Goal: Information Seeking & Learning: Learn about a topic

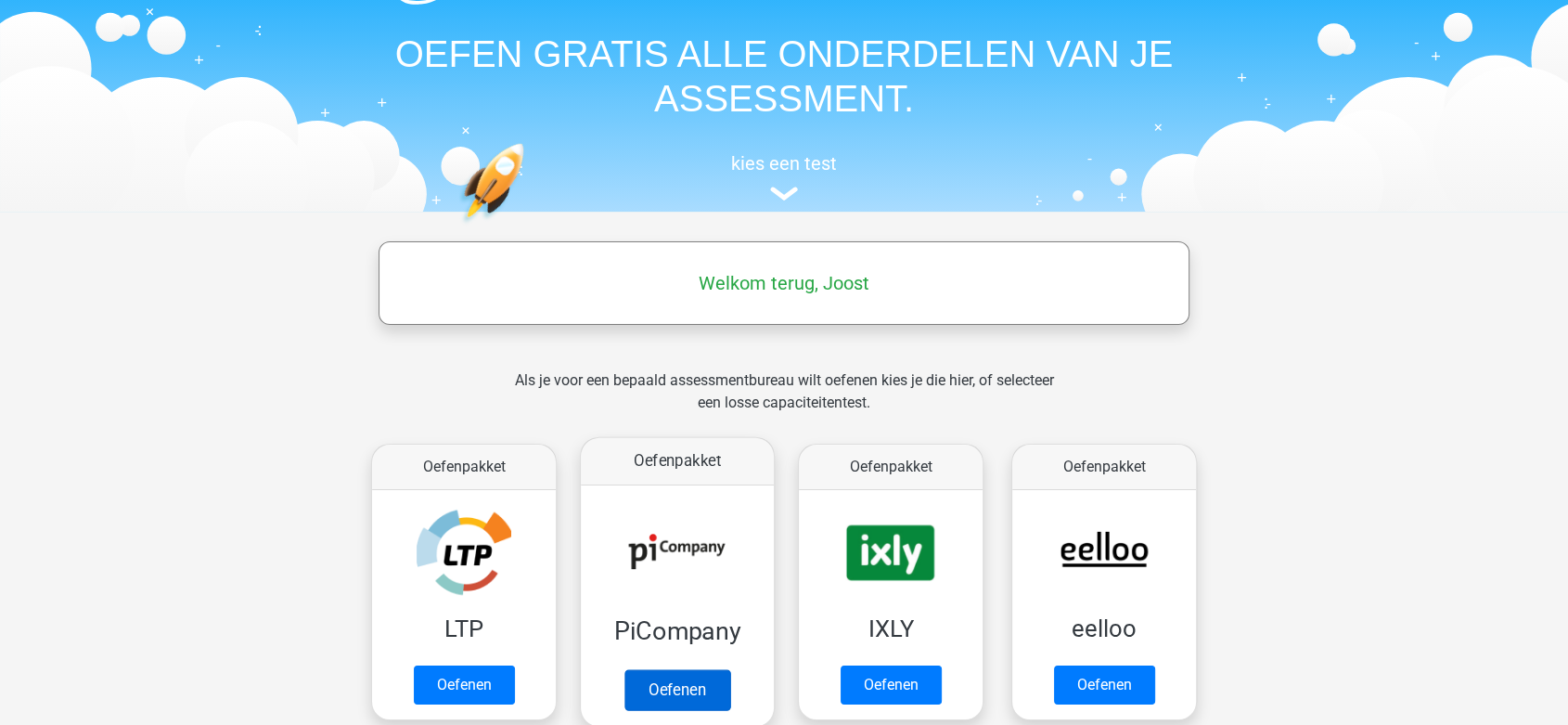
scroll to position [103, 0]
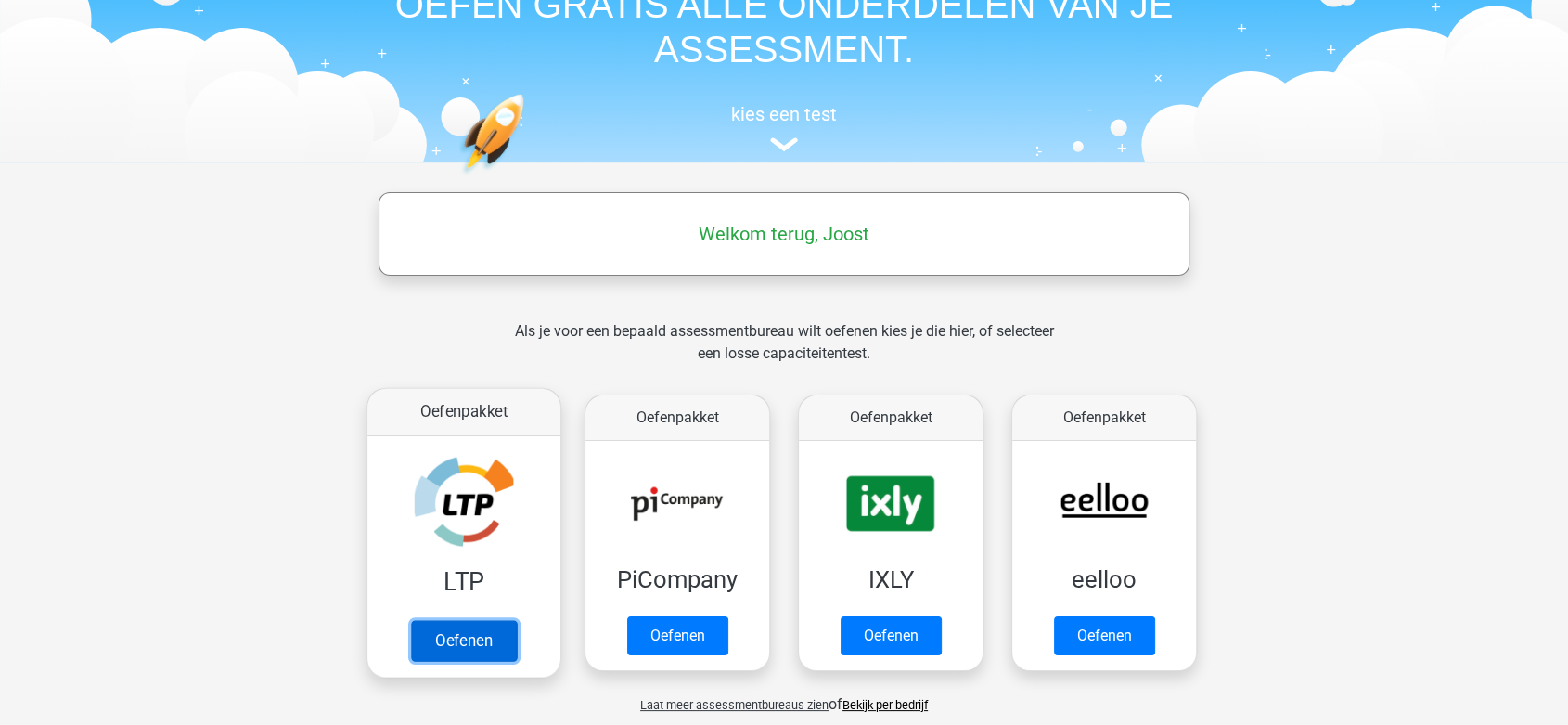
click at [486, 645] on link "Oefenen" at bounding box center [464, 639] width 106 height 41
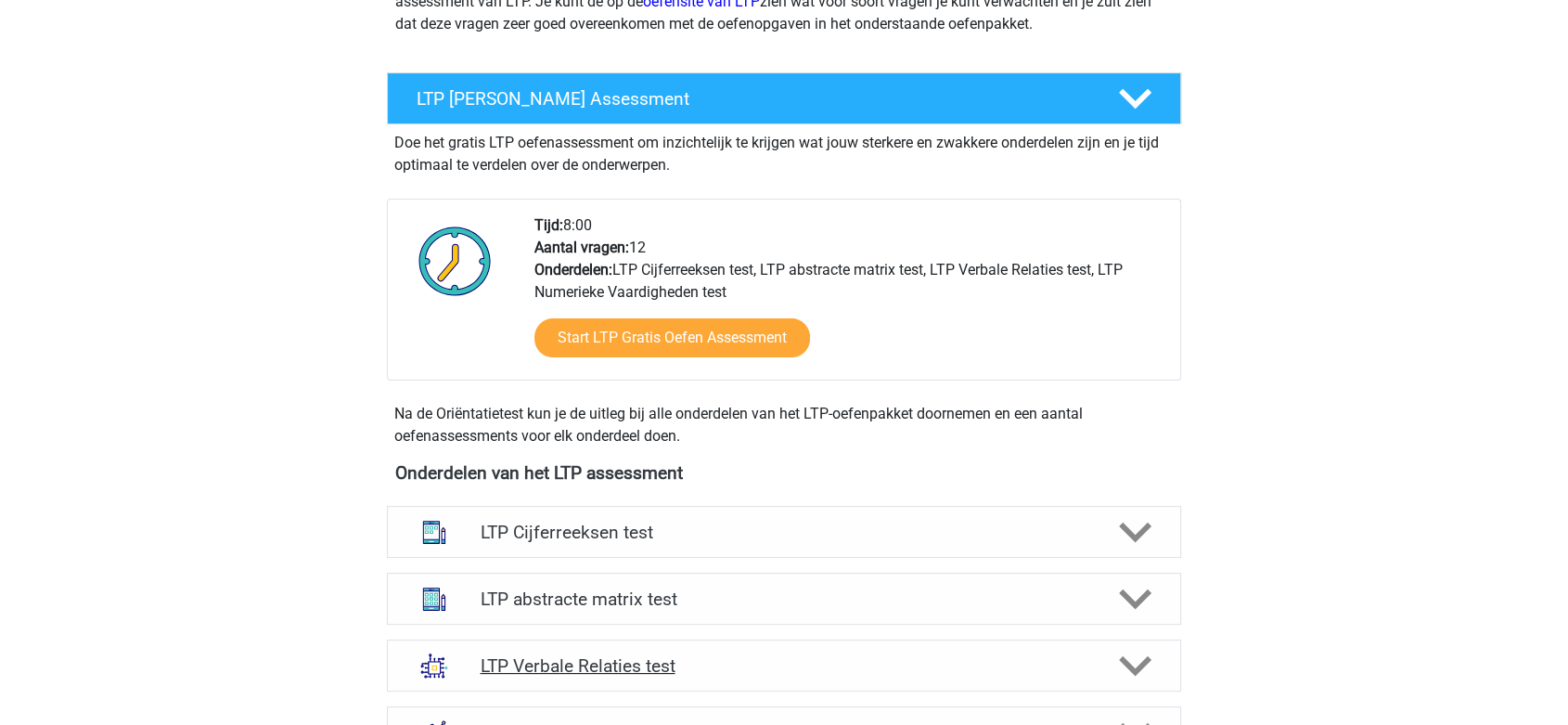
scroll to position [412, 0]
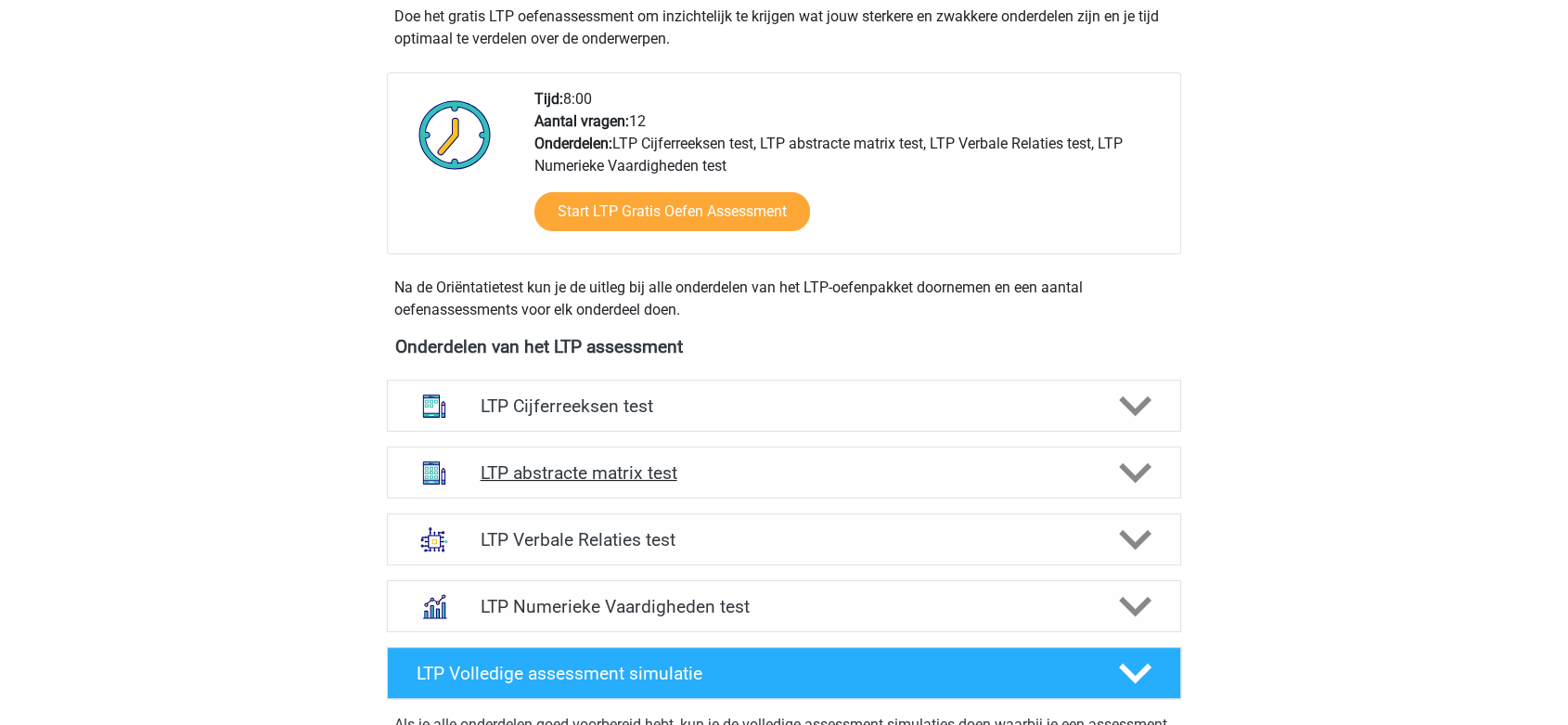
click at [623, 485] on div "LTP abstracte matrix test" at bounding box center [784, 471] width 794 height 52
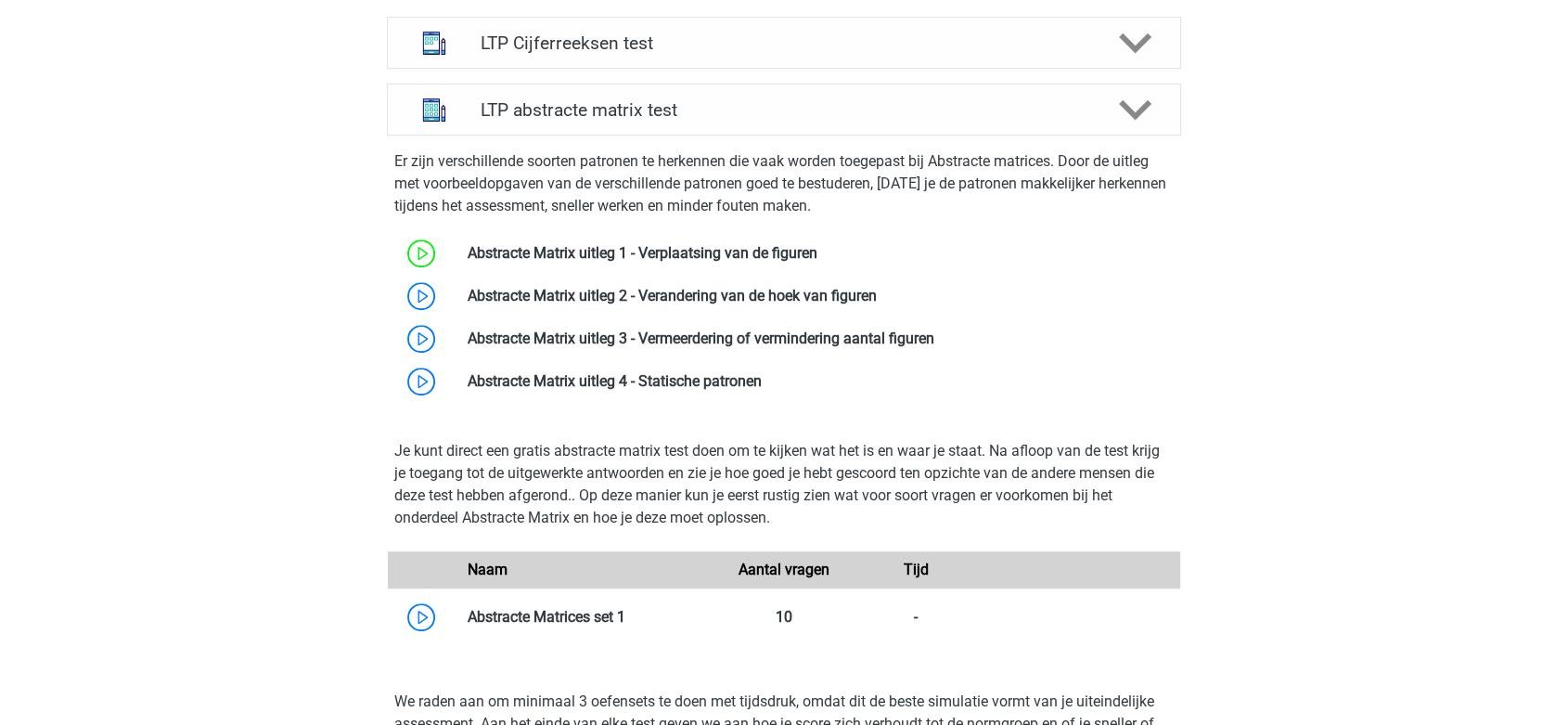
scroll to position [824, 0]
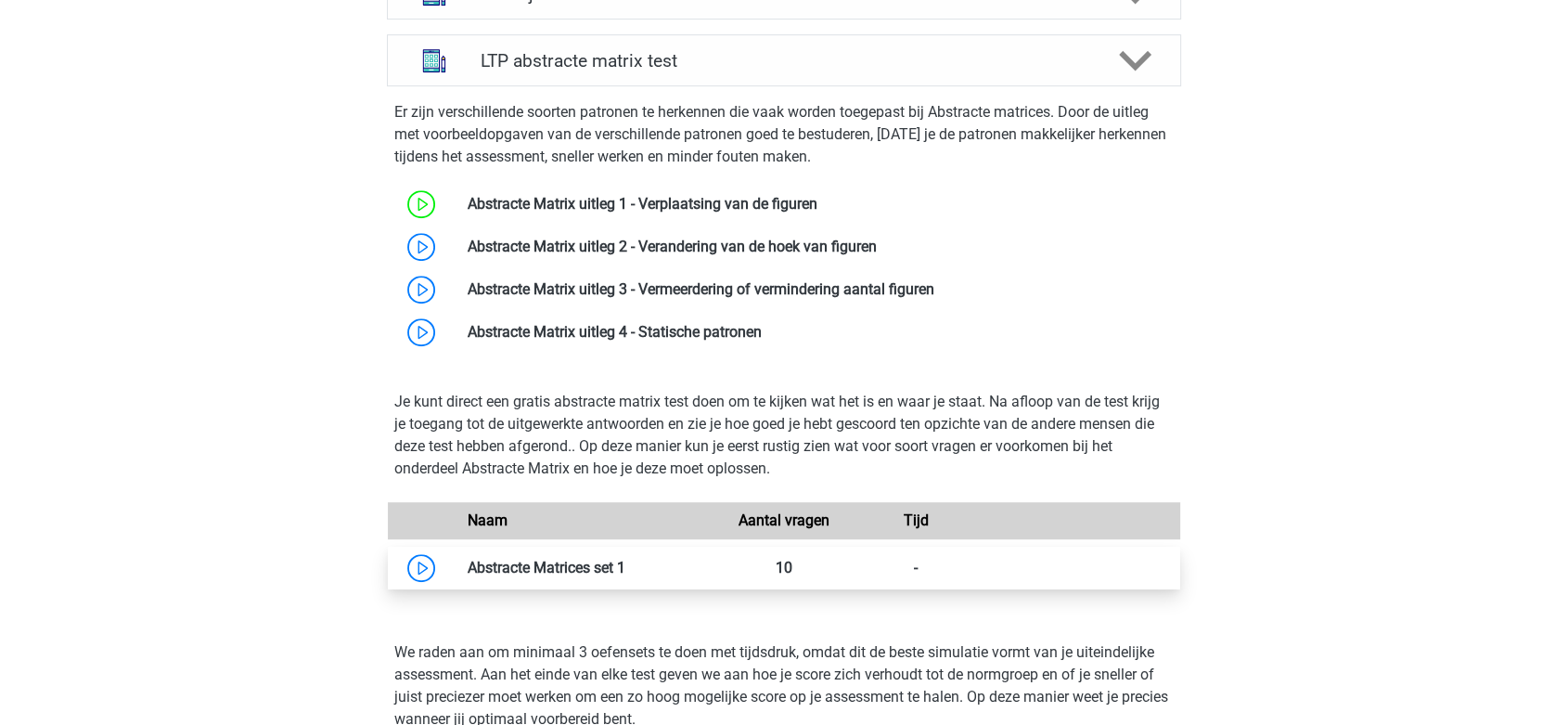
click at [625, 576] on link at bounding box center [625, 567] width 0 height 18
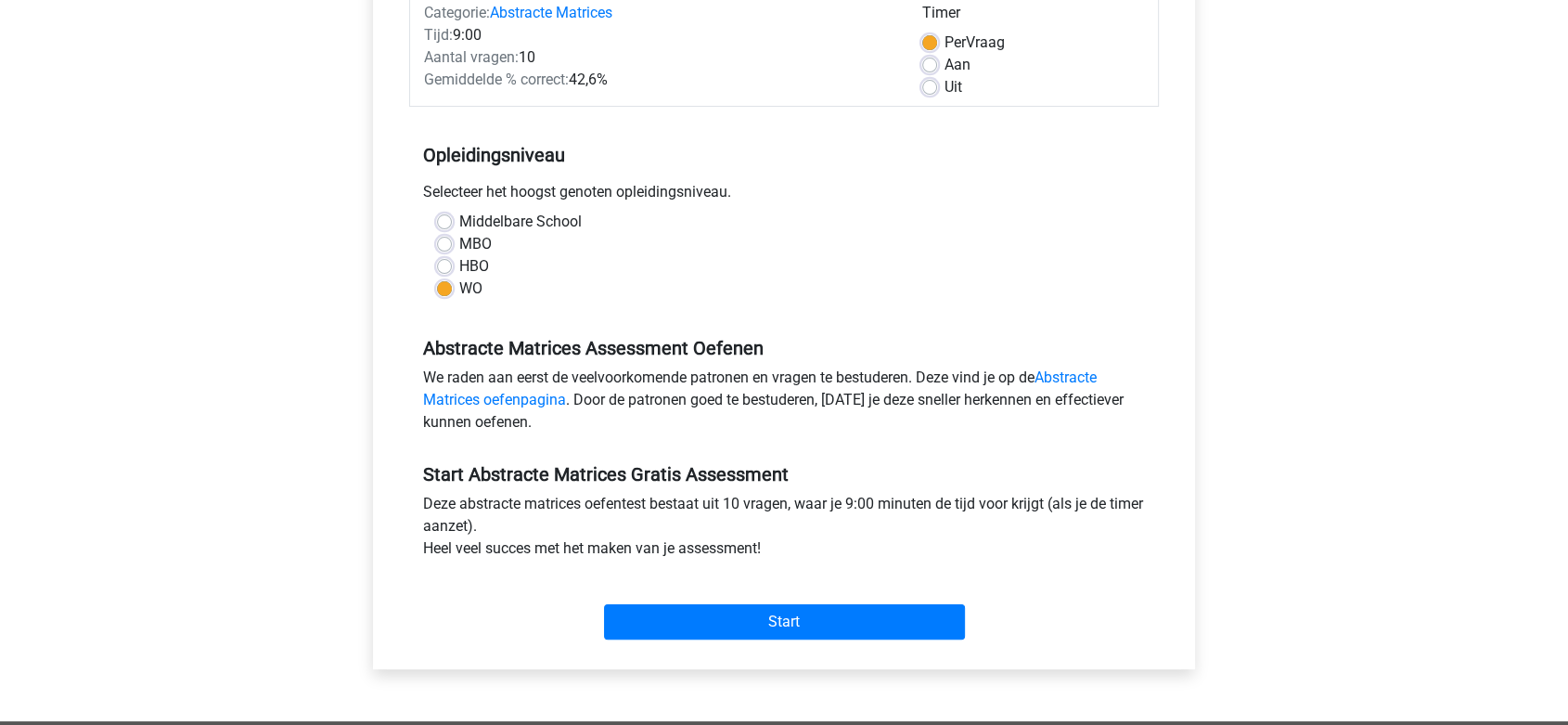
scroll to position [206, 0]
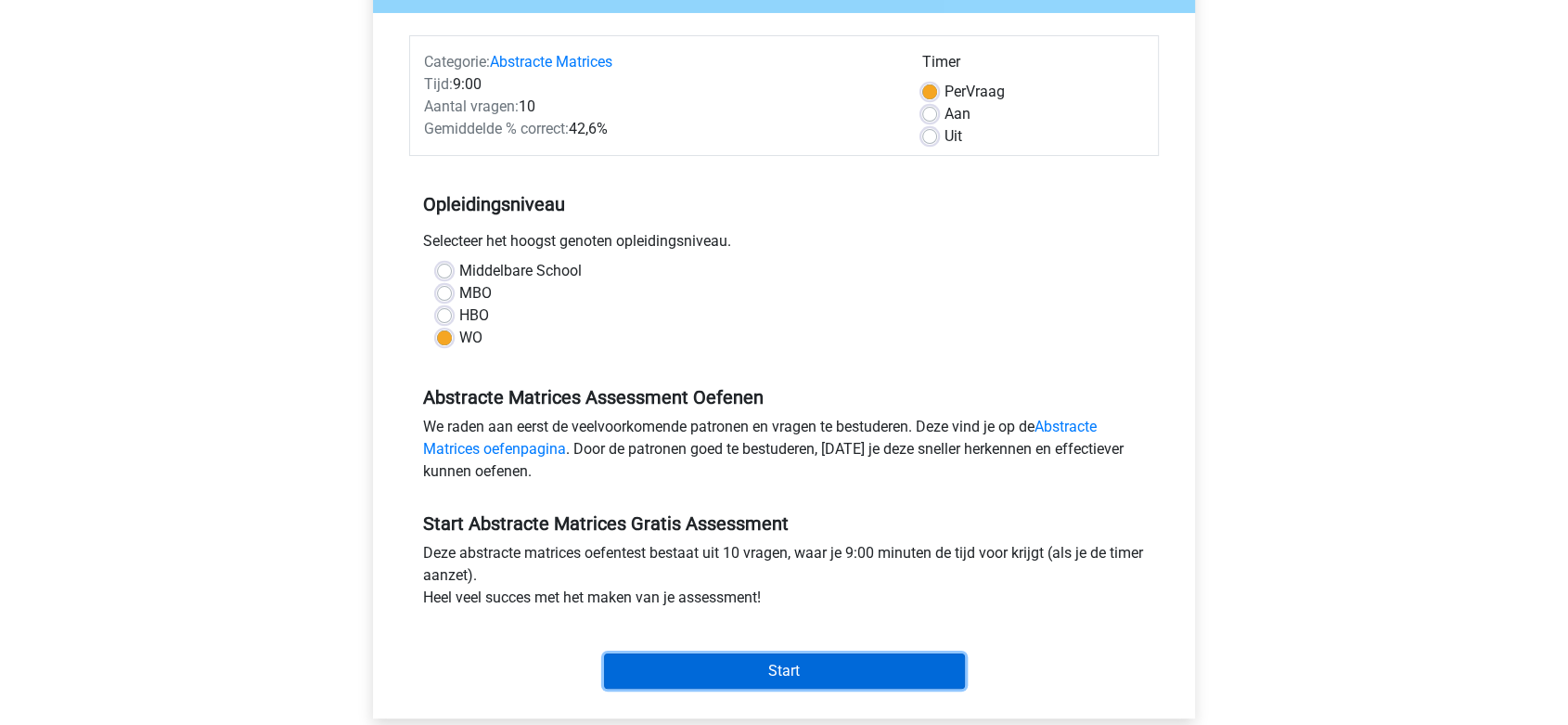
click at [718, 655] on input "Start" at bounding box center [784, 670] width 361 height 35
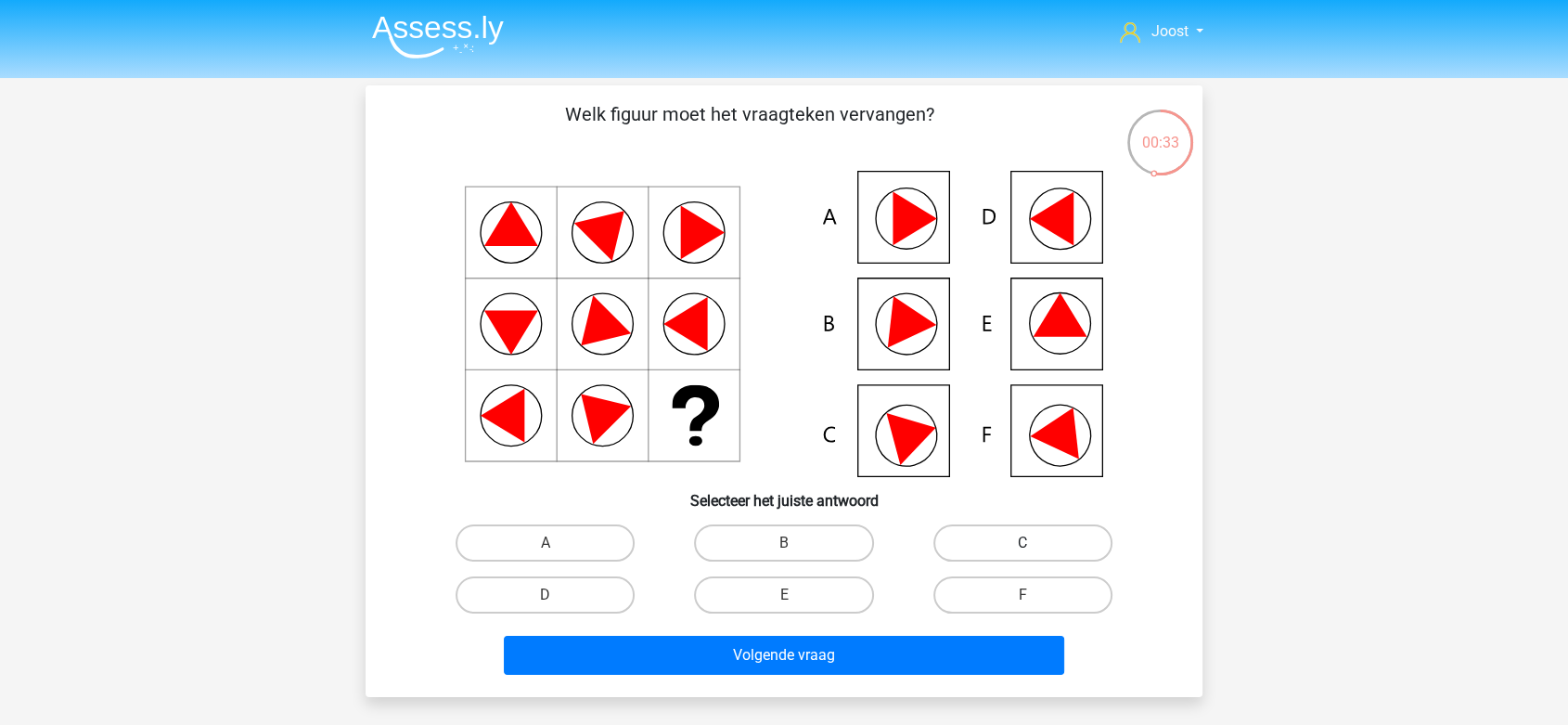
click at [1005, 536] on label "C" at bounding box center [1023, 542] width 179 height 37
click at [1022, 543] on input "C" at bounding box center [1028, 549] width 12 height 12
radio input "true"
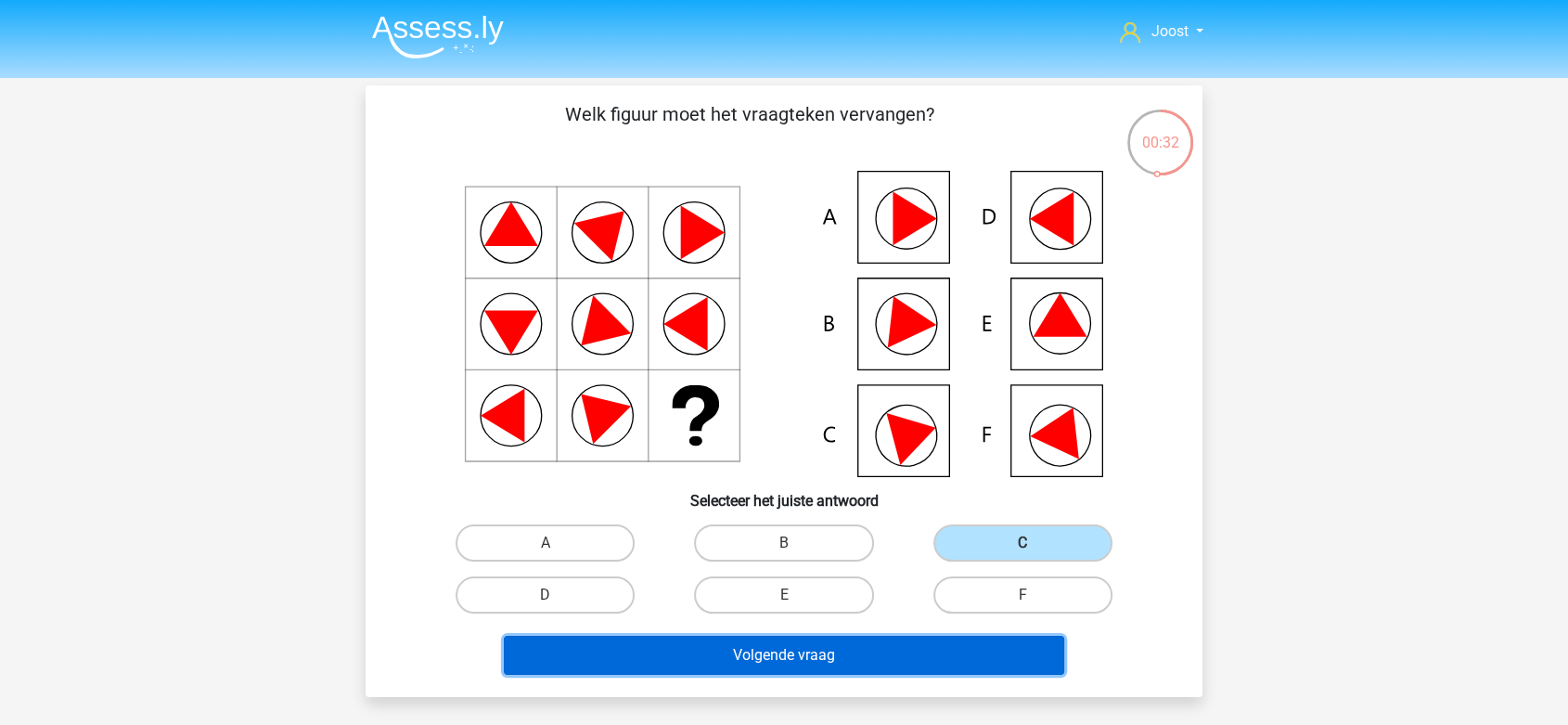
click at [876, 643] on button "Volgende vraag" at bounding box center [784, 654] width 561 height 39
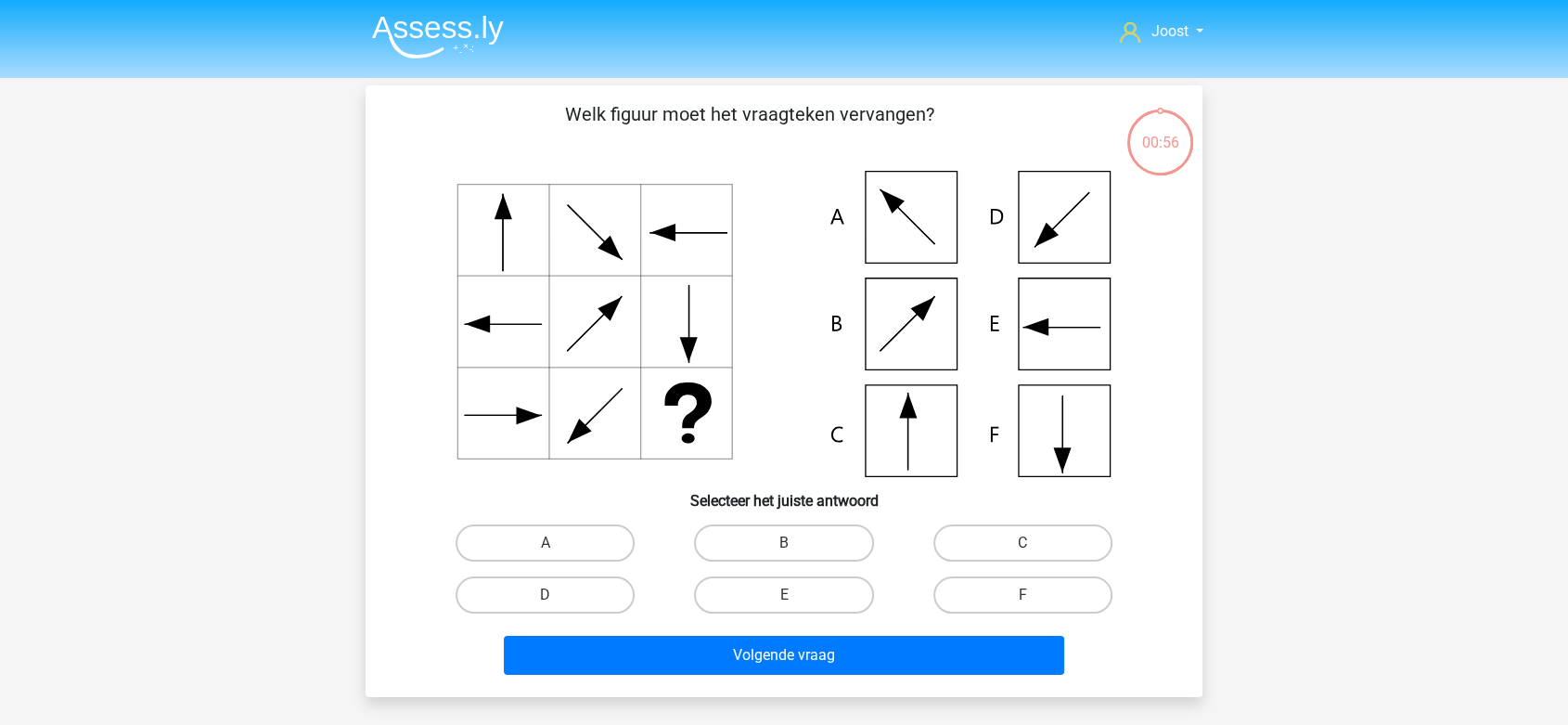
scroll to position [86, 0]
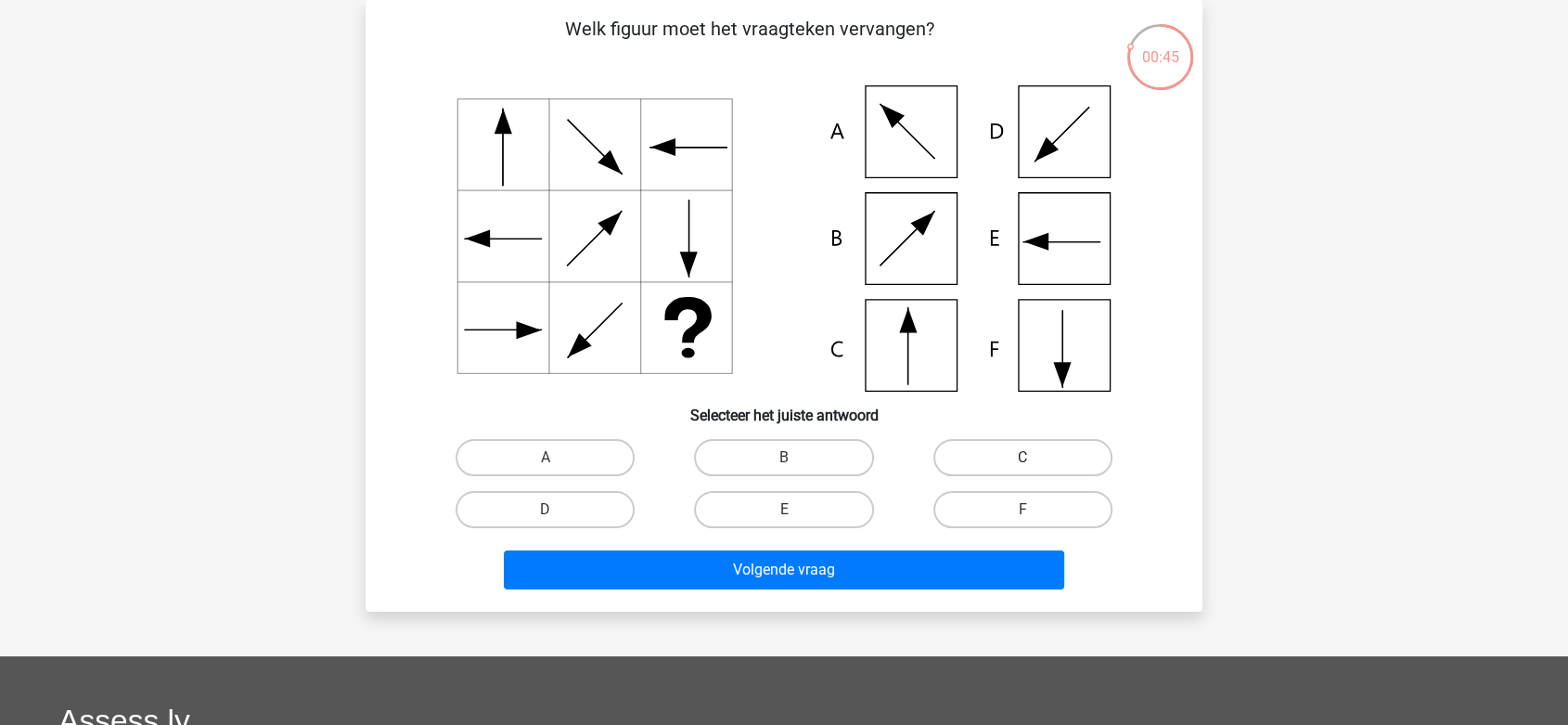
click at [1039, 451] on label "C" at bounding box center [1023, 456] width 179 height 37
click at [1034, 457] on input "C" at bounding box center [1028, 463] width 12 height 12
radio input "true"
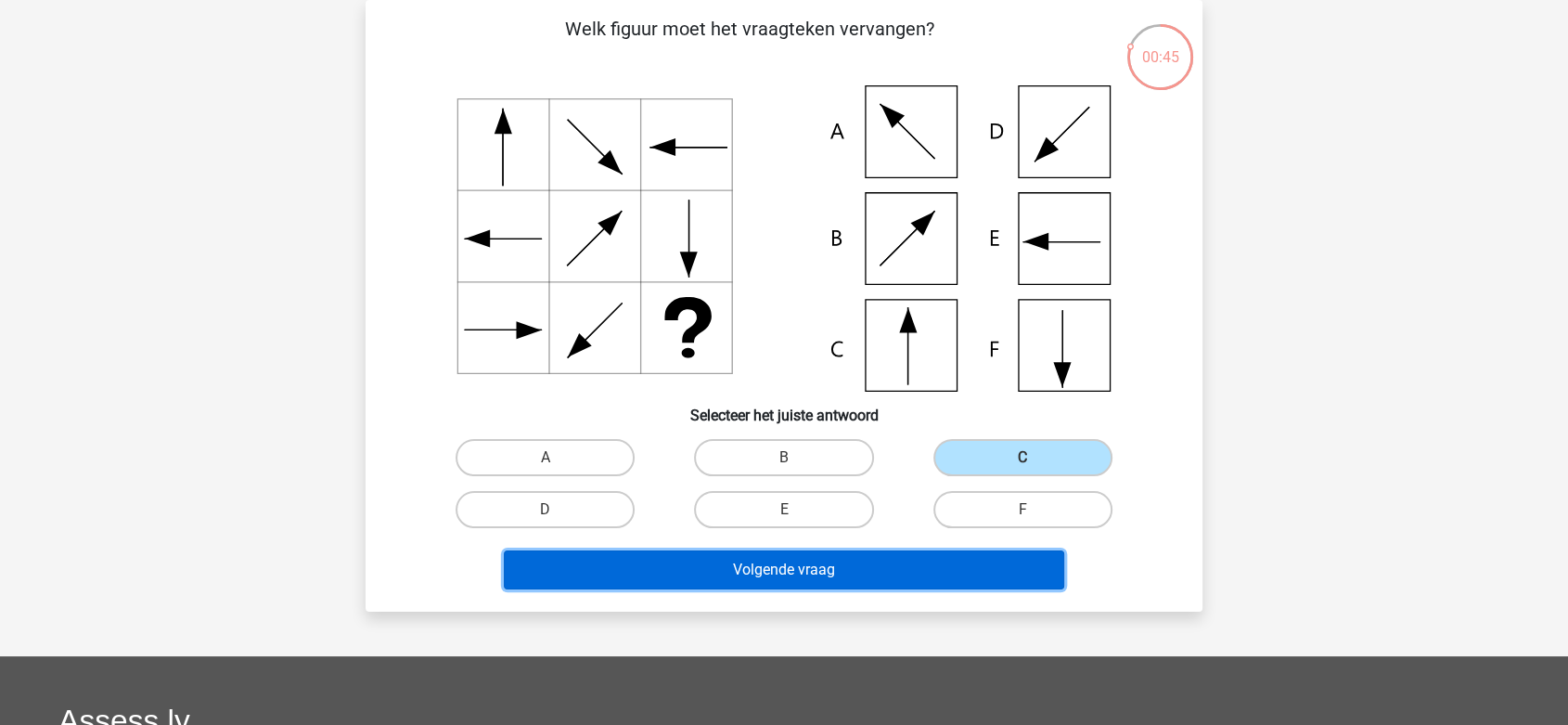
click at [923, 554] on button "Volgende vraag" at bounding box center [784, 569] width 561 height 39
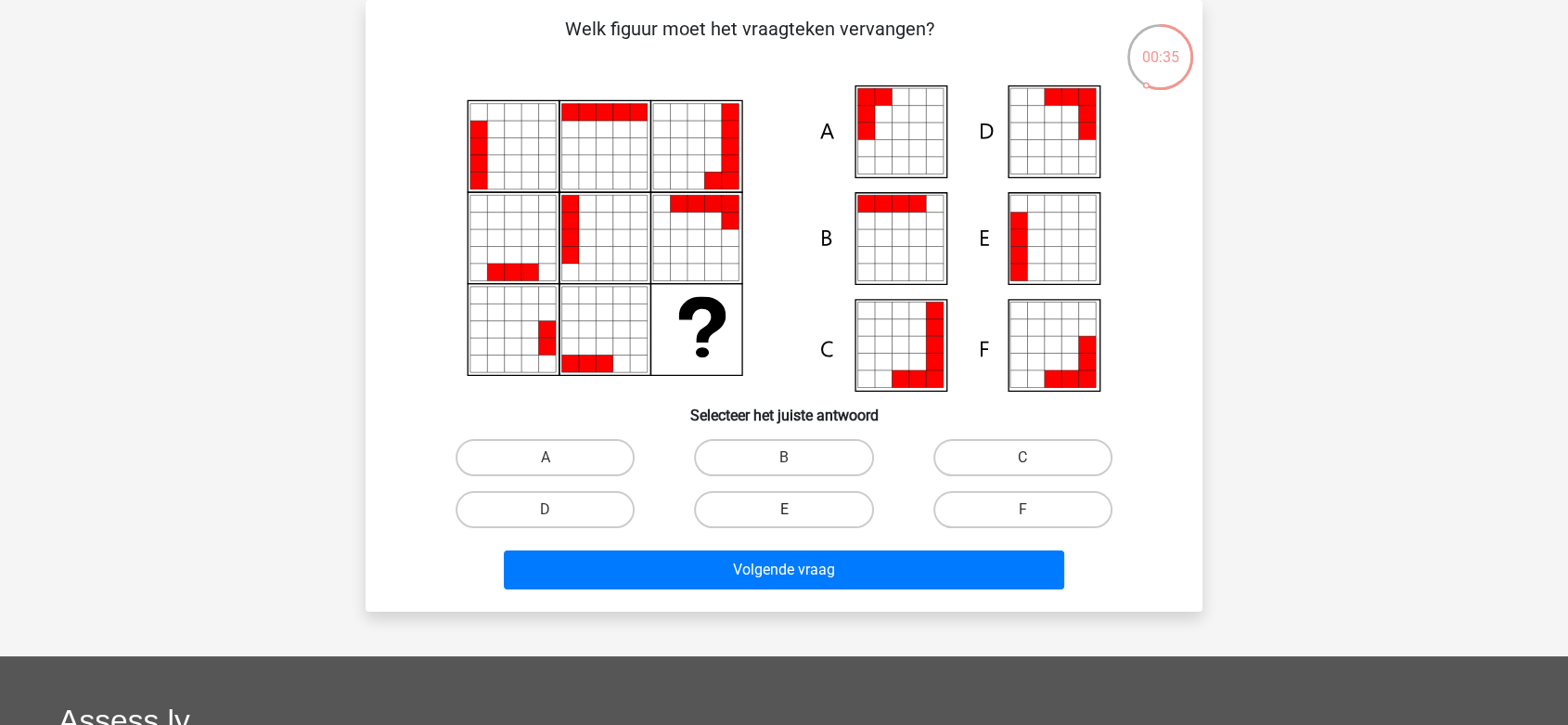
click at [830, 500] on label "E" at bounding box center [784, 509] width 179 height 37
click at [796, 509] on input "E" at bounding box center [790, 515] width 12 height 12
radio input "true"
click at [609, 460] on label "A" at bounding box center [545, 456] width 179 height 37
click at [557, 460] on input "A" at bounding box center [552, 463] width 12 height 12
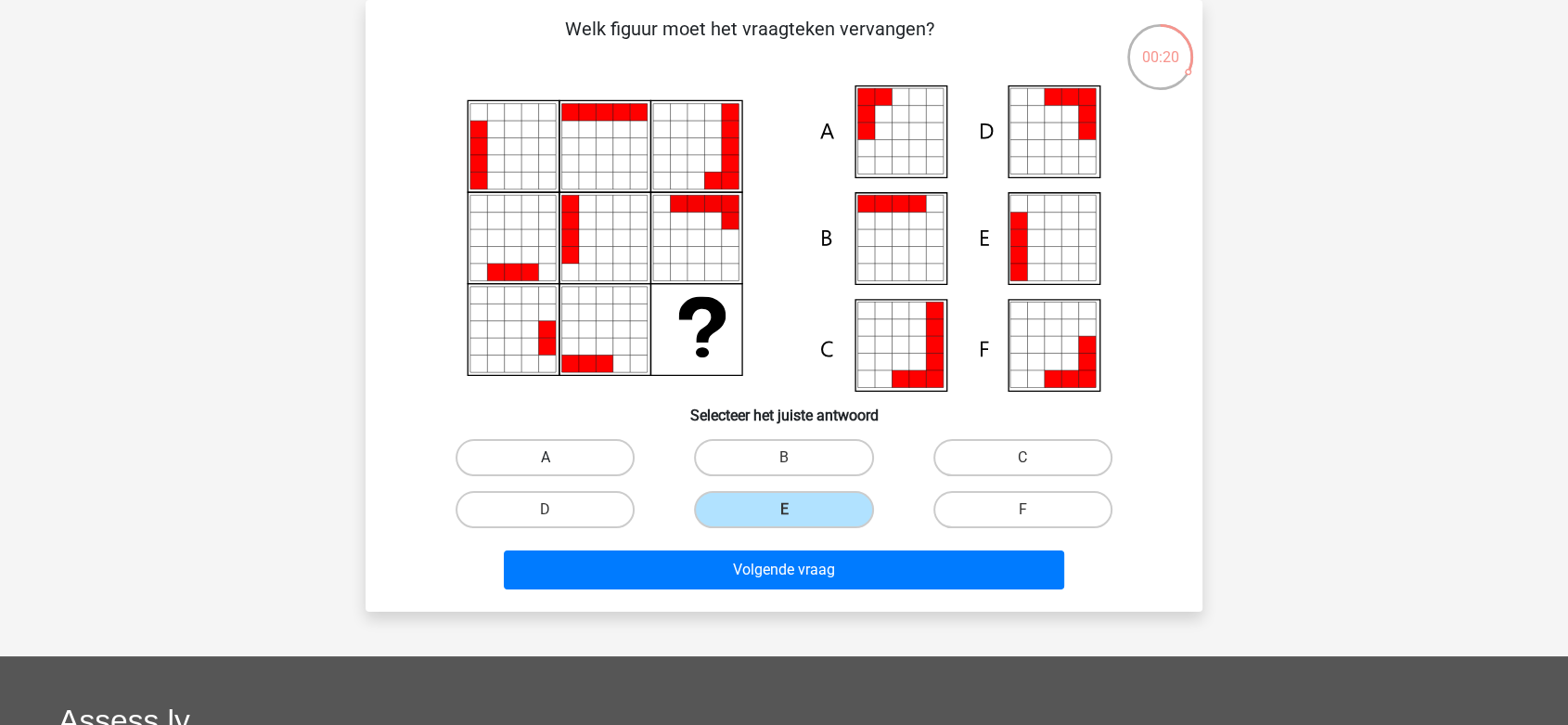
radio input "true"
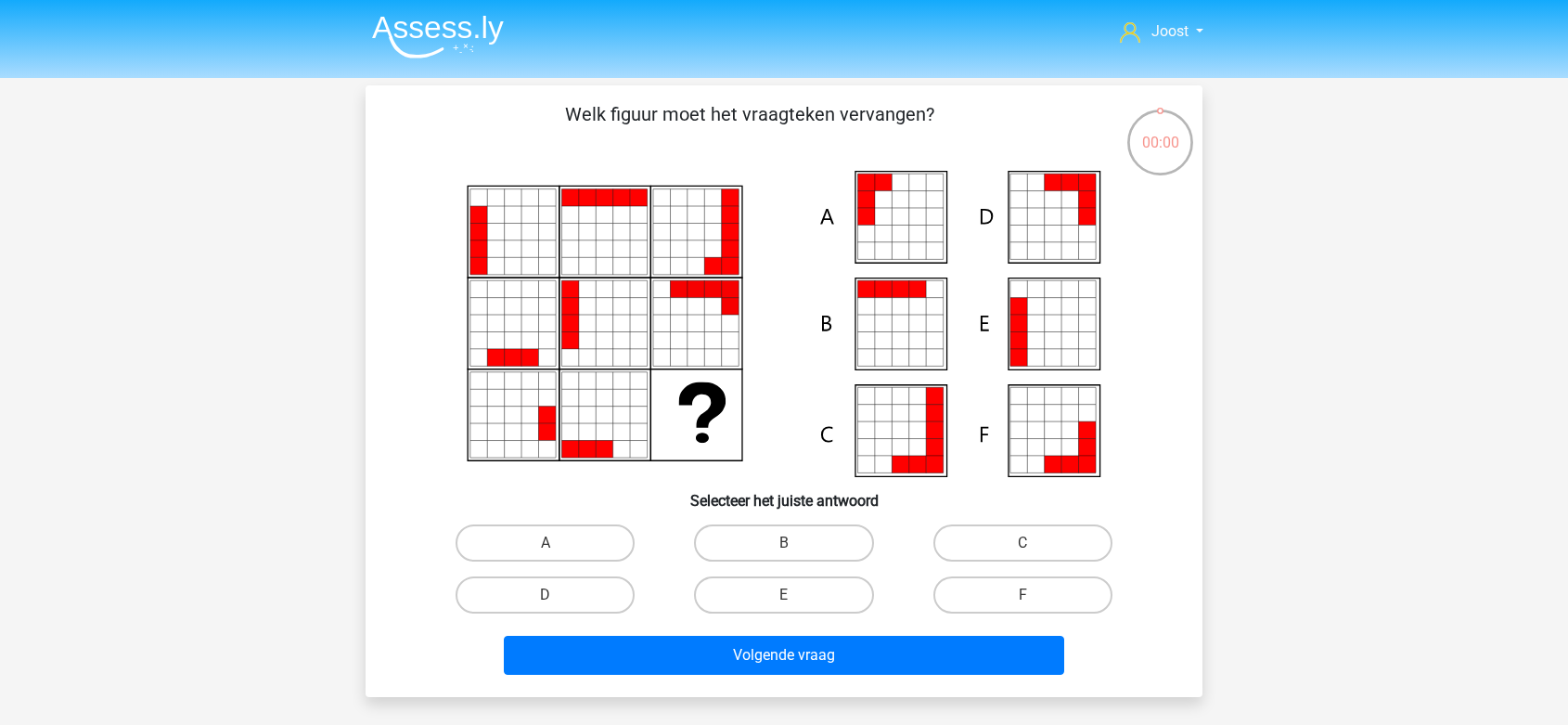
scroll to position [86, 0]
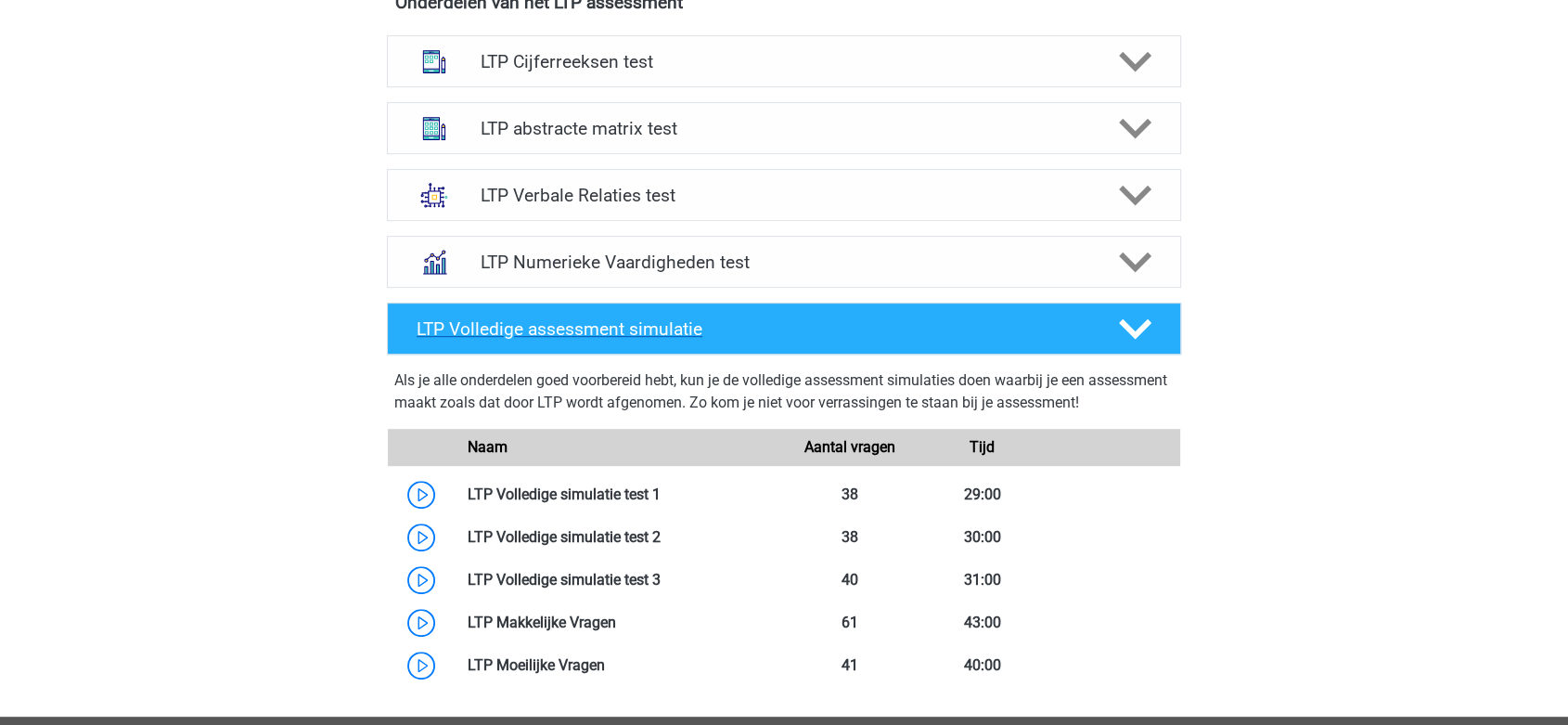
scroll to position [721, 0]
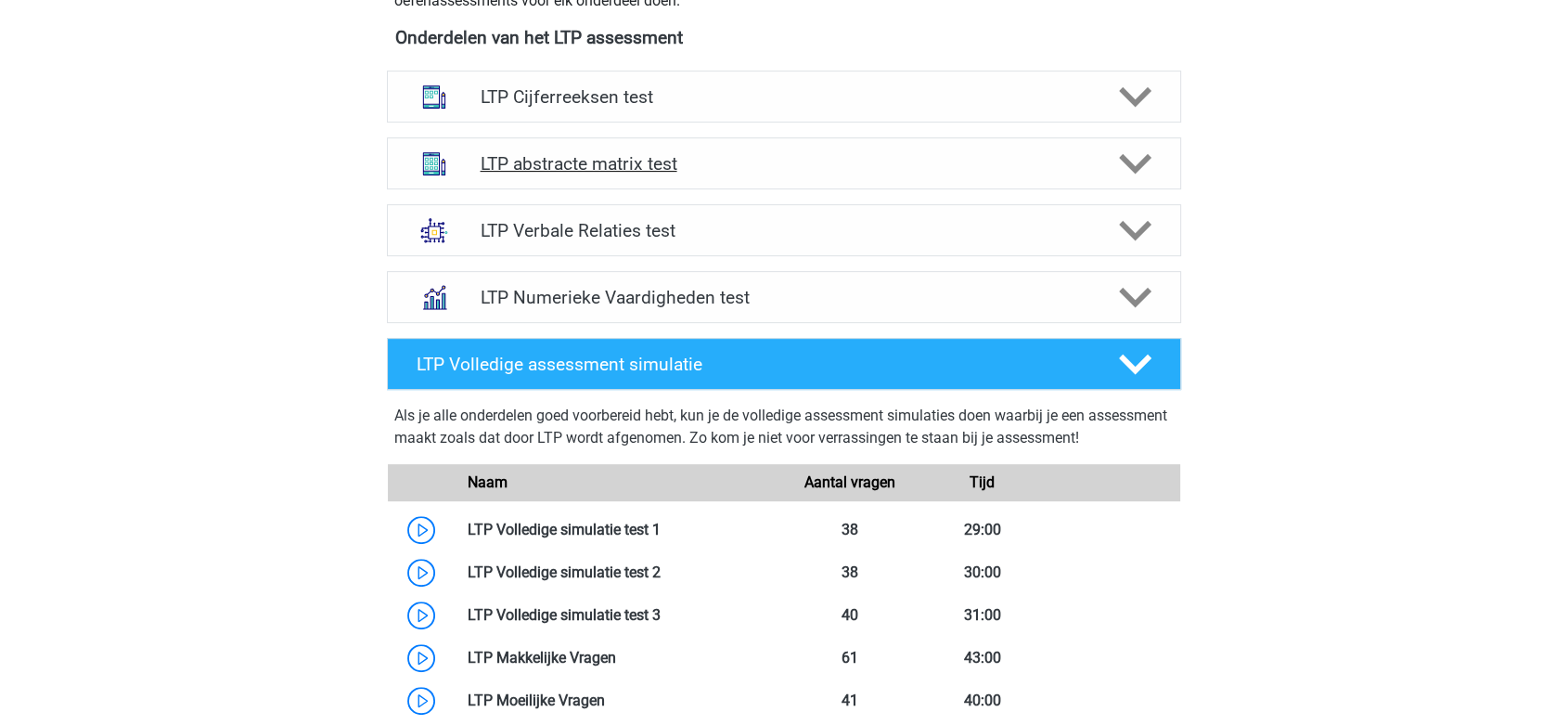
click at [588, 163] on h4 "LTP abstracte matrix test" at bounding box center [784, 163] width 608 height 22
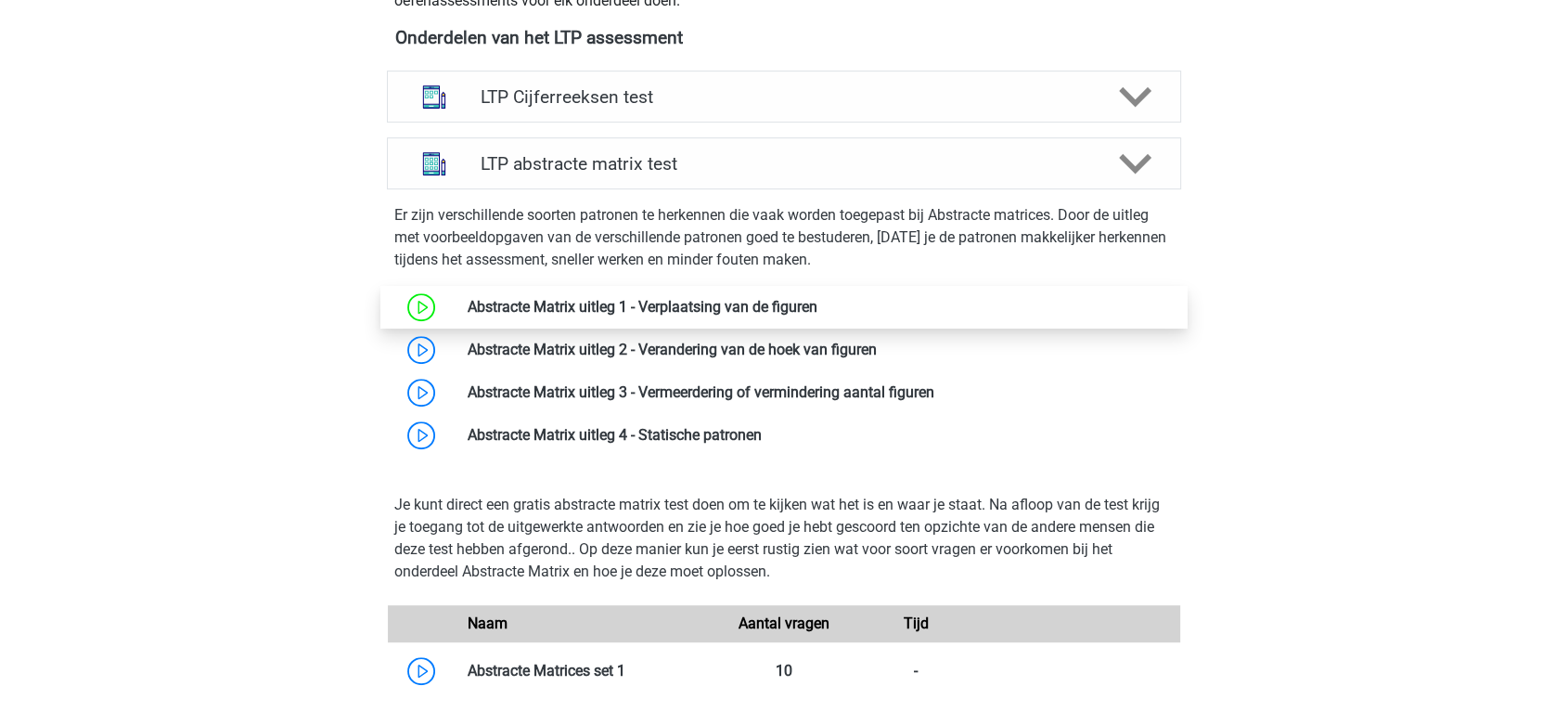
click at [817, 310] on link at bounding box center [817, 306] width 0 height 18
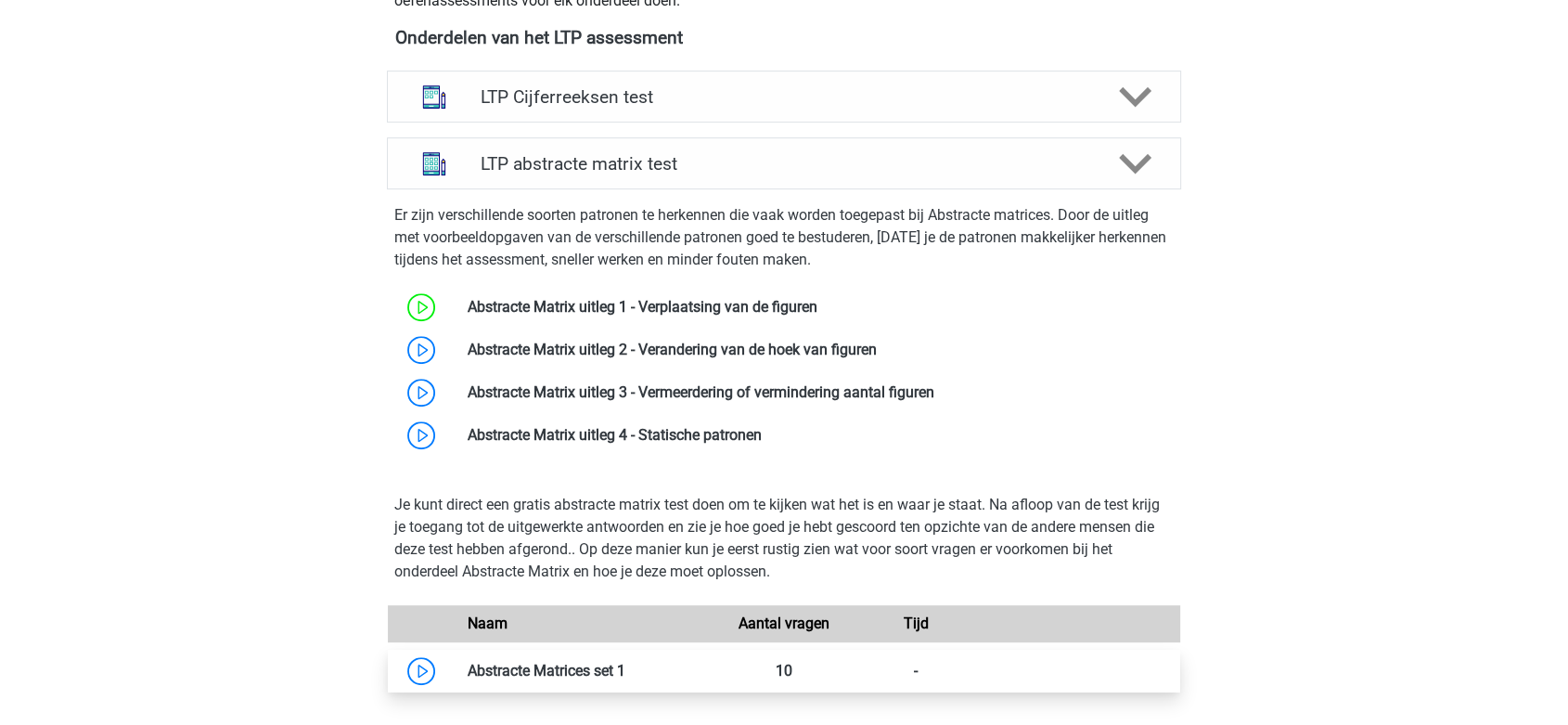
click at [625, 662] on link at bounding box center [625, 670] width 0 height 18
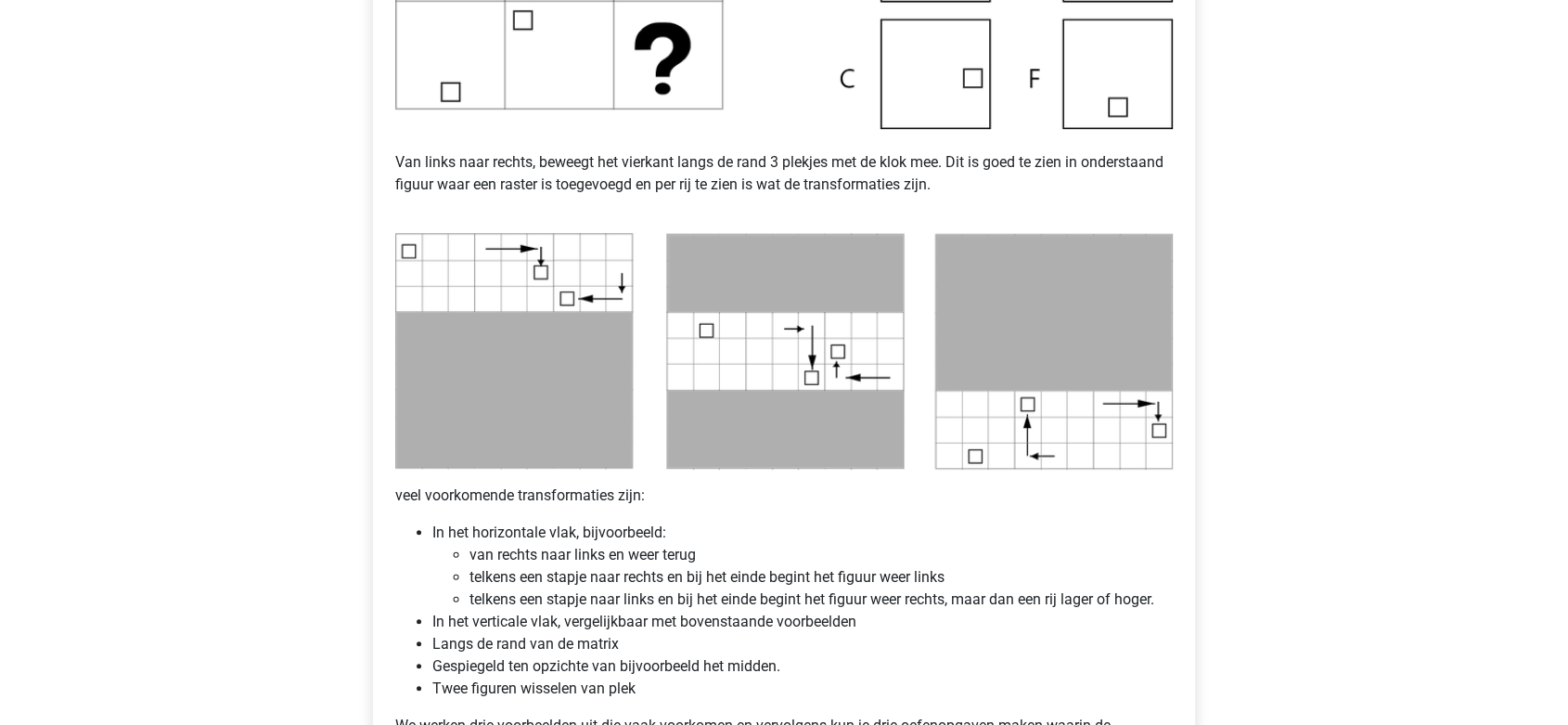
scroll to position [618, 0]
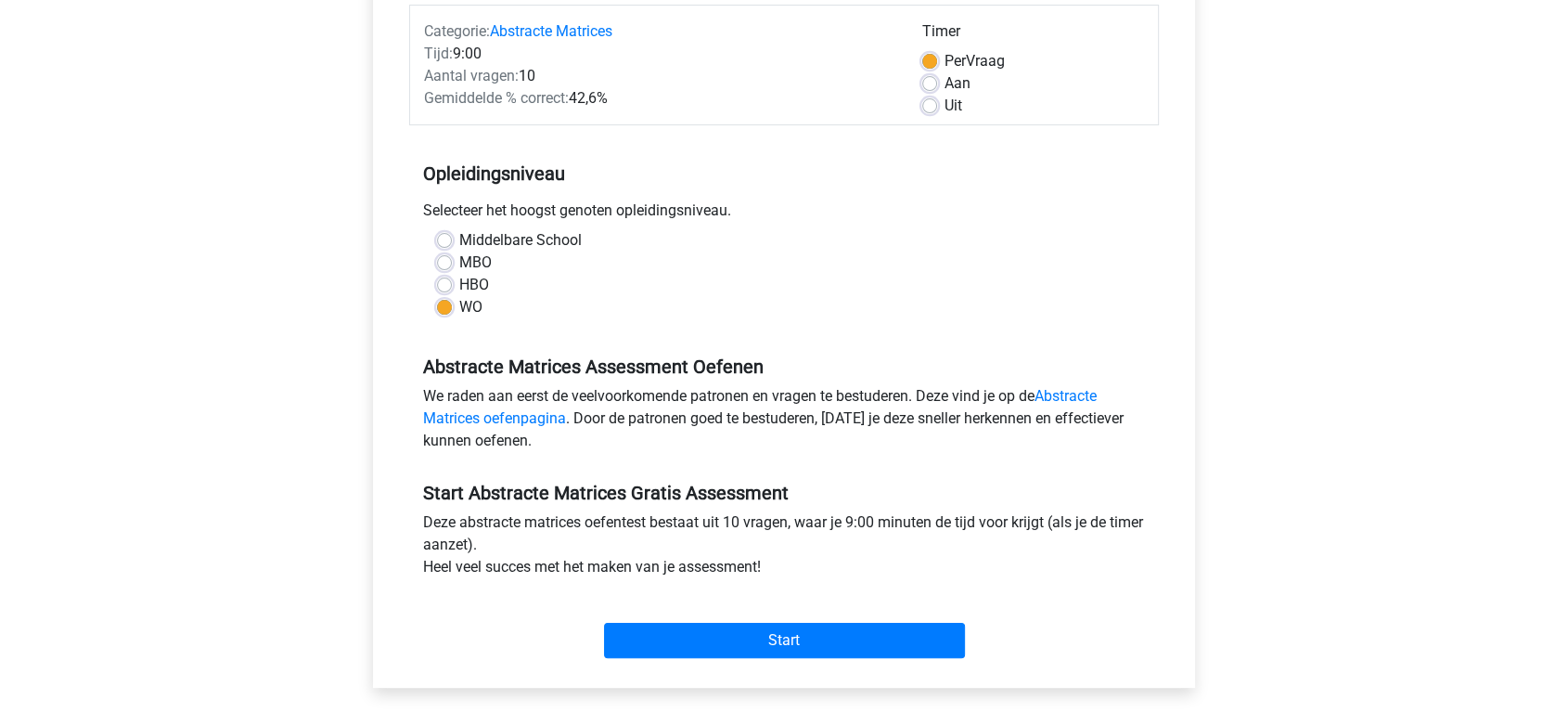
scroll to position [309, 0]
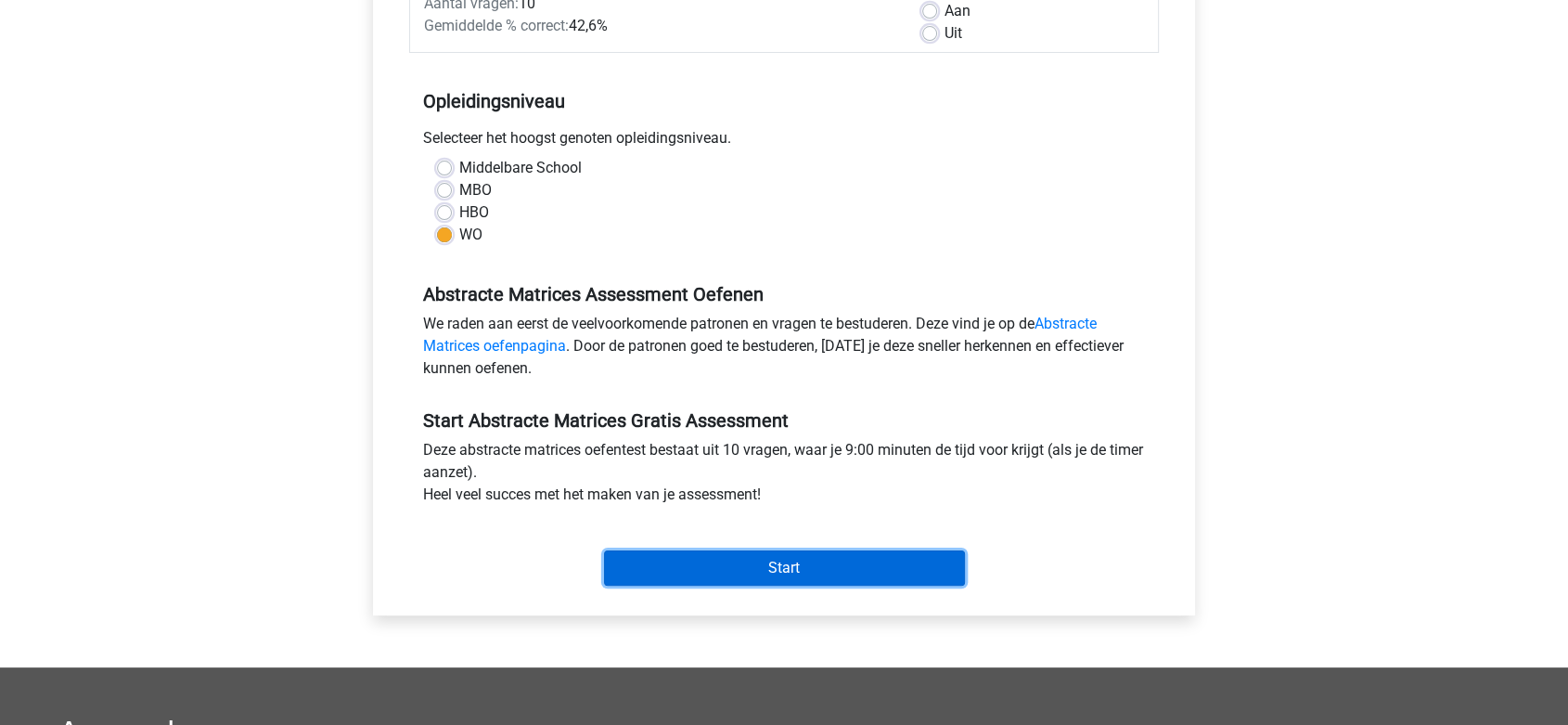
click at [698, 577] on input "Start" at bounding box center [784, 568] width 361 height 35
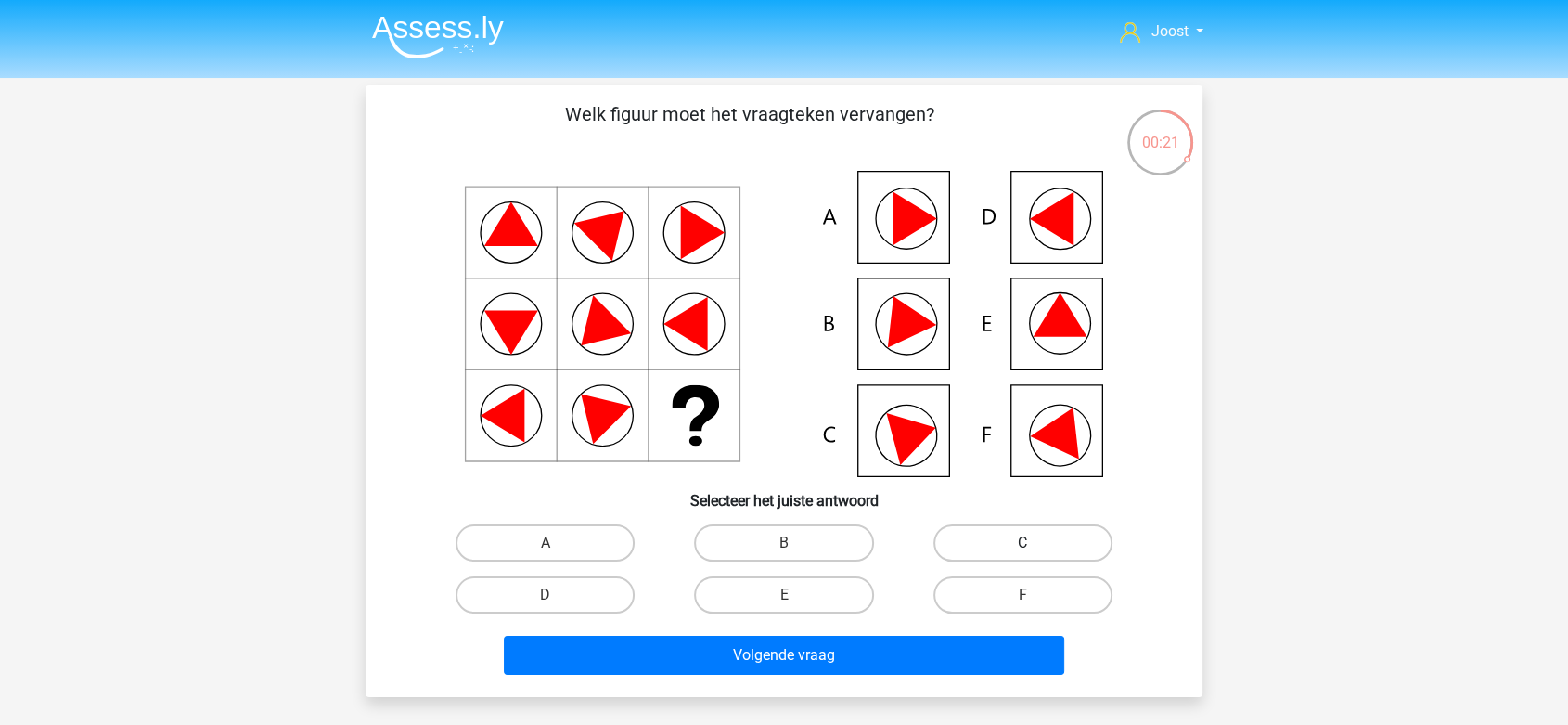
click at [1002, 538] on label "C" at bounding box center [1023, 542] width 179 height 37
click at [1022, 543] on input "C" at bounding box center [1028, 549] width 12 height 12
radio input "true"
click at [511, 600] on label "D" at bounding box center [545, 594] width 179 height 37
click at [546, 600] on input "D" at bounding box center [552, 601] width 12 height 12
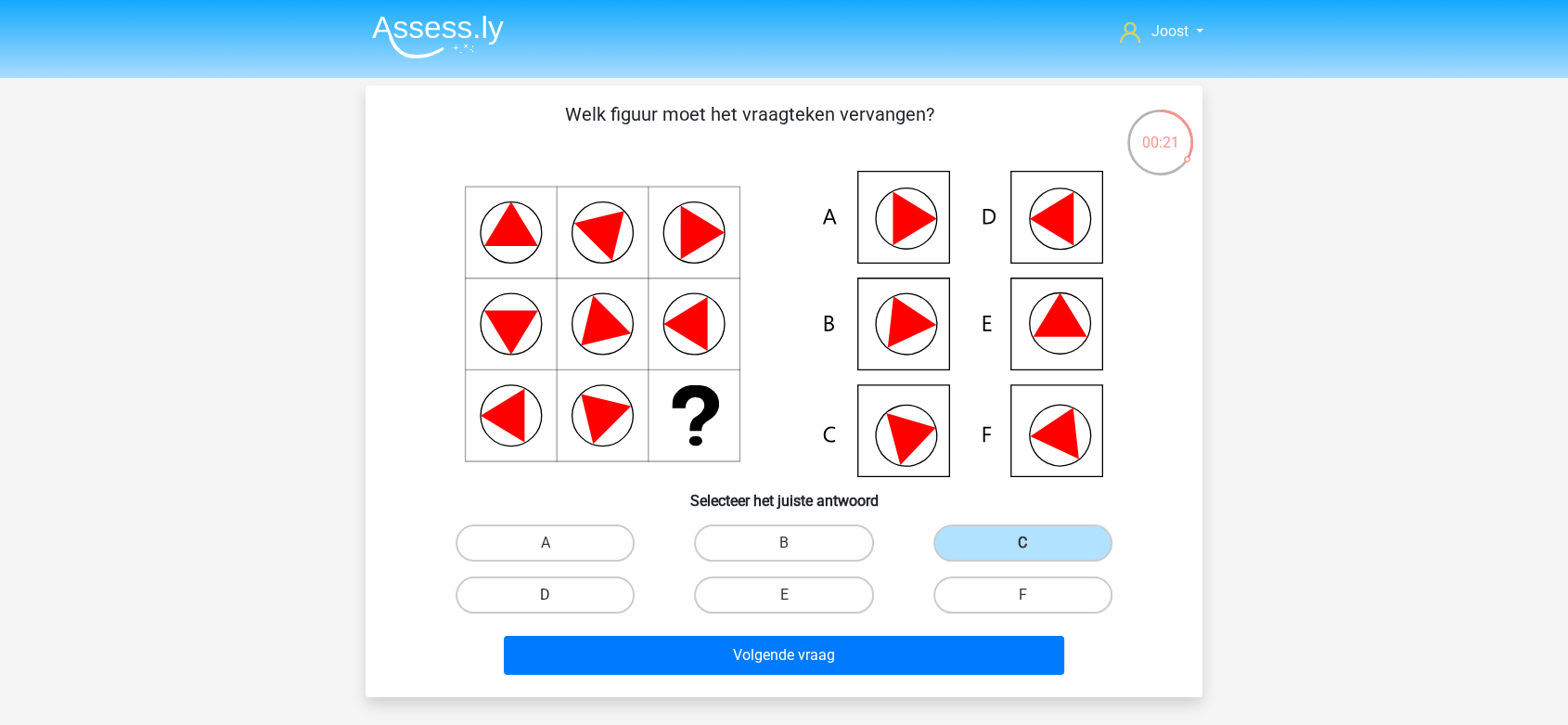
radio input "true"
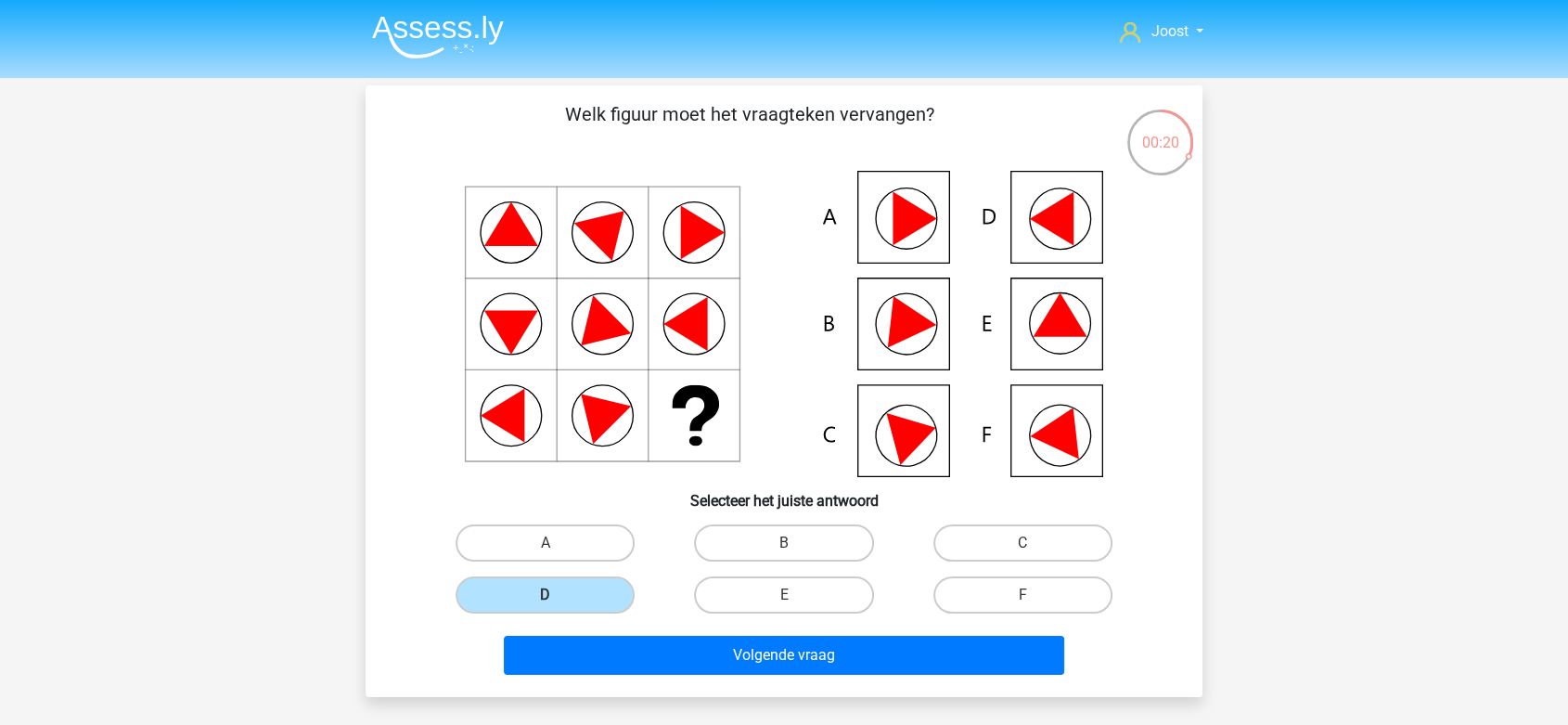
click at [615, 634] on div "Volgende vraag" at bounding box center [784, 651] width 778 height 61
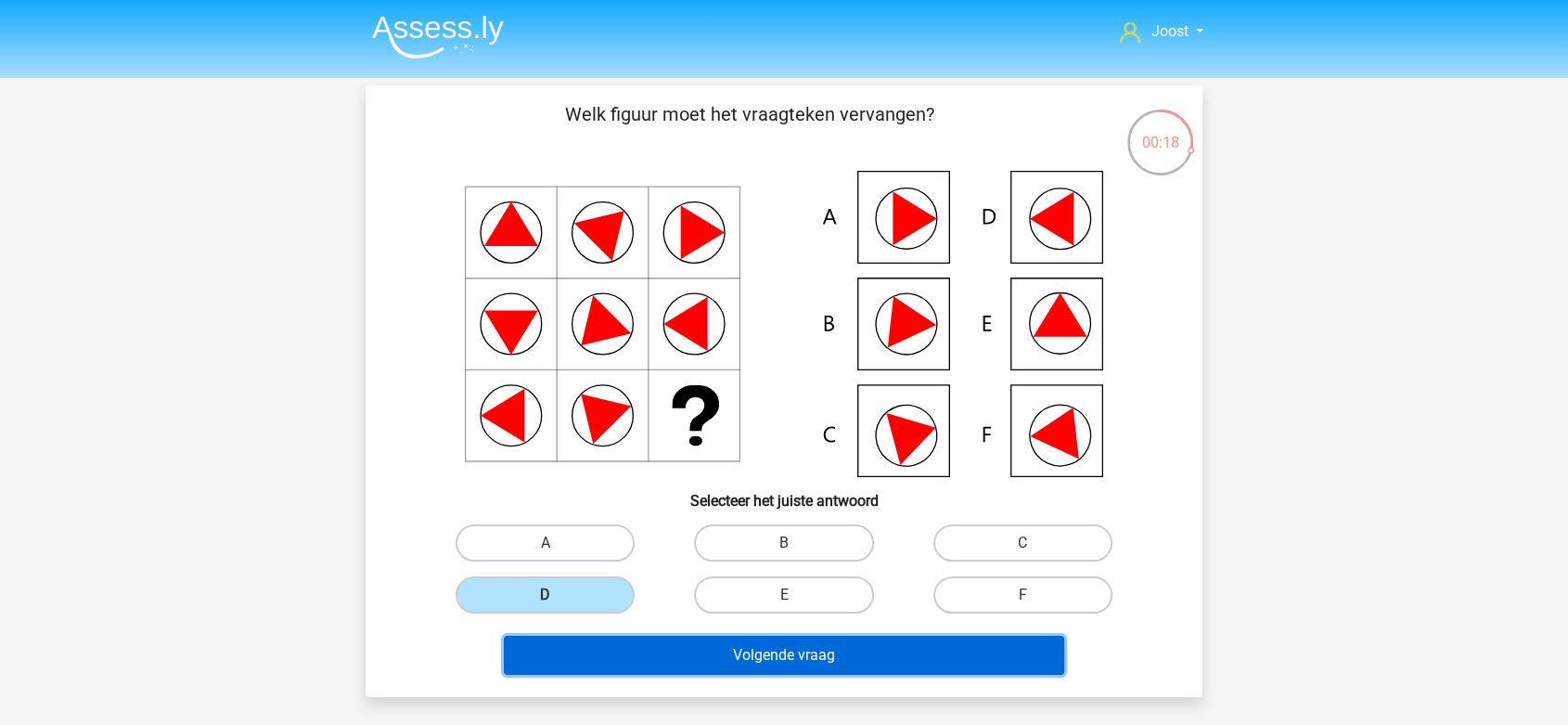
click at [623, 649] on button "Volgende vraag" at bounding box center [784, 654] width 561 height 39
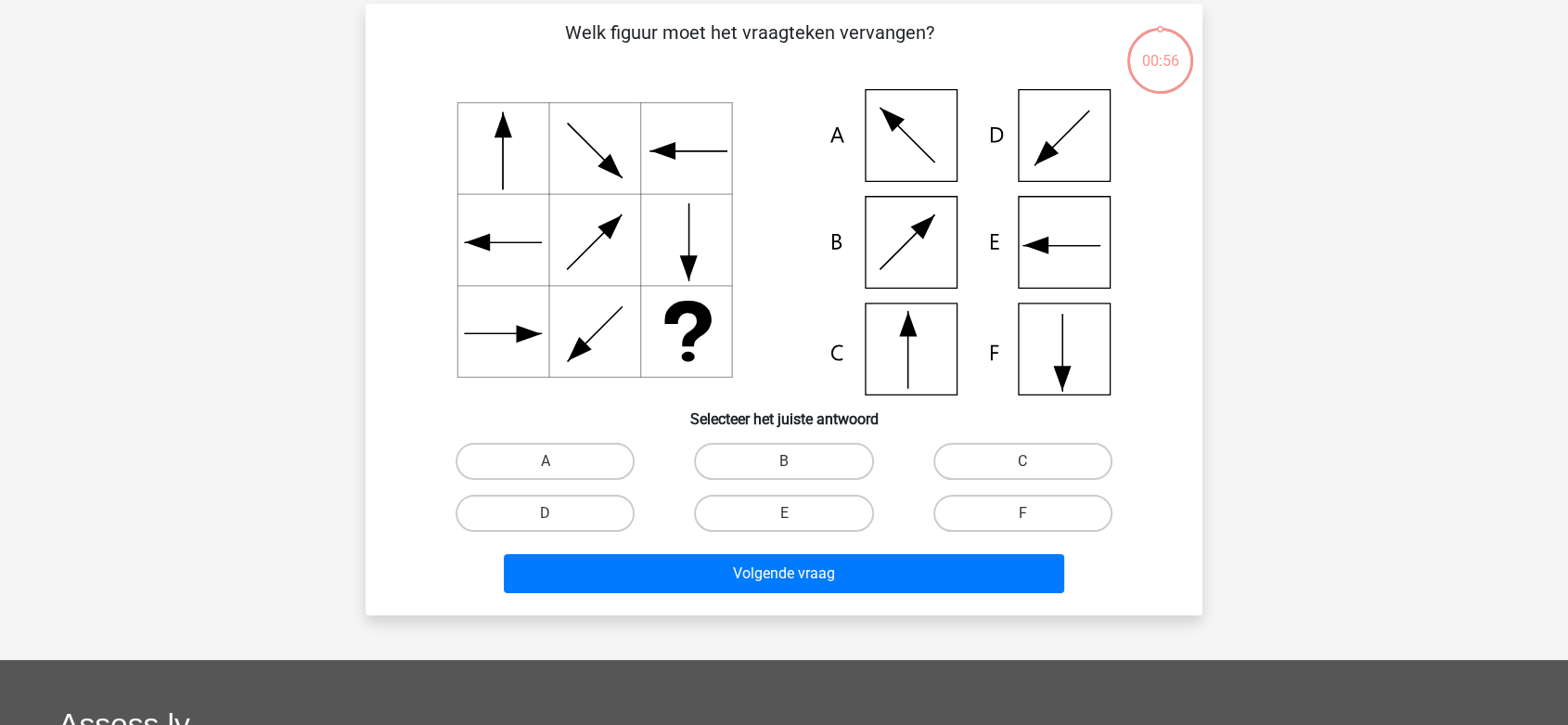
scroll to position [86, 0]
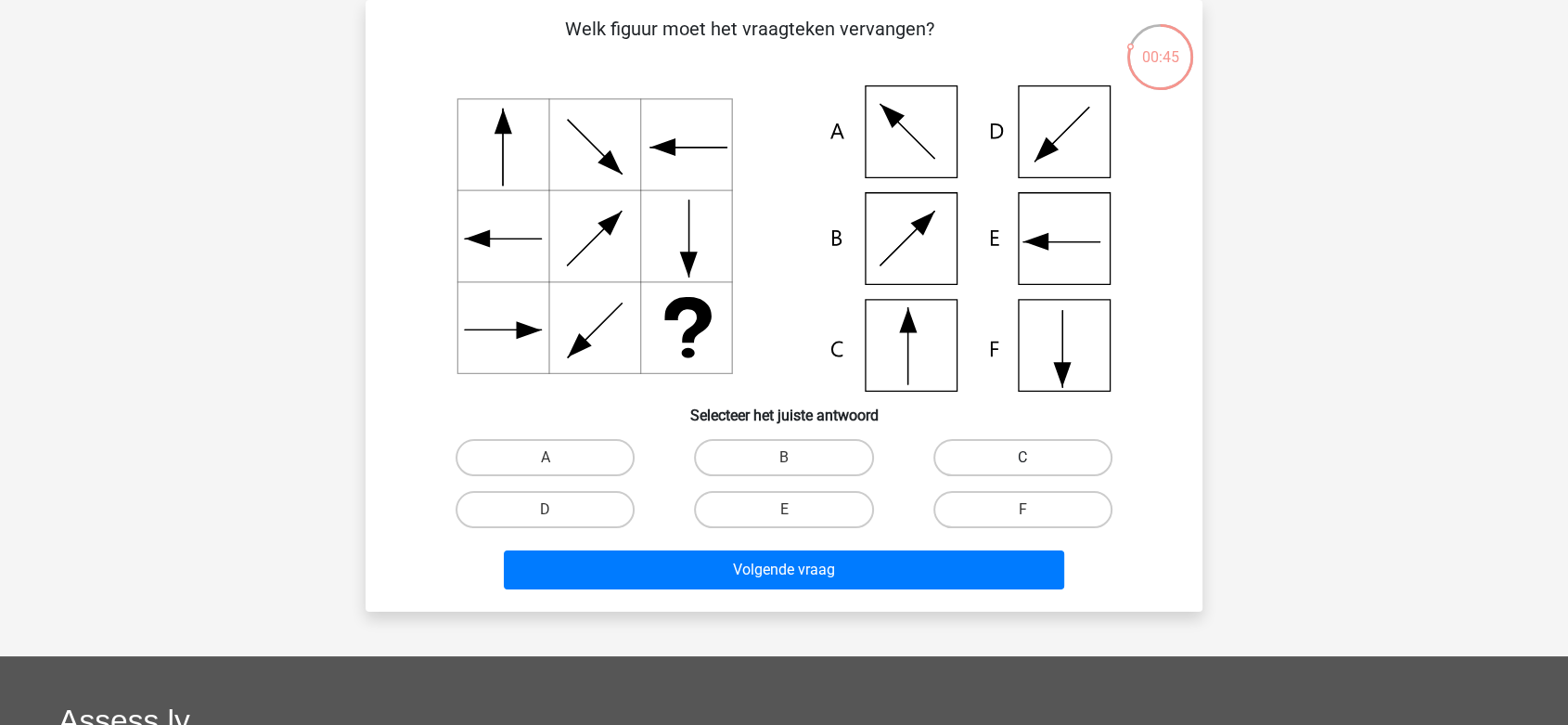
click at [1029, 448] on label "C" at bounding box center [1023, 456] width 179 height 37
click at [1029, 457] on input "C" at bounding box center [1028, 463] width 12 height 12
radio input "true"
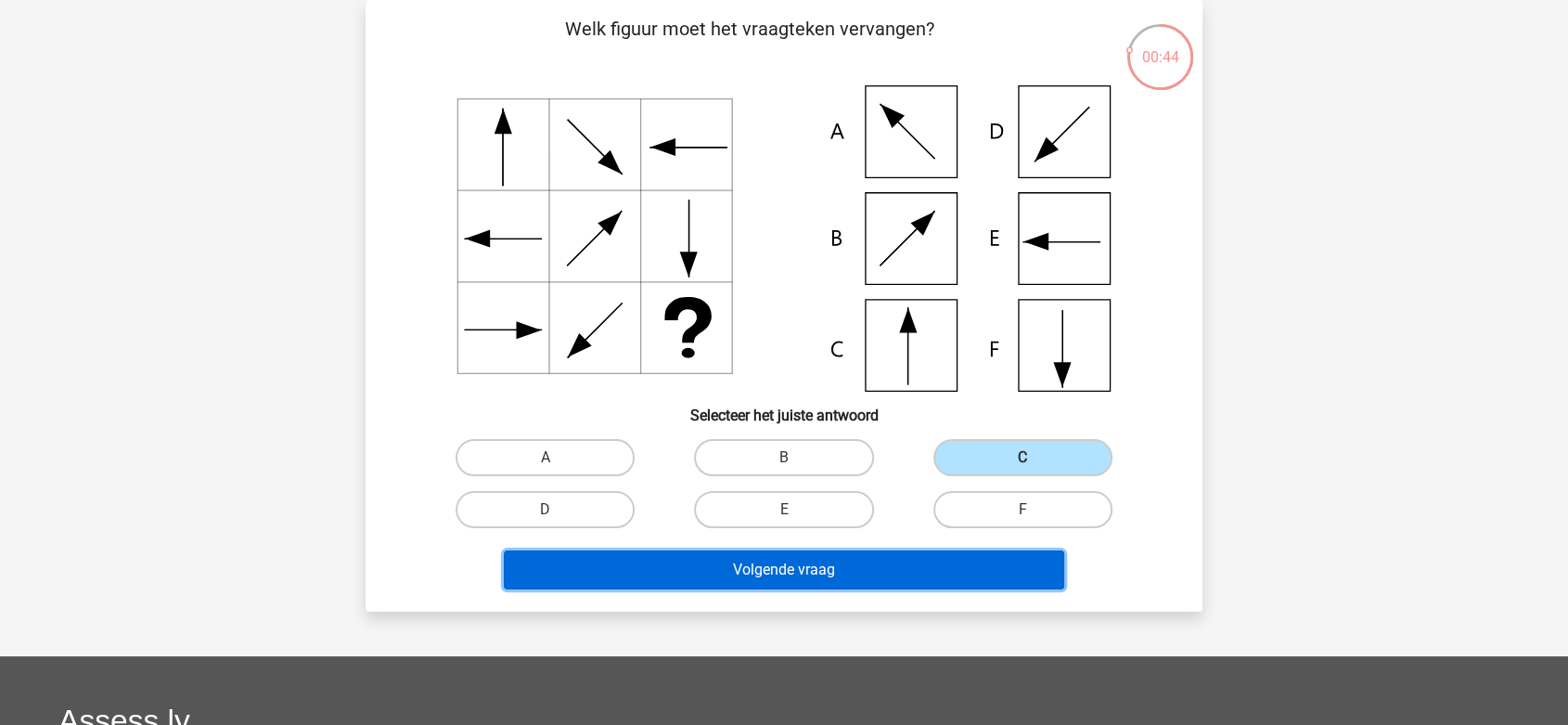
click at [972, 576] on button "Volgende vraag" at bounding box center [784, 569] width 561 height 39
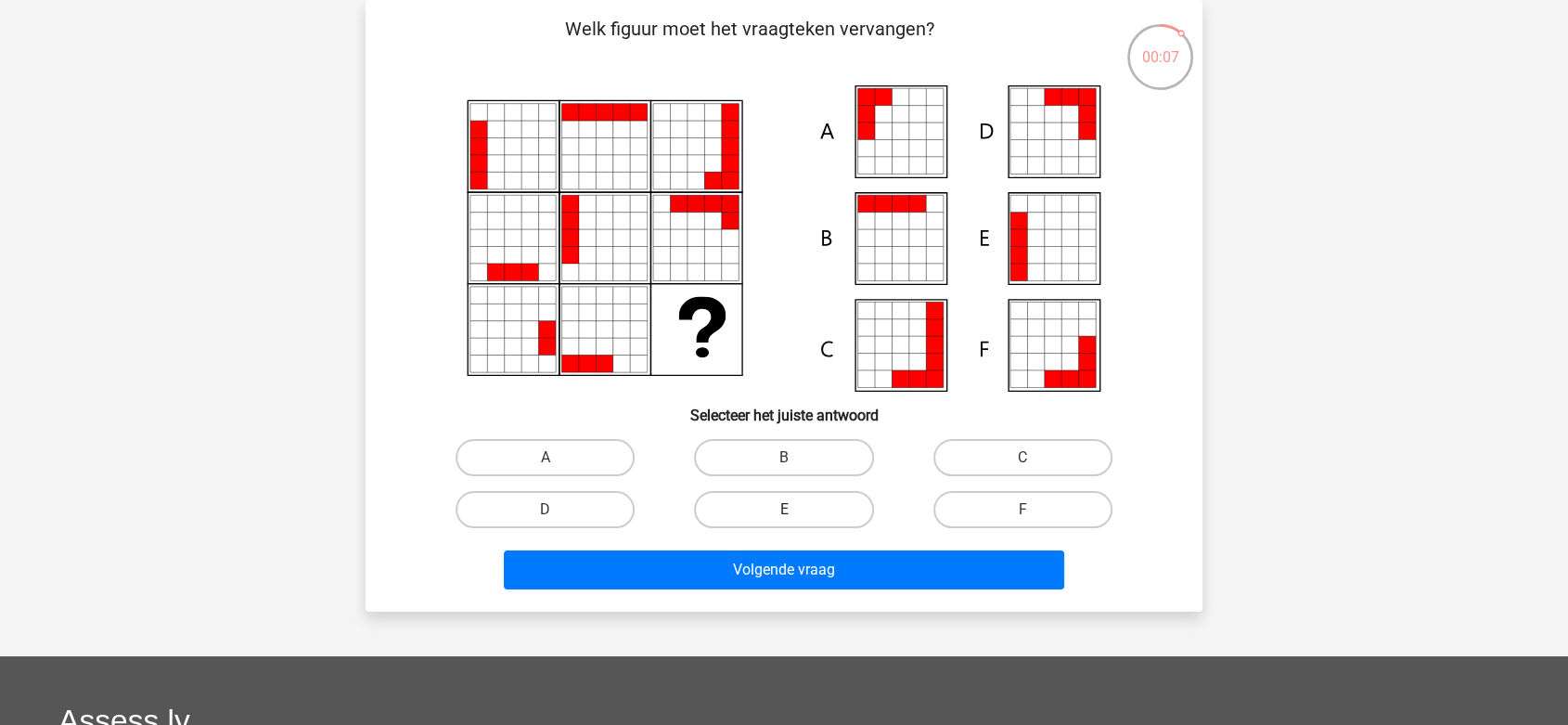
click at [774, 503] on label "E" at bounding box center [784, 509] width 179 height 37
click at [784, 509] on input "E" at bounding box center [790, 515] width 12 height 12
radio input "true"
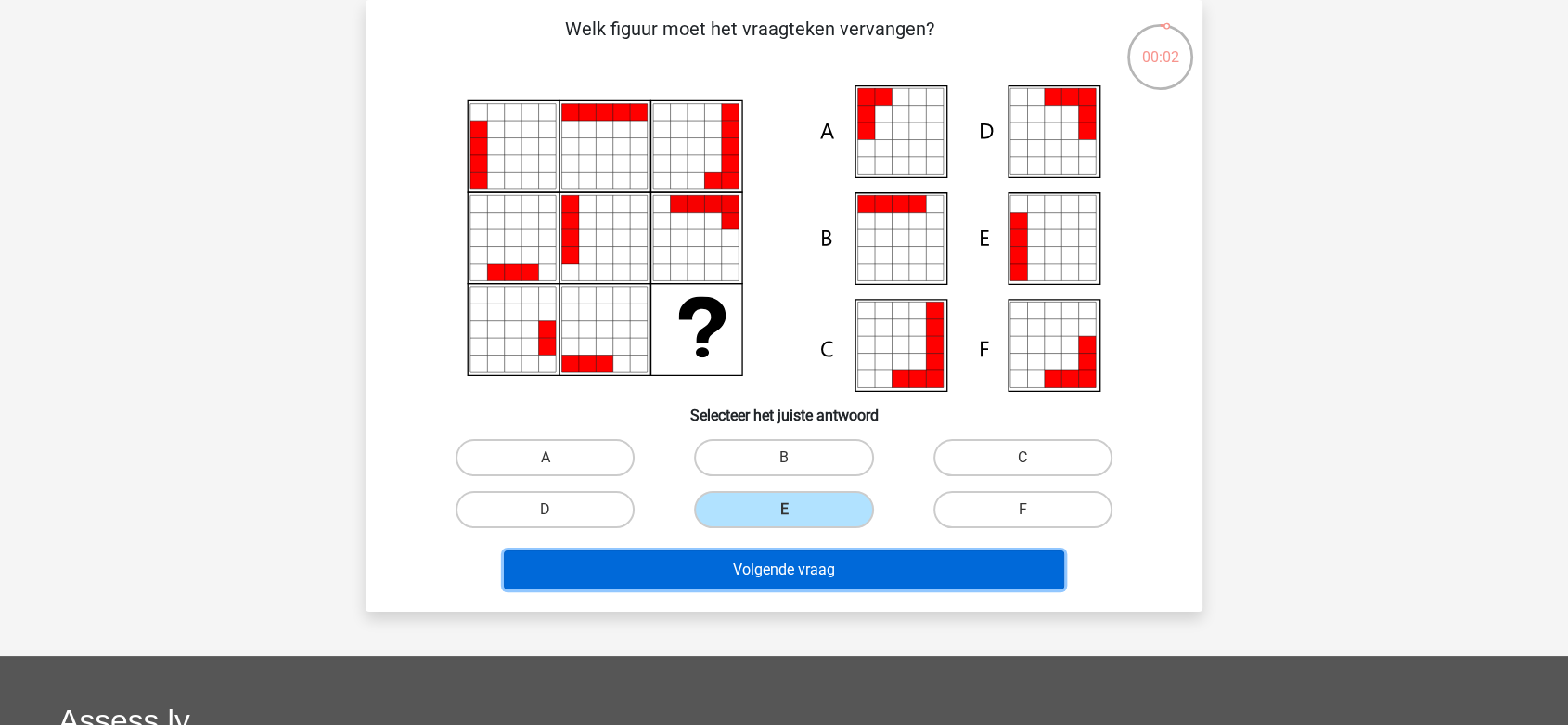
click at [923, 559] on button "Volgende vraag" at bounding box center [784, 569] width 561 height 39
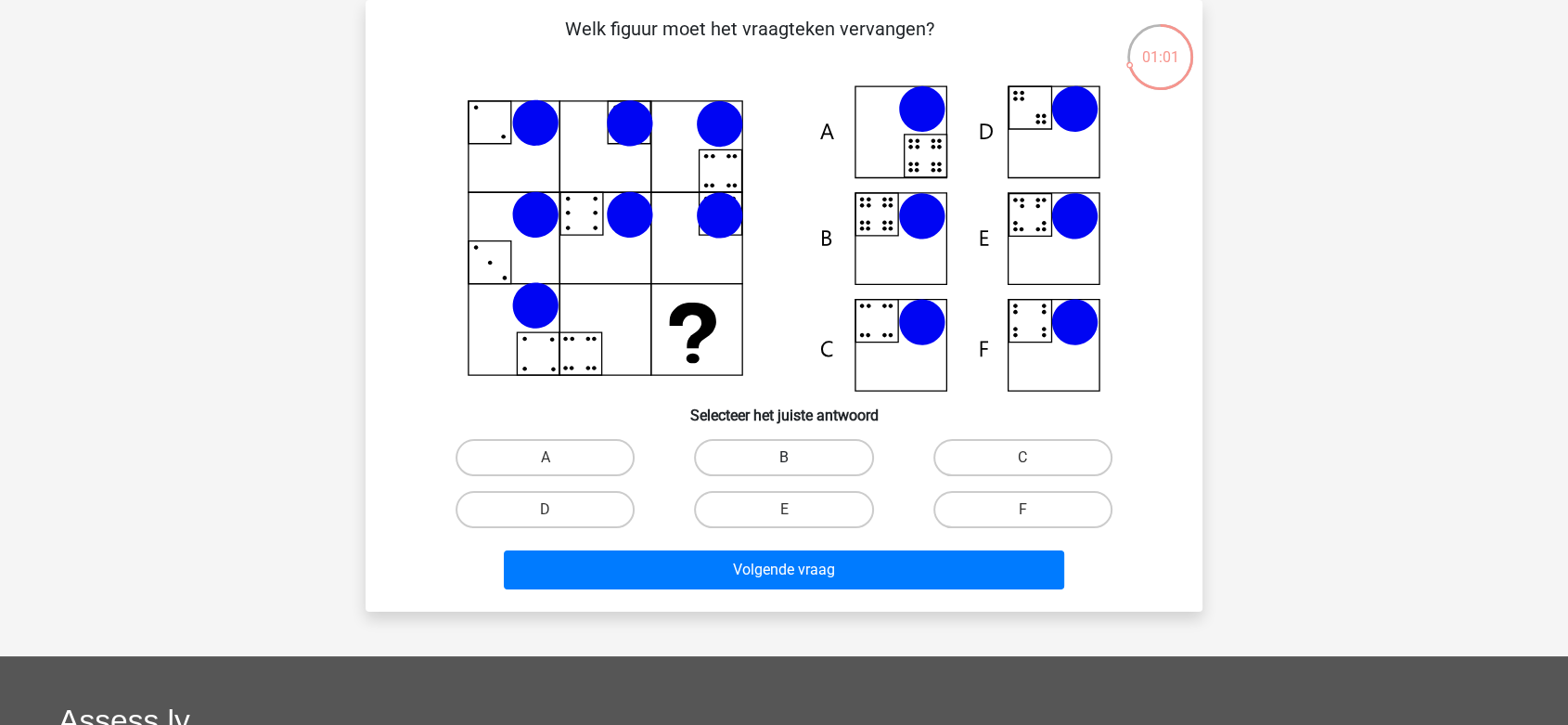
click at [851, 465] on label "B" at bounding box center [784, 456] width 179 height 37
click at [796, 465] on input "B" at bounding box center [790, 463] width 12 height 12
radio input "true"
click at [811, 513] on label "E" at bounding box center [784, 509] width 179 height 37
click at [796, 513] on input "E" at bounding box center [790, 515] width 12 height 12
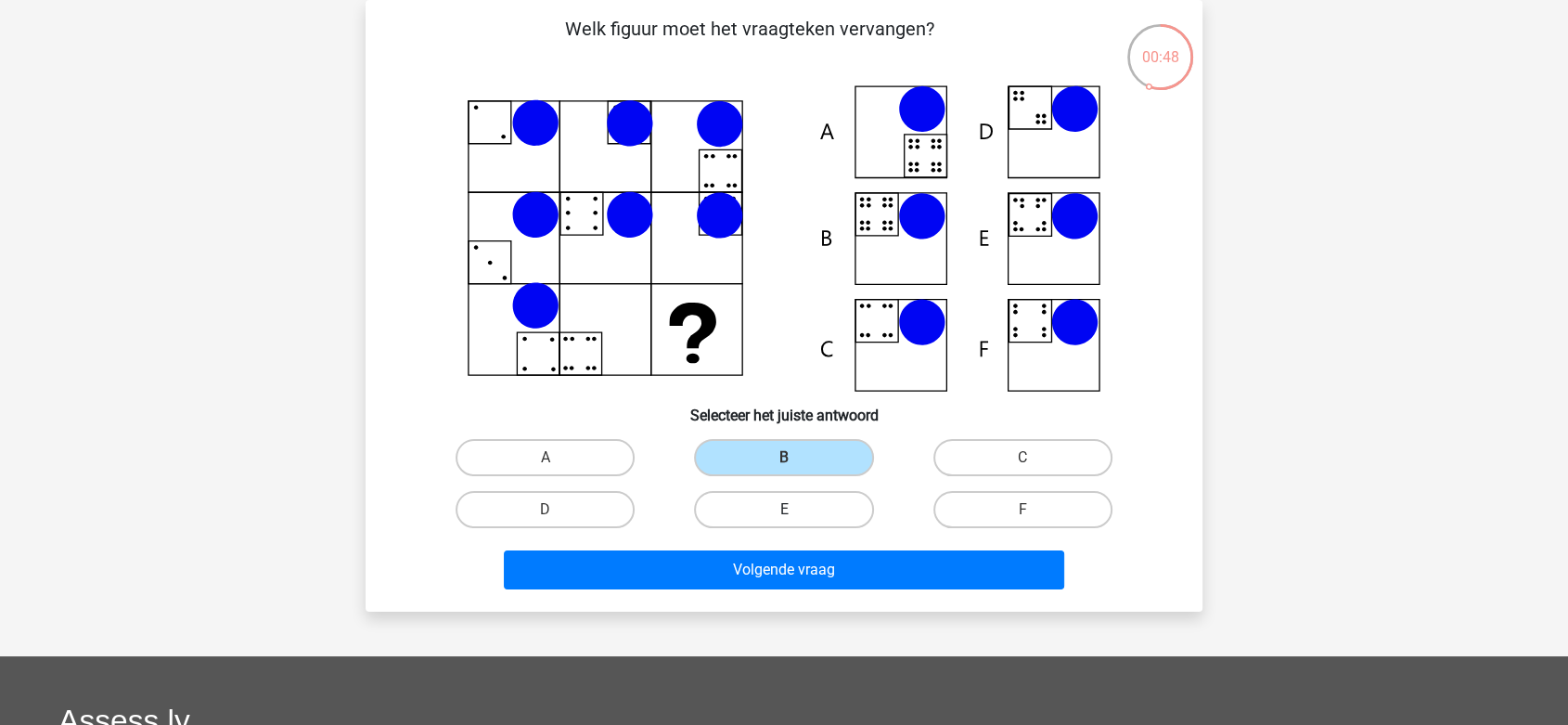
radio input "true"
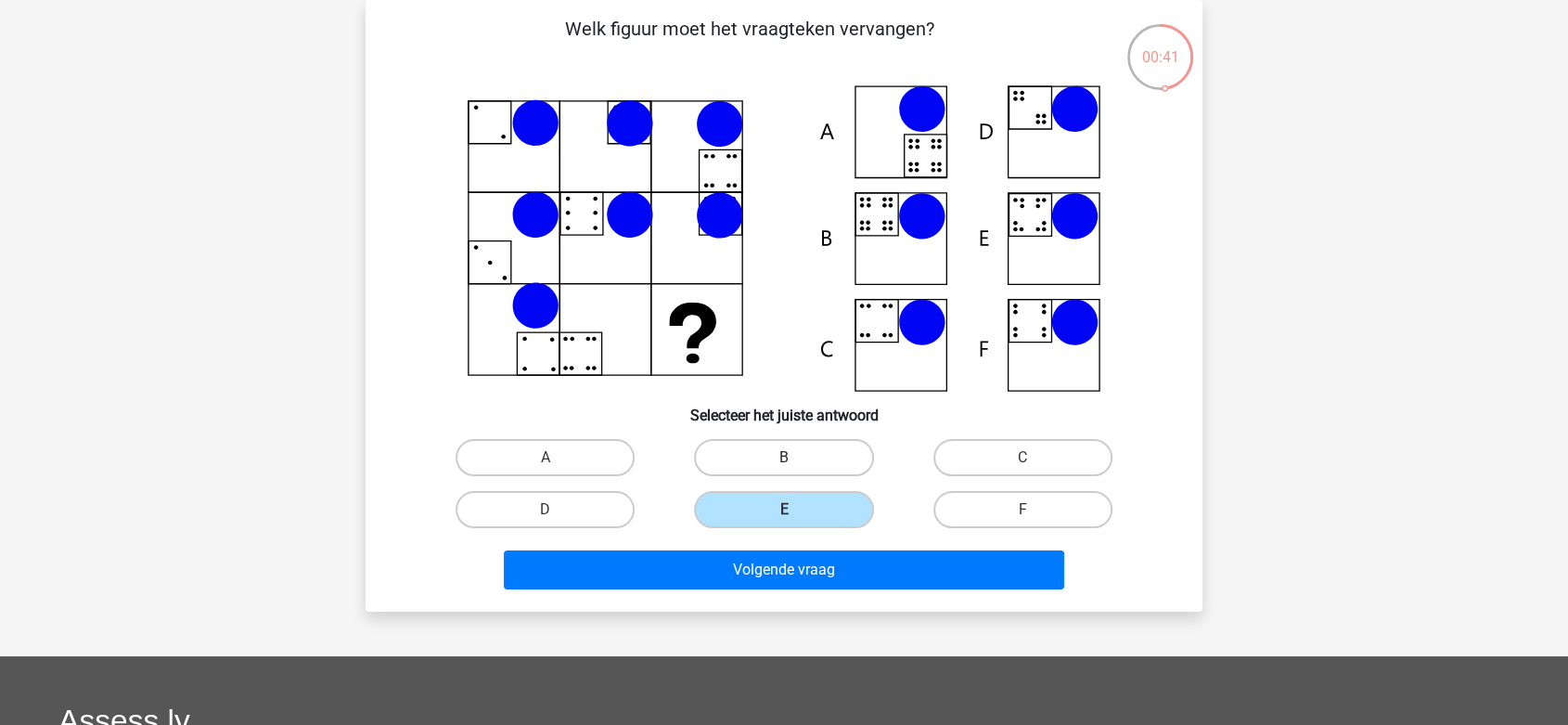
click at [796, 461] on div "B" at bounding box center [783, 456] width 223 height 37
click at [820, 443] on label "B" at bounding box center [784, 456] width 179 height 37
click at [796, 457] on input "B" at bounding box center [790, 463] width 12 height 12
radio input "true"
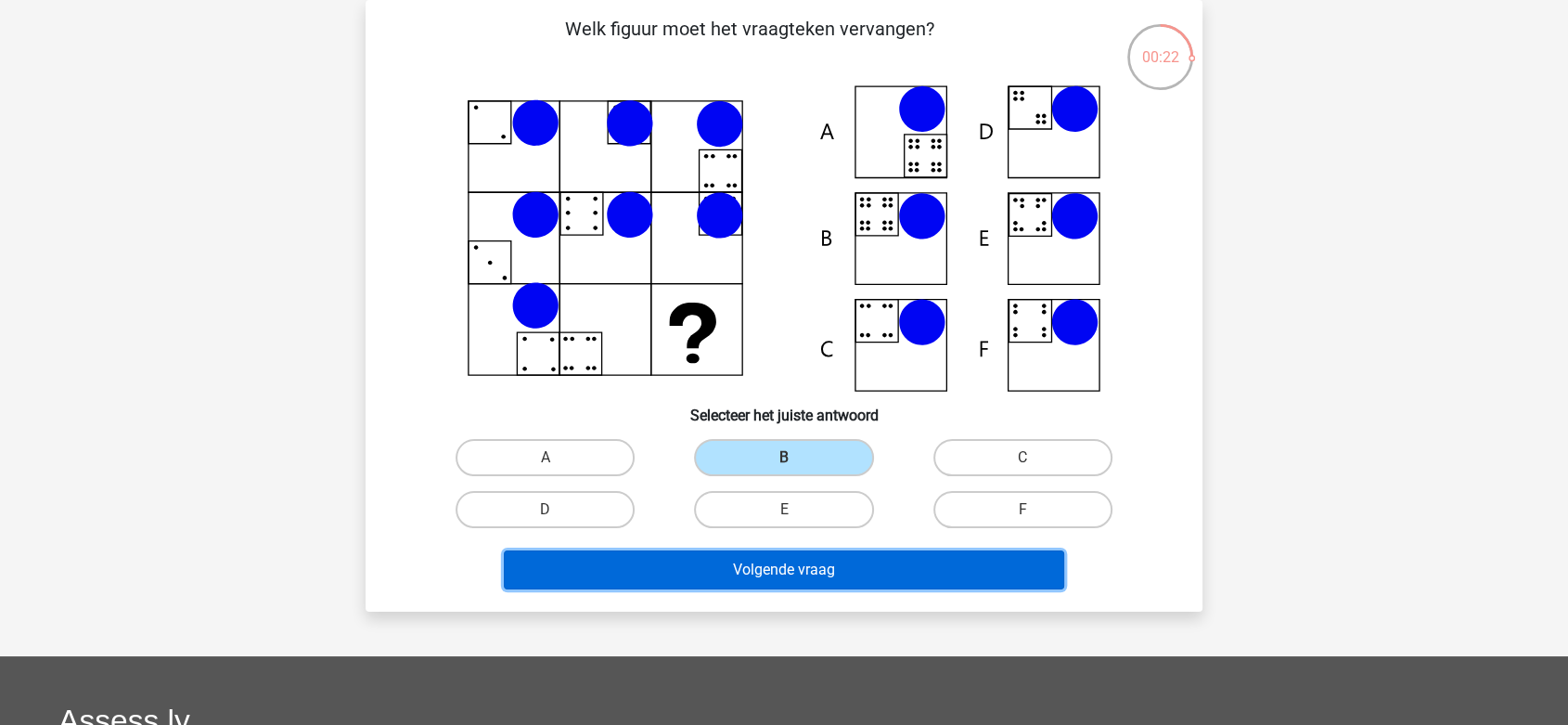
click at [803, 562] on button "Volgende vraag" at bounding box center [784, 569] width 561 height 39
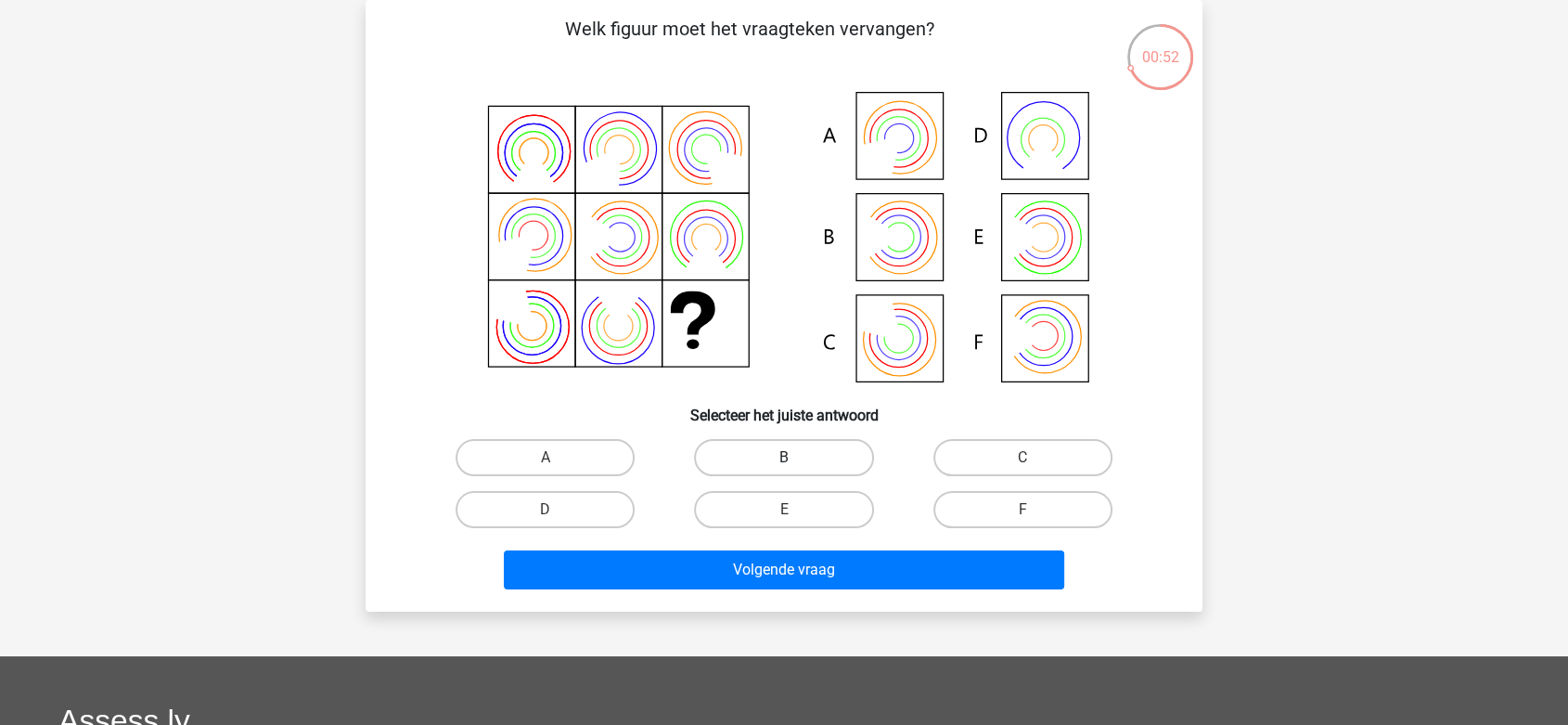
click at [809, 458] on label "B" at bounding box center [784, 456] width 179 height 37
click at [796, 458] on input "B" at bounding box center [790, 463] width 12 height 12
radio input "true"
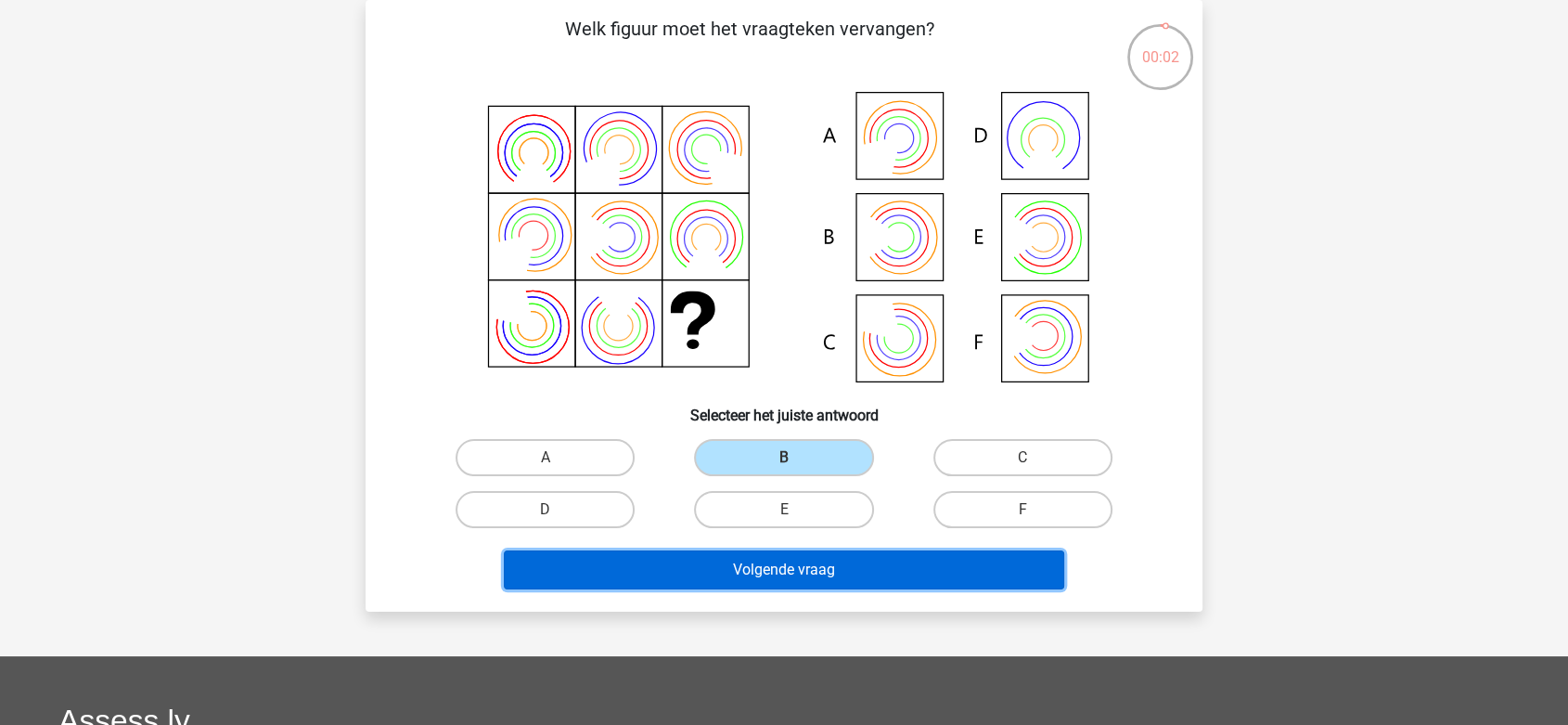
click at [769, 572] on button "Volgende vraag" at bounding box center [784, 569] width 561 height 39
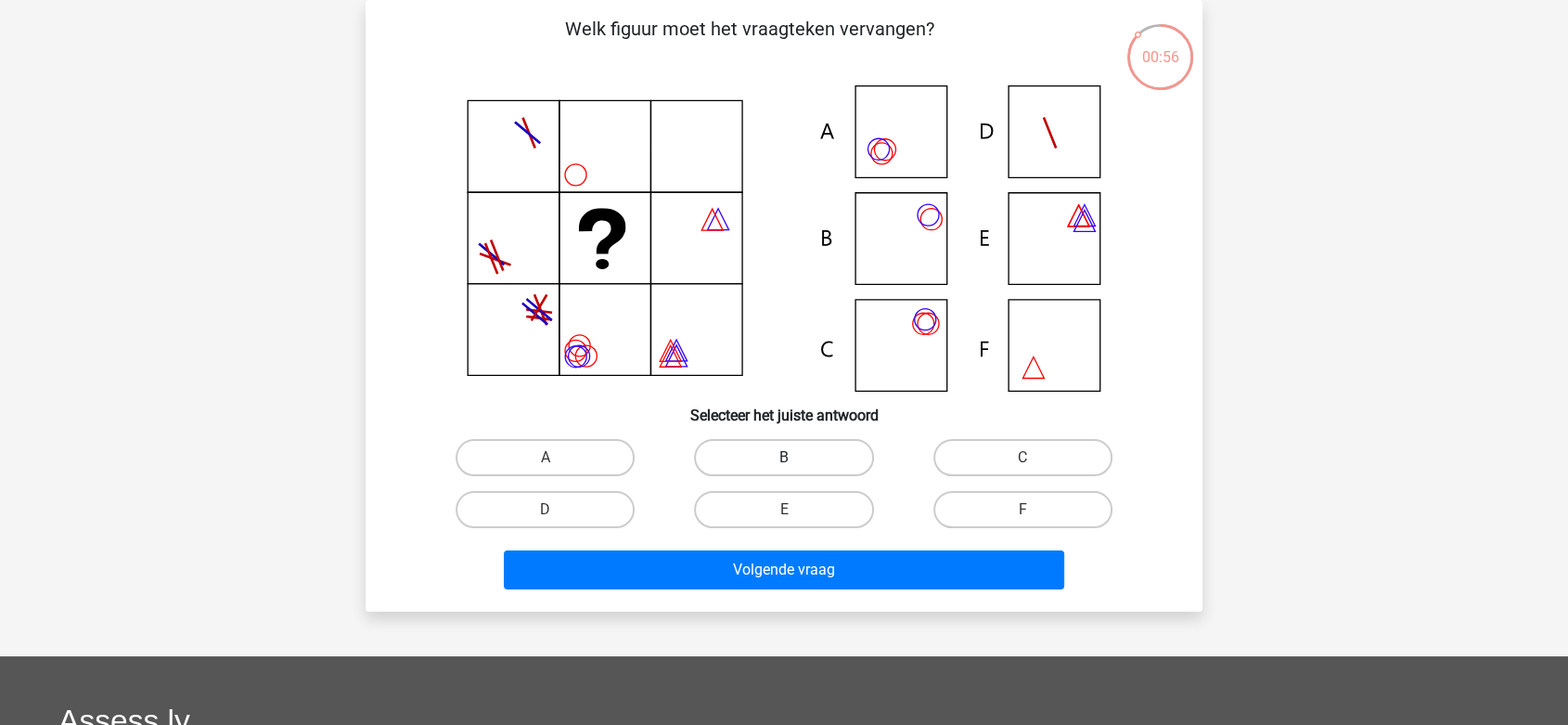
click at [834, 458] on label "B" at bounding box center [784, 456] width 179 height 37
click at [796, 458] on input "B" at bounding box center [790, 463] width 12 height 12
radio input "true"
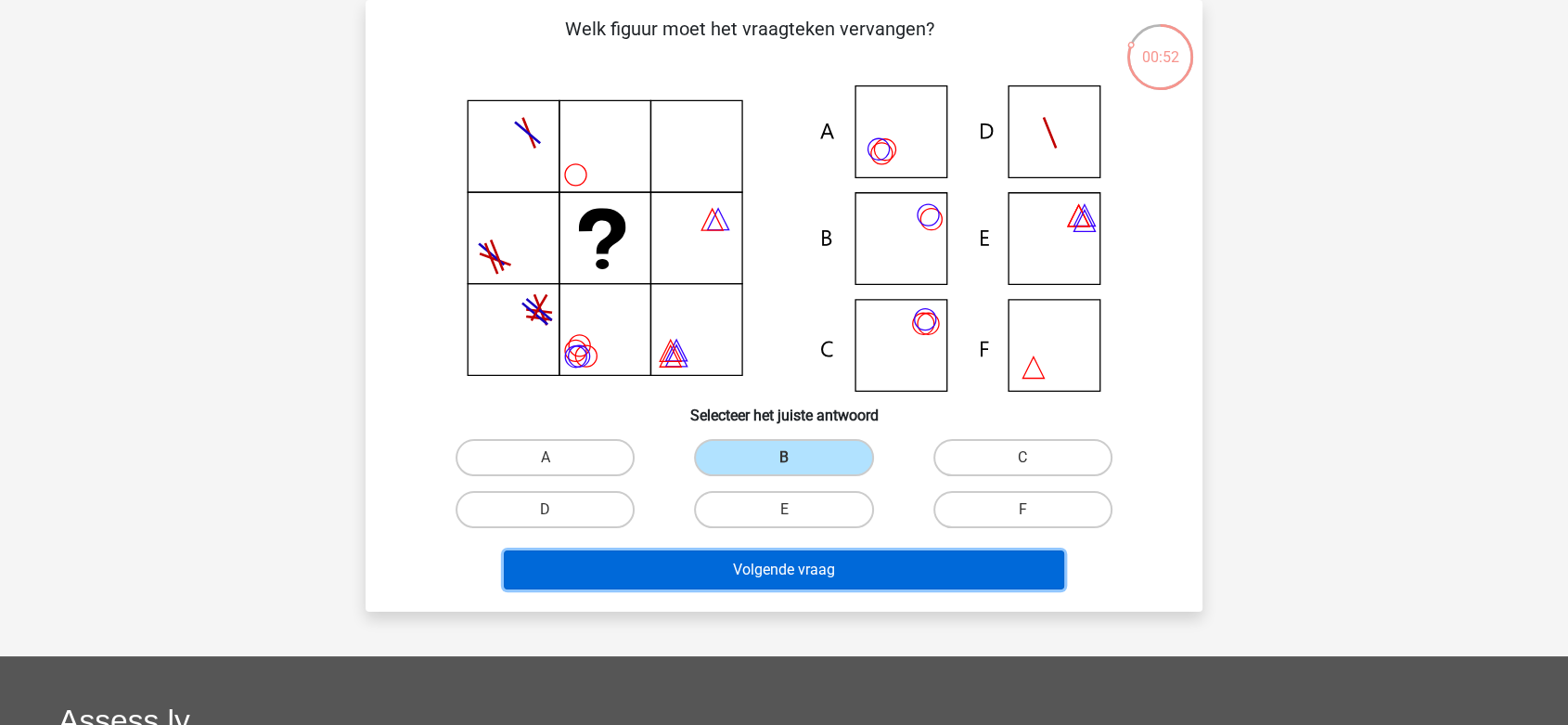
click at [839, 578] on button "Volgende vraag" at bounding box center [784, 569] width 561 height 39
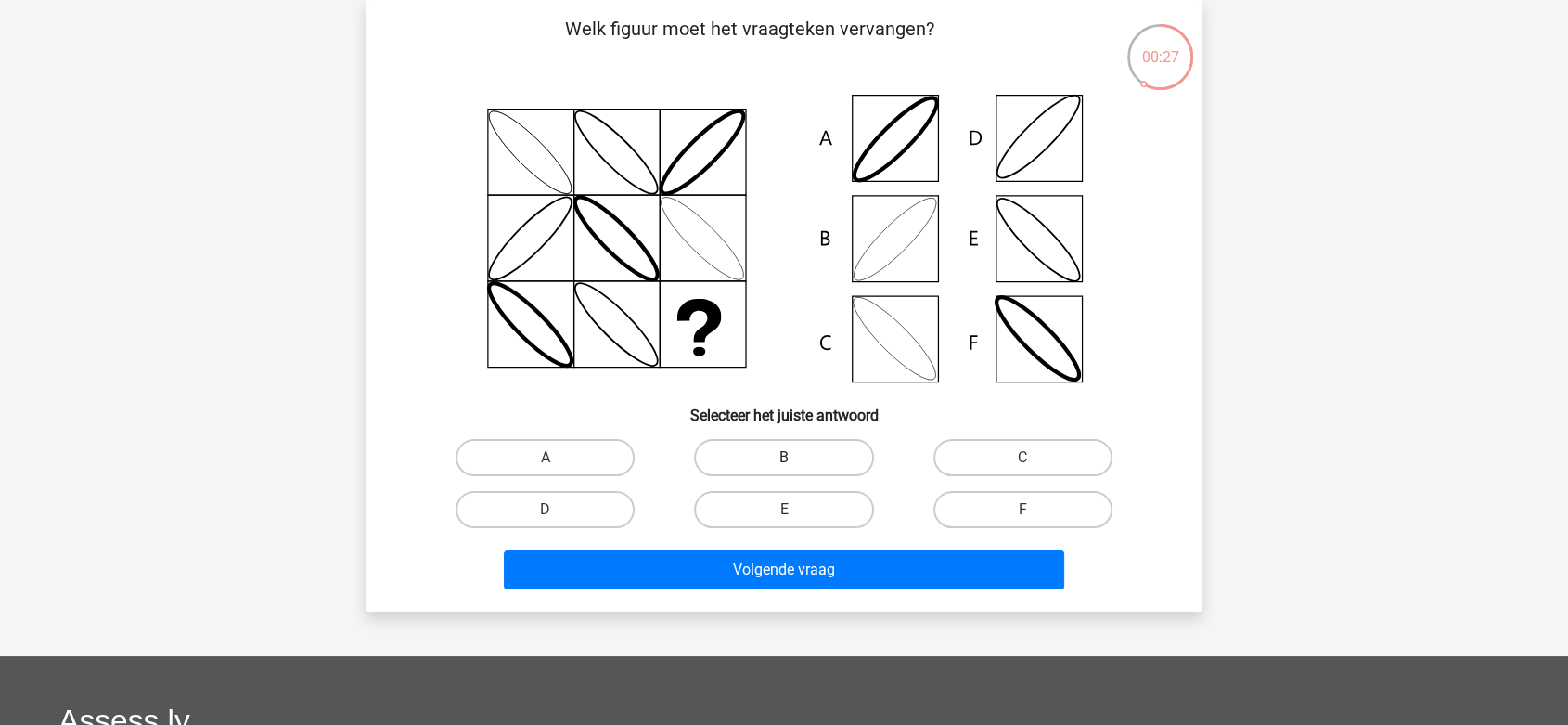
click at [805, 454] on label "B" at bounding box center [784, 456] width 179 height 37
click at [796, 457] on input "B" at bounding box center [790, 463] width 12 height 12
radio input "true"
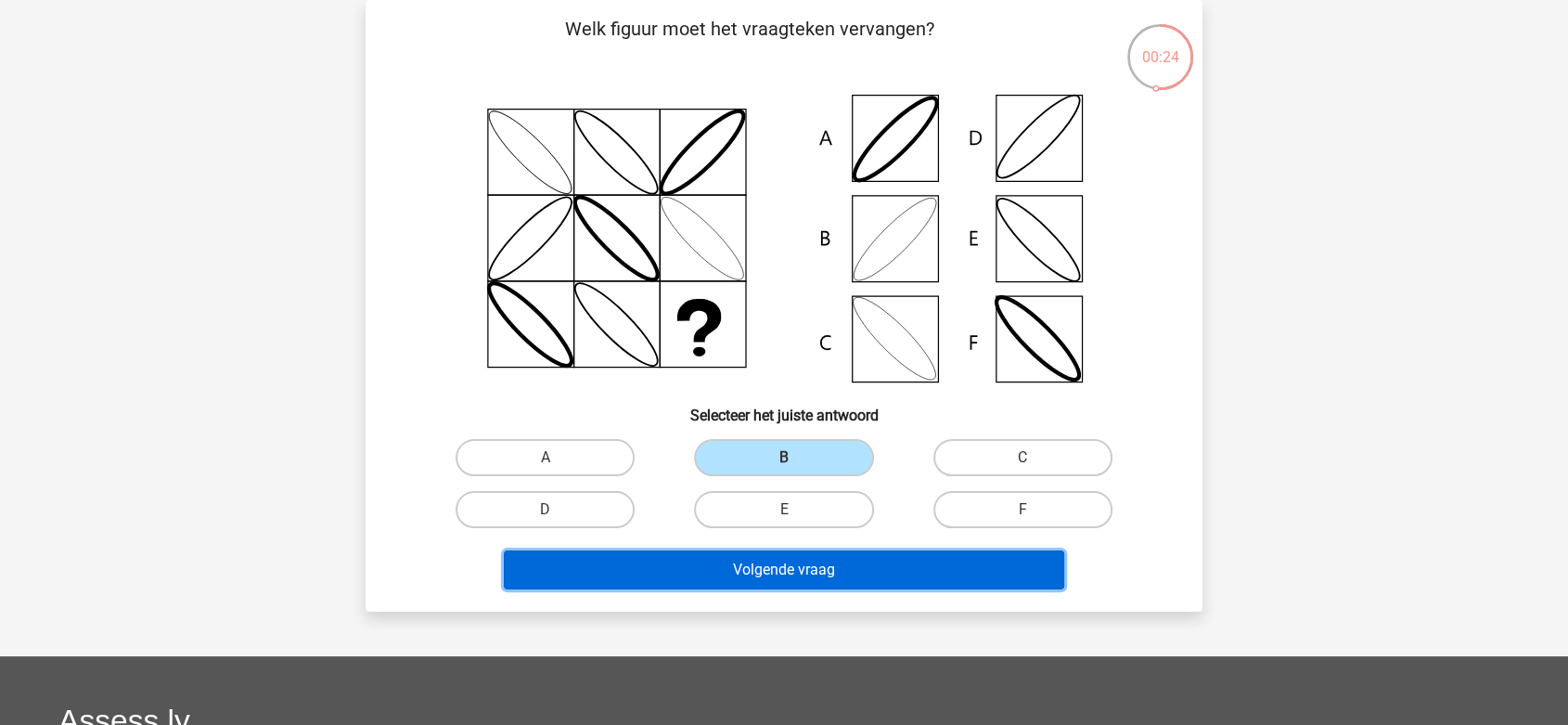
click at [822, 581] on button "Volgende vraag" at bounding box center [784, 569] width 561 height 39
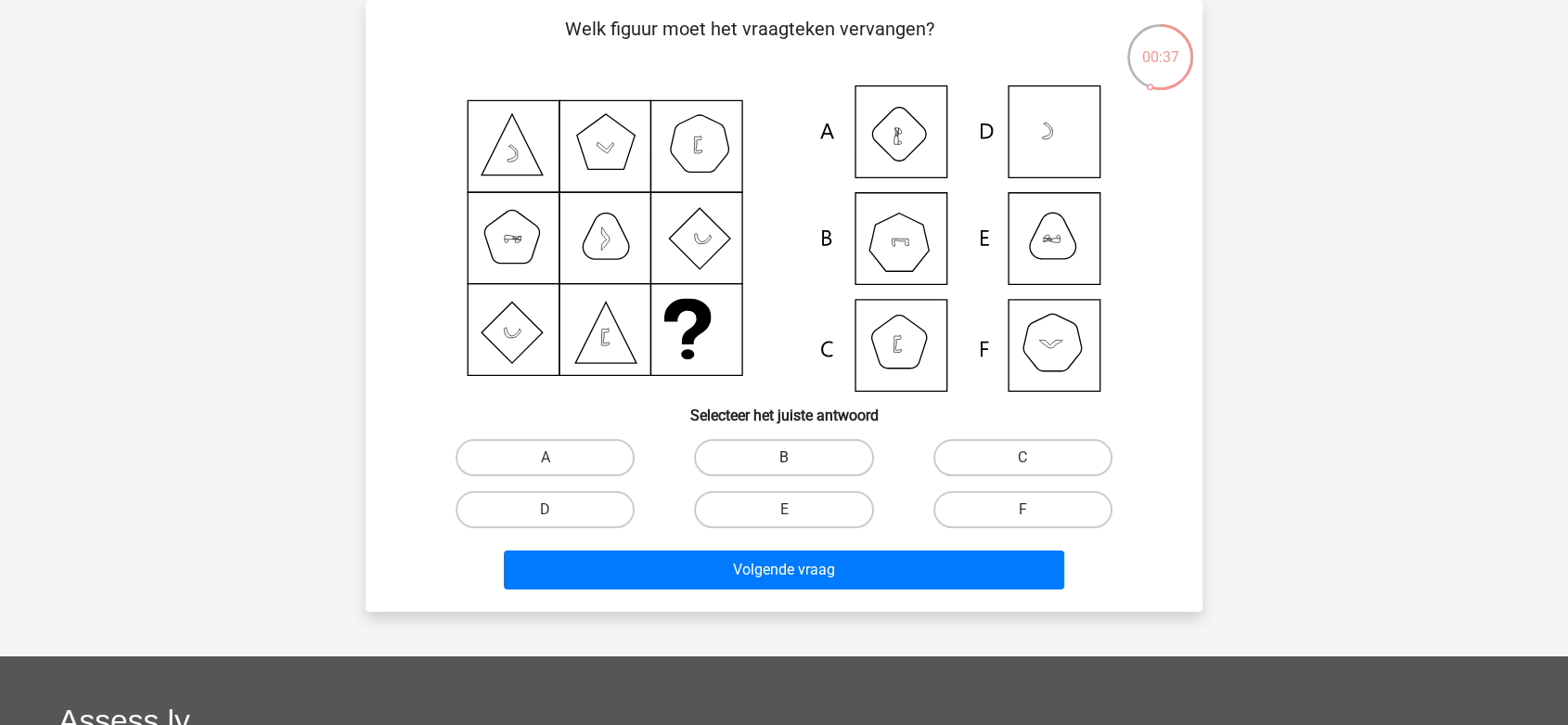
click at [840, 463] on label "B" at bounding box center [784, 456] width 179 height 37
click at [796, 463] on input "B" at bounding box center [790, 463] width 12 height 12
radio input "true"
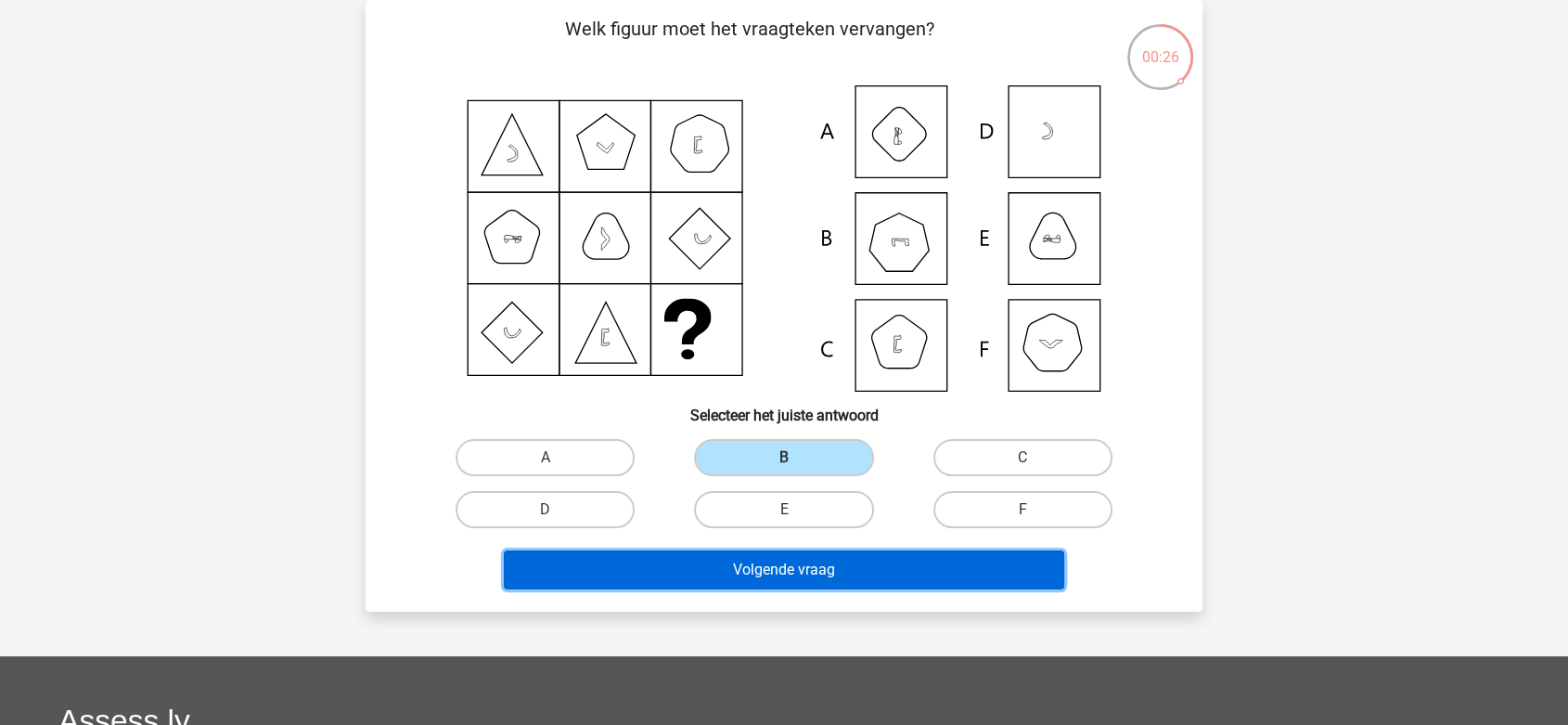
click at [850, 552] on button "Volgende vraag" at bounding box center [784, 569] width 561 height 39
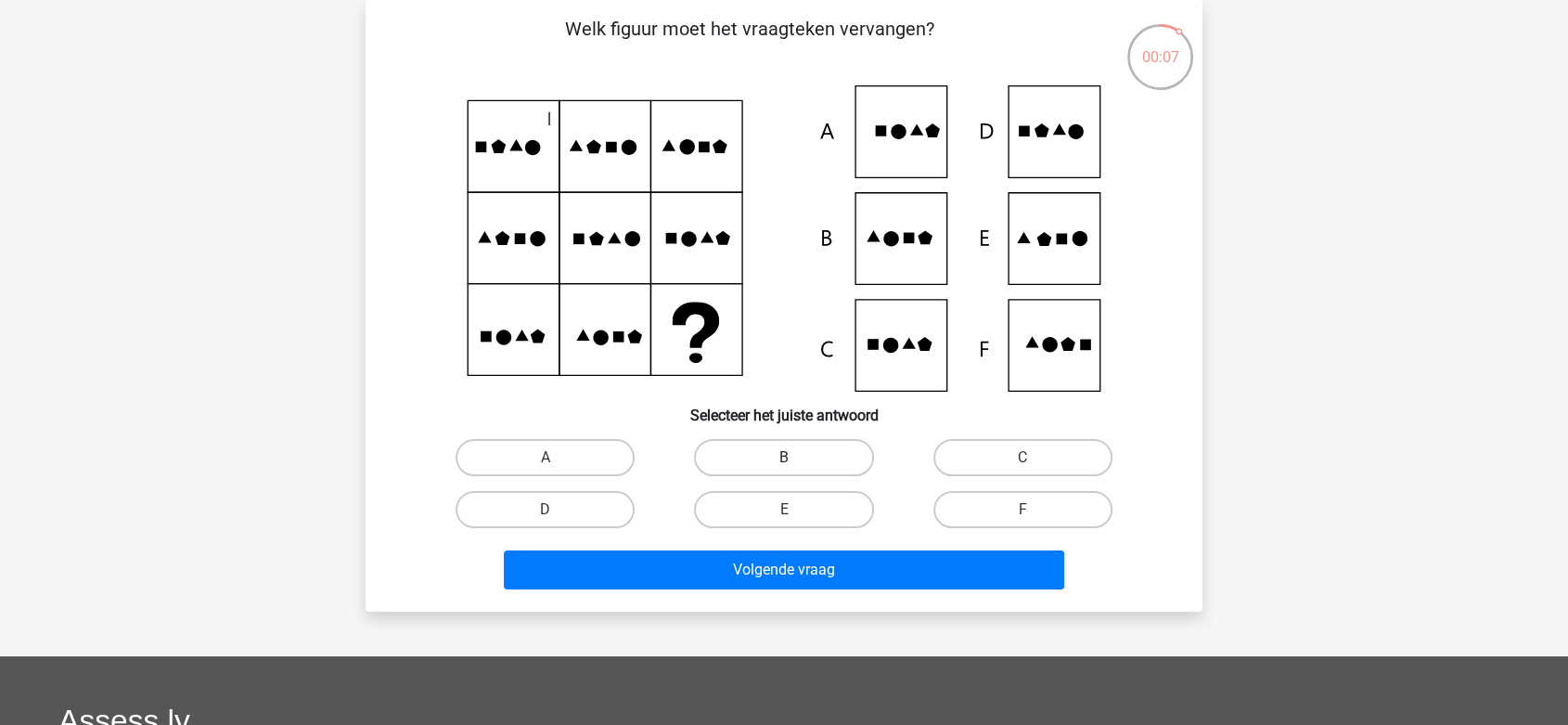
click at [824, 452] on label "B" at bounding box center [784, 456] width 179 height 37
click at [796, 457] on input "B" at bounding box center [790, 463] width 12 height 12
radio input "true"
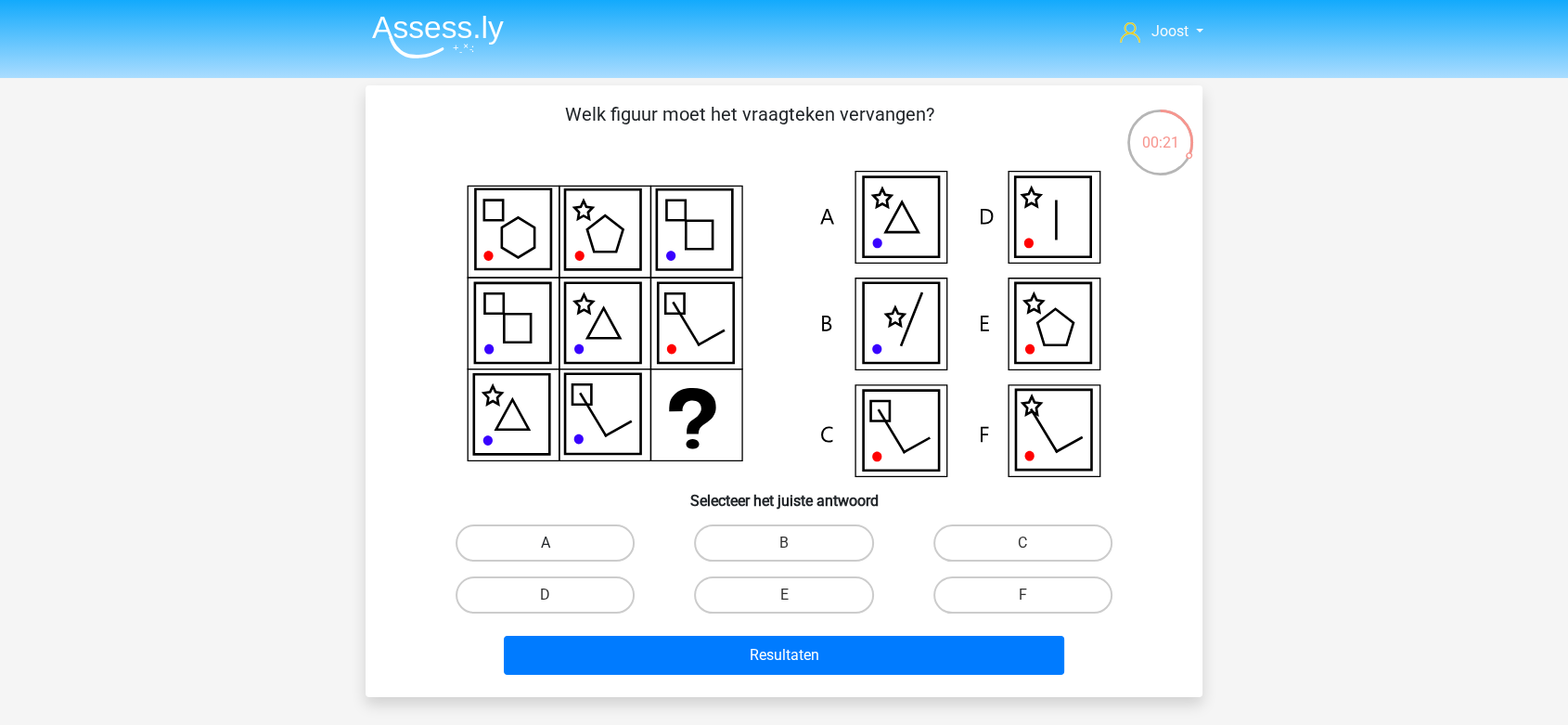
click at [599, 545] on label "A" at bounding box center [545, 542] width 179 height 37
click at [557, 545] on input "A" at bounding box center [552, 549] width 12 height 12
radio input "true"
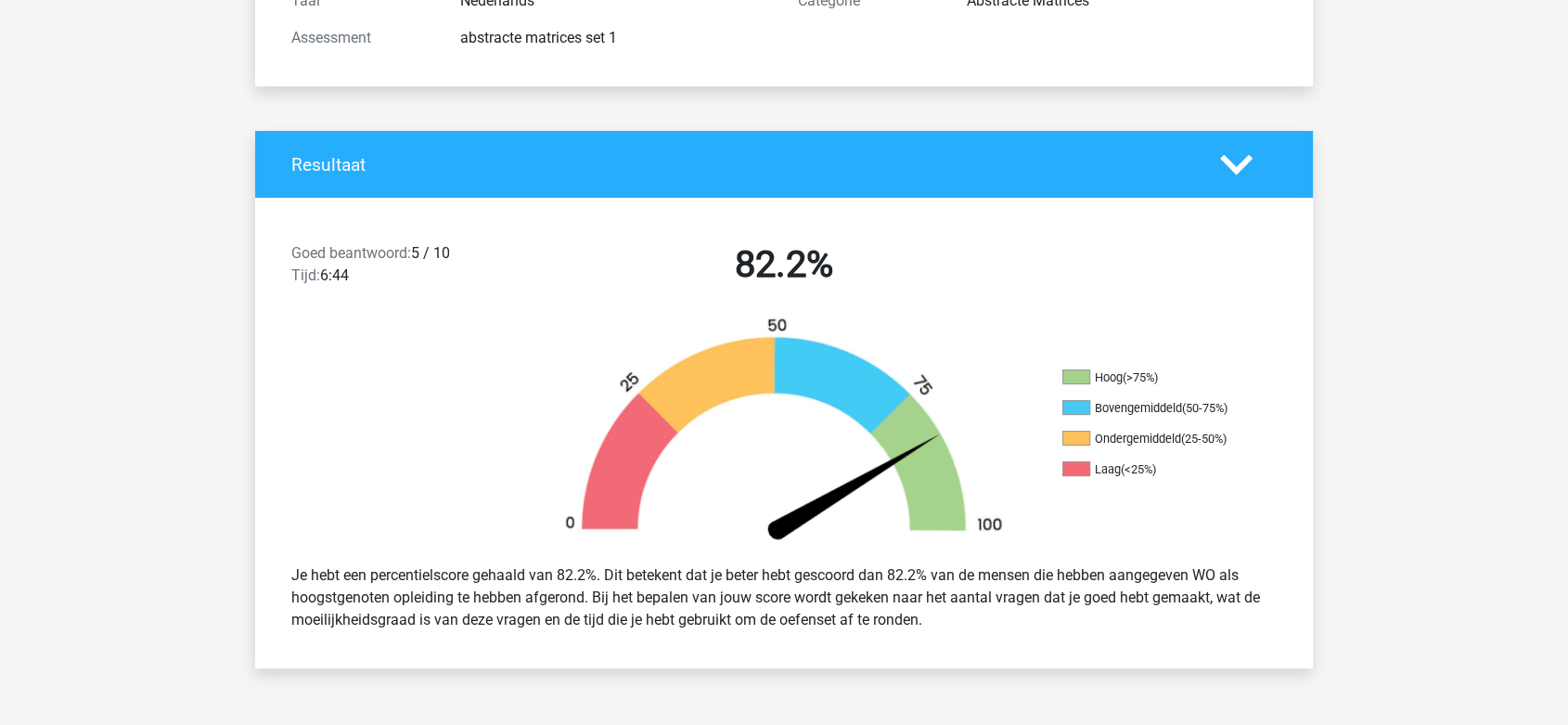
scroll to position [309, 0]
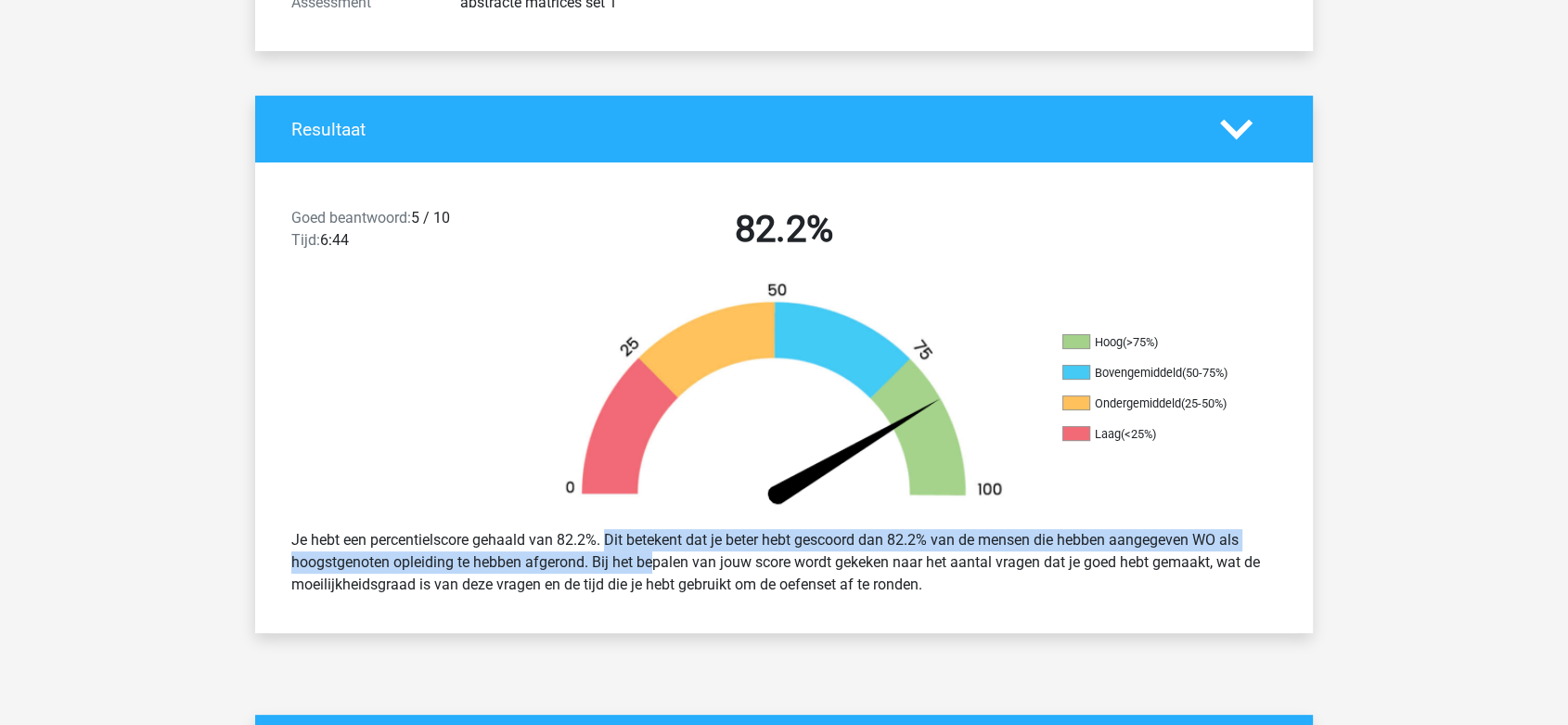
drag, startPoint x: 596, startPoint y: 531, endPoint x: 603, endPoint y: 567, distance: 36.7
click at [603, 567] on div "Je hebt een percentielscore gehaald van 82.2%. Dit betekent dat je beter hebt g…" at bounding box center [784, 562] width 1014 height 82
drag, startPoint x: 932, startPoint y: 542, endPoint x: 938, endPoint y: 565, distance: 23.8
click at [938, 565] on div "Je hebt een percentielscore gehaald van 82.2%. Dit betekent dat je beter hebt g…" at bounding box center [784, 562] width 1014 height 82
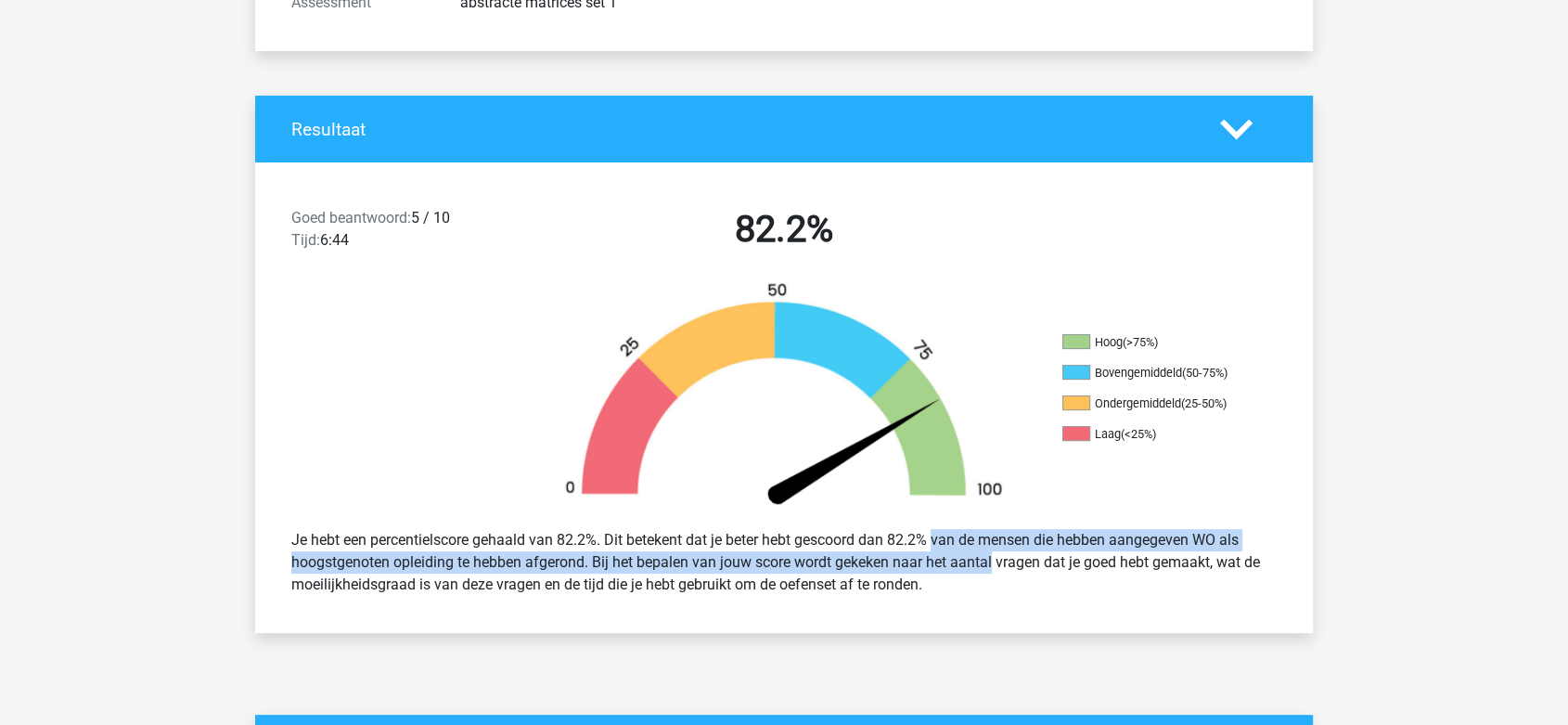
click at [938, 565] on div "Je hebt een percentielscore gehaald van 82.2%. Dit betekent dat je beter hebt g…" at bounding box center [784, 562] width 1014 height 82
drag, startPoint x: 1079, startPoint y: 548, endPoint x: 1075, endPoint y: 572, distance: 24.3
click at [1075, 572] on div "Je hebt een percentielscore gehaald van 82.2%. Dit betekent dat je beter hebt g…" at bounding box center [784, 562] width 1014 height 82
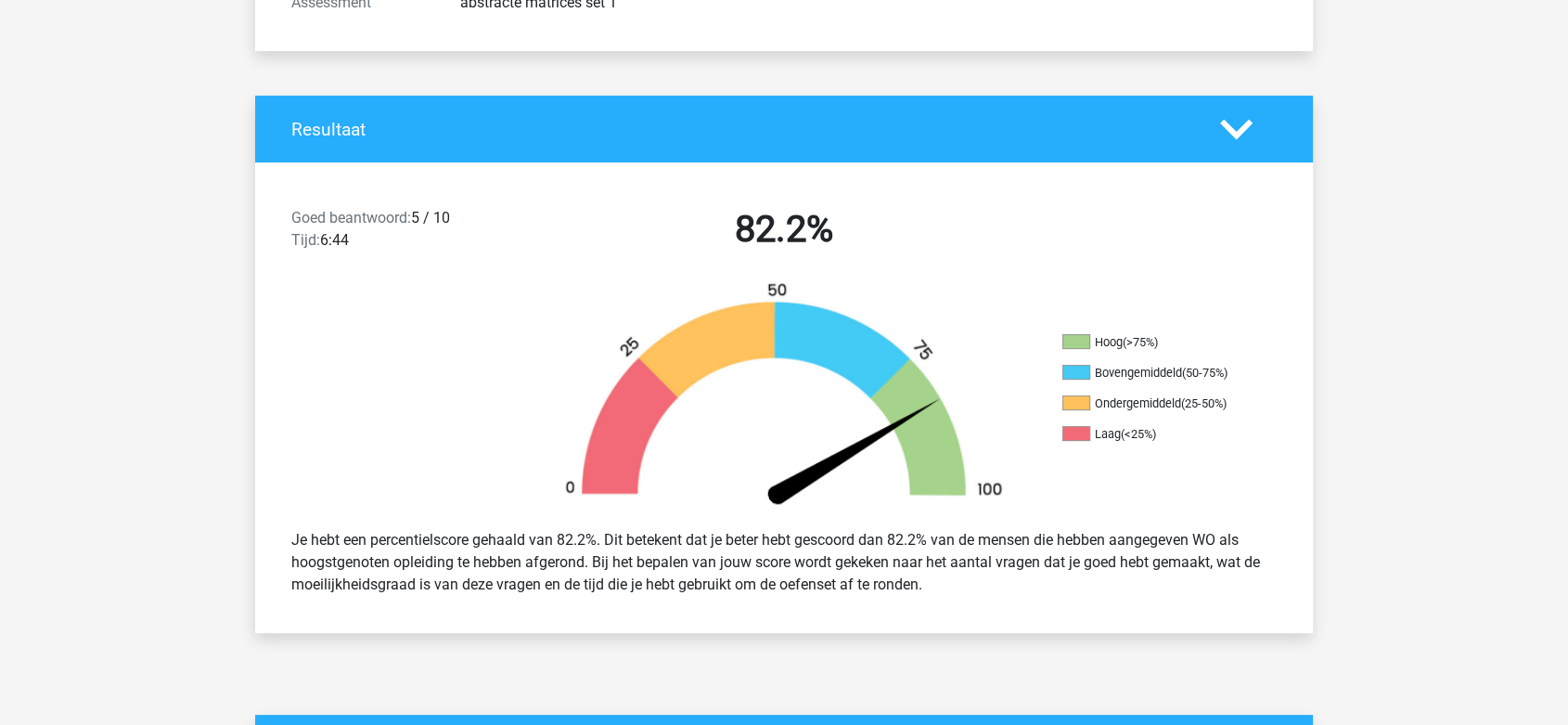
click at [860, 573] on div "Je hebt een percentielscore gehaald van 82.2%. Dit betekent dat je beter hebt g…" at bounding box center [784, 562] width 1014 height 82
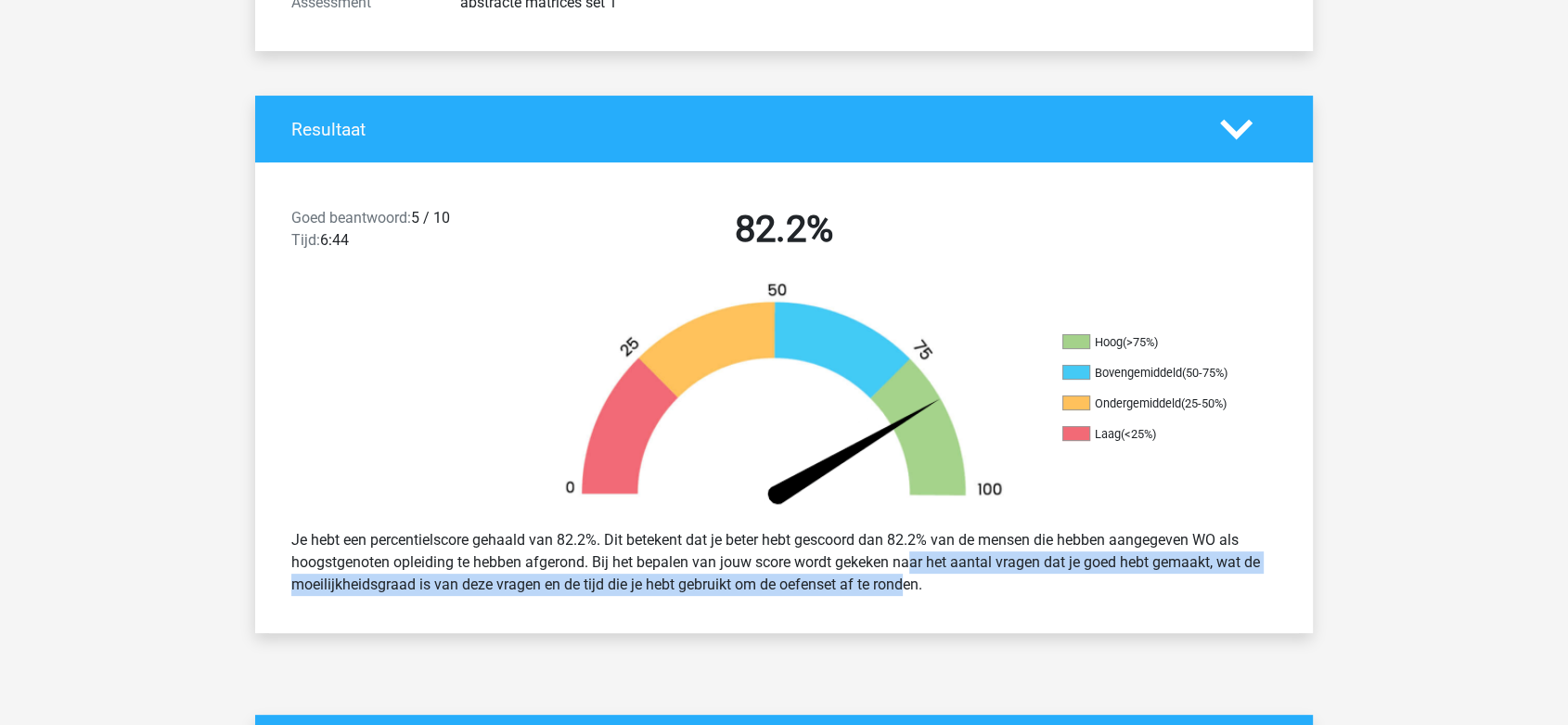
drag, startPoint x: 847, startPoint y: 557, endPoint x: 851, endPoint y: 576, distance: 19.4
click at [851, 576] on div "Je hebt een percentielscore gehaald van 82.2%. Dit betekent dat je beter hebt g…" at bounding box center [784, 562] width 1014 height 82
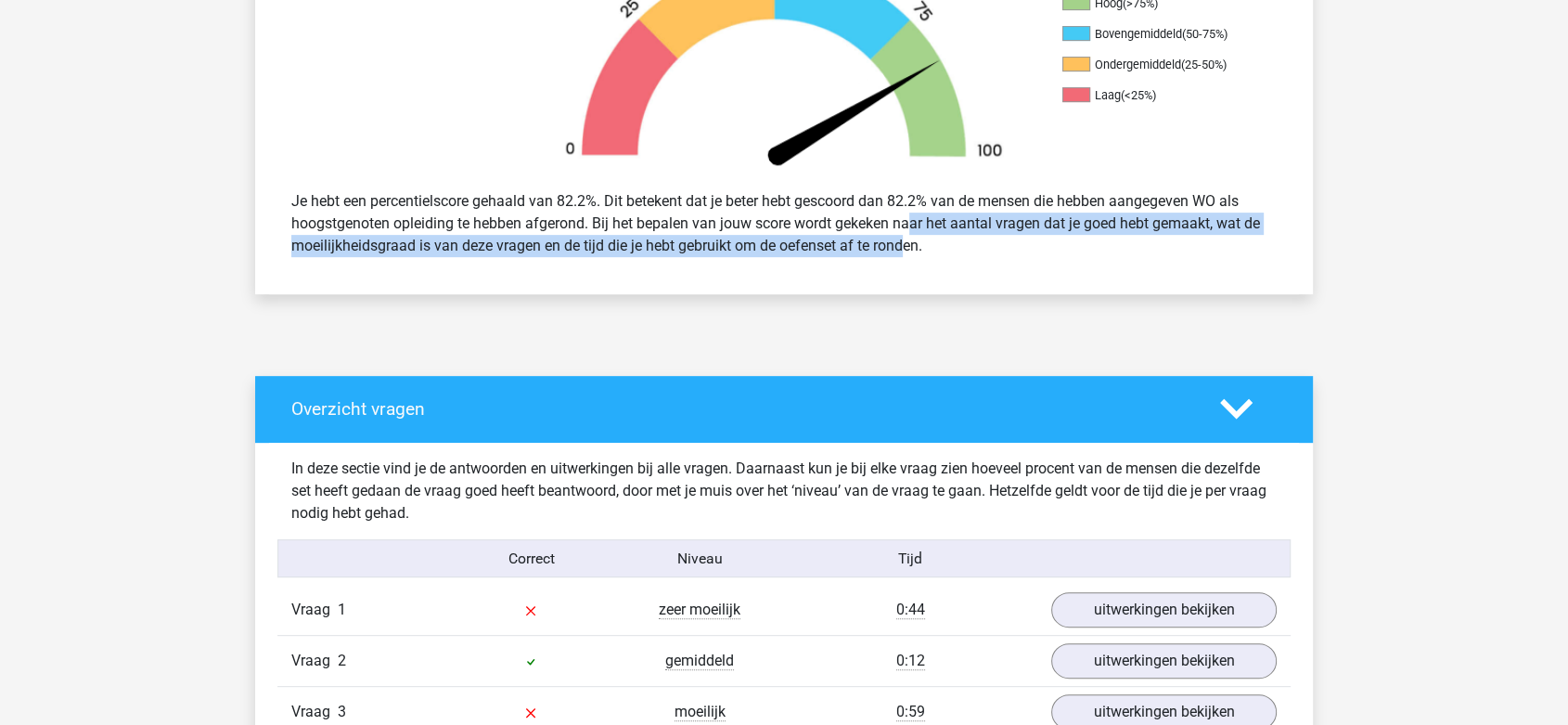
scroll to position [928, 0]
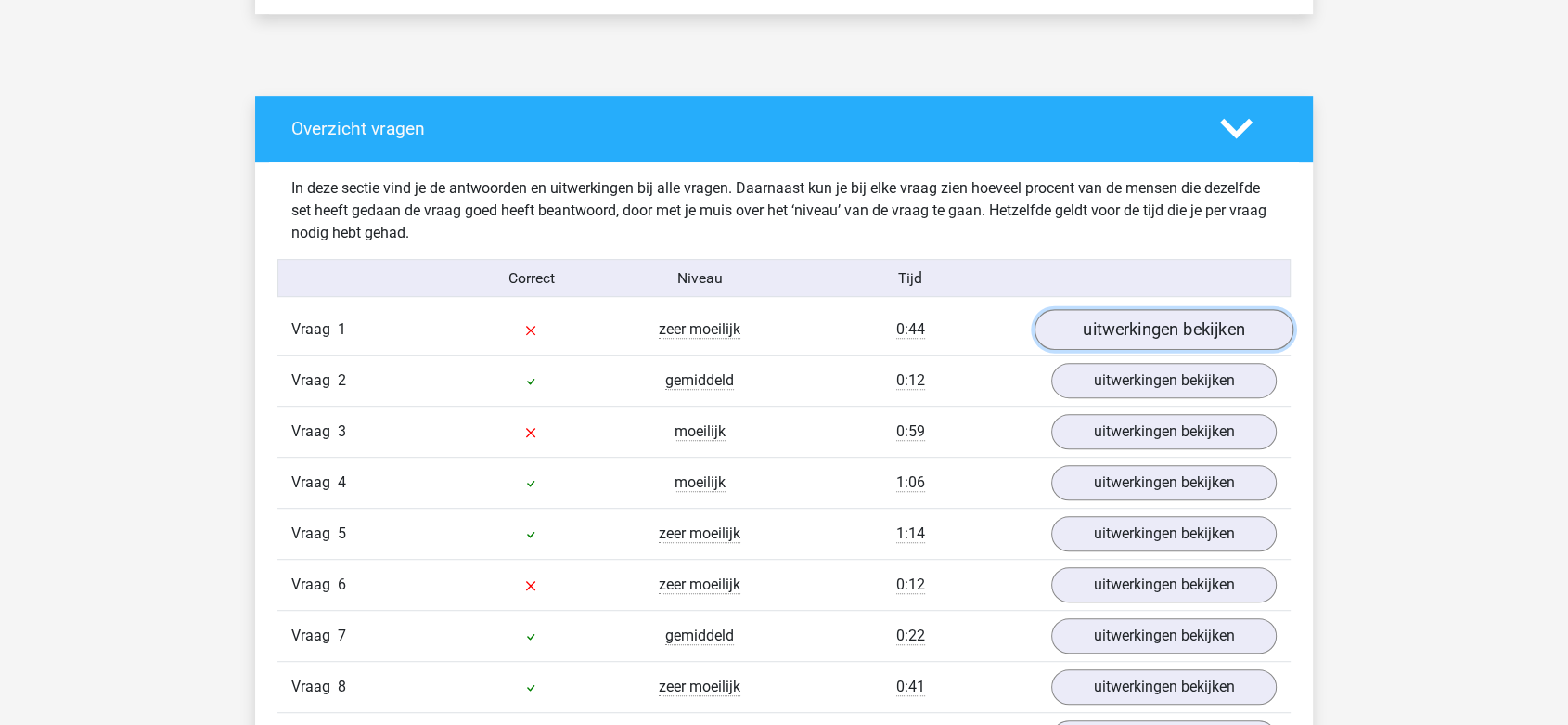
click at [1069, 338] on link "uitwerkingen bekijken" at bounding box center [1164, 330] width 259 height 41
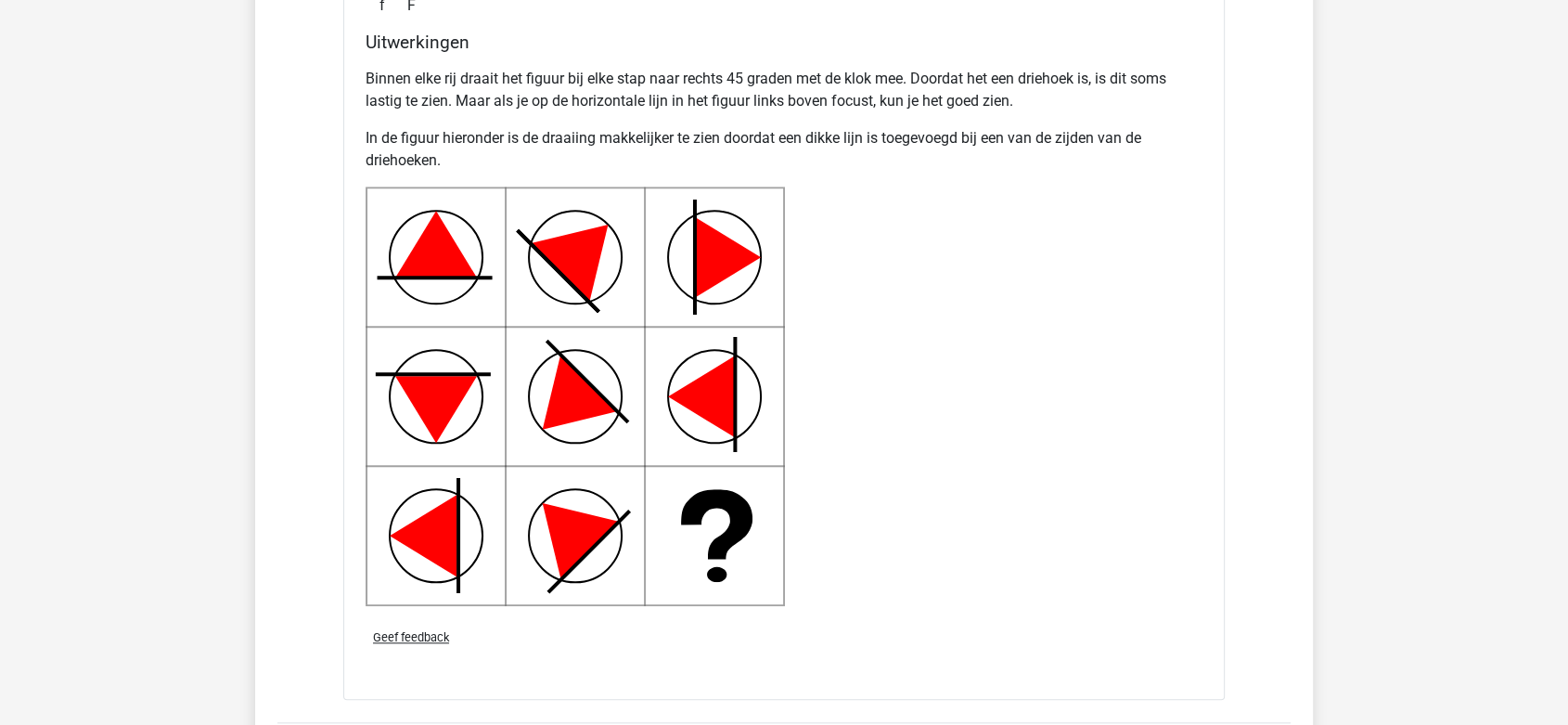
scroll to position [1752, 0]
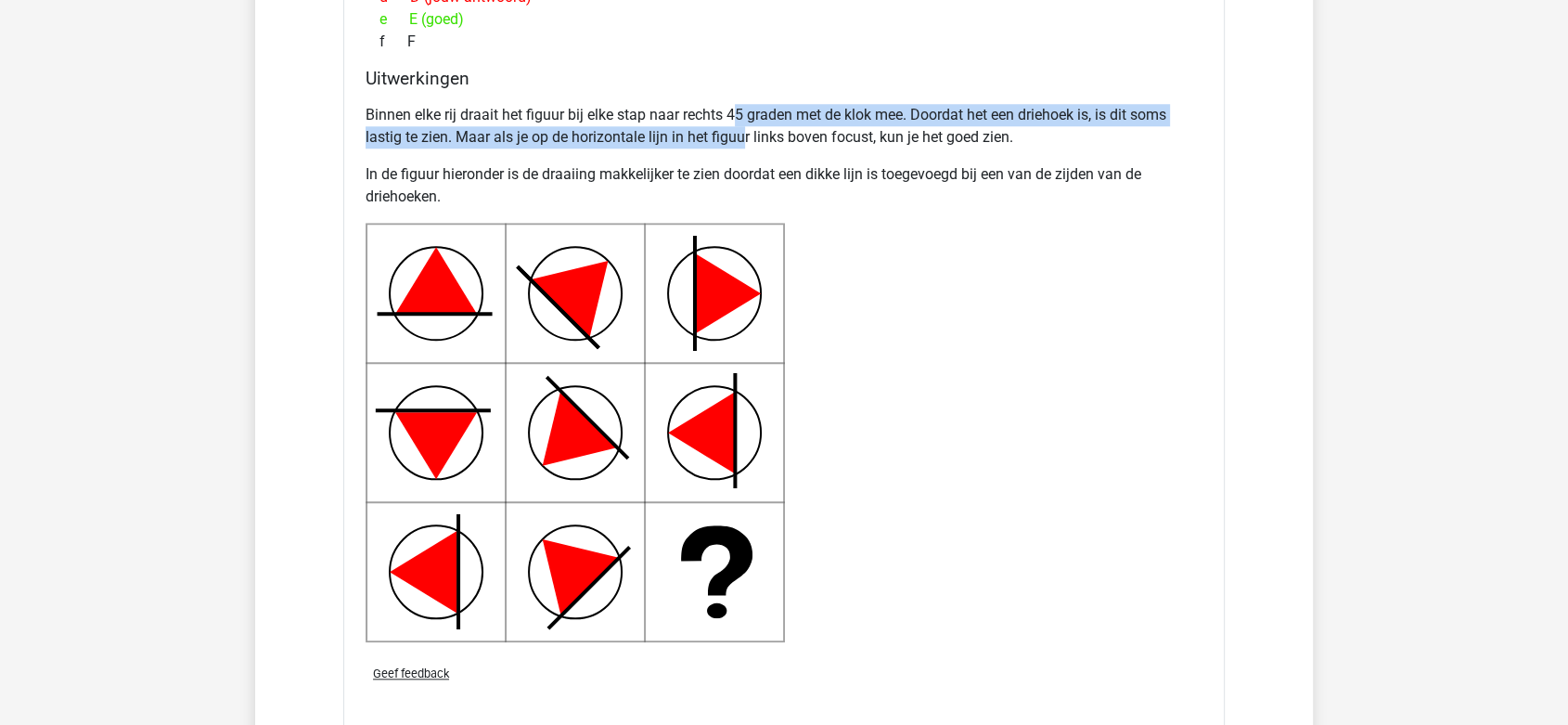
drag, startPoint x: 738, startPoint y: 115, endPoint x: 742, endPoint y: 128, distance: 13.6
click at [742, 128] on p "Binnen elke rij draait het figuur bij elke stap naar rechts 45 graden met de kl…" at bounding box center [784, 125] width 837 height 44
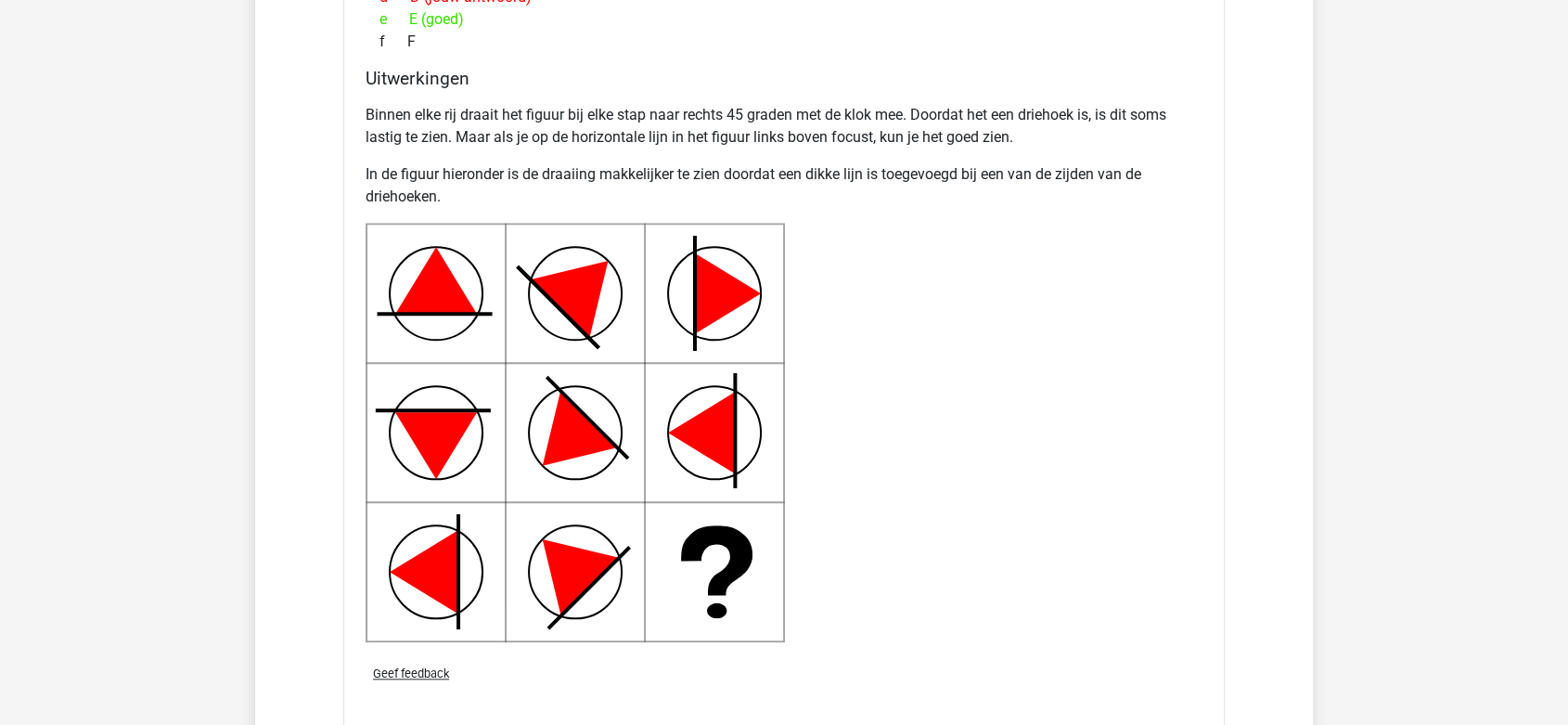
click at [872, 198] on p "In de figuur hieronder is de draaiing makkelijker te zien doordat een dikke lij…" at bounding box center [784, 185] width 837 height 44
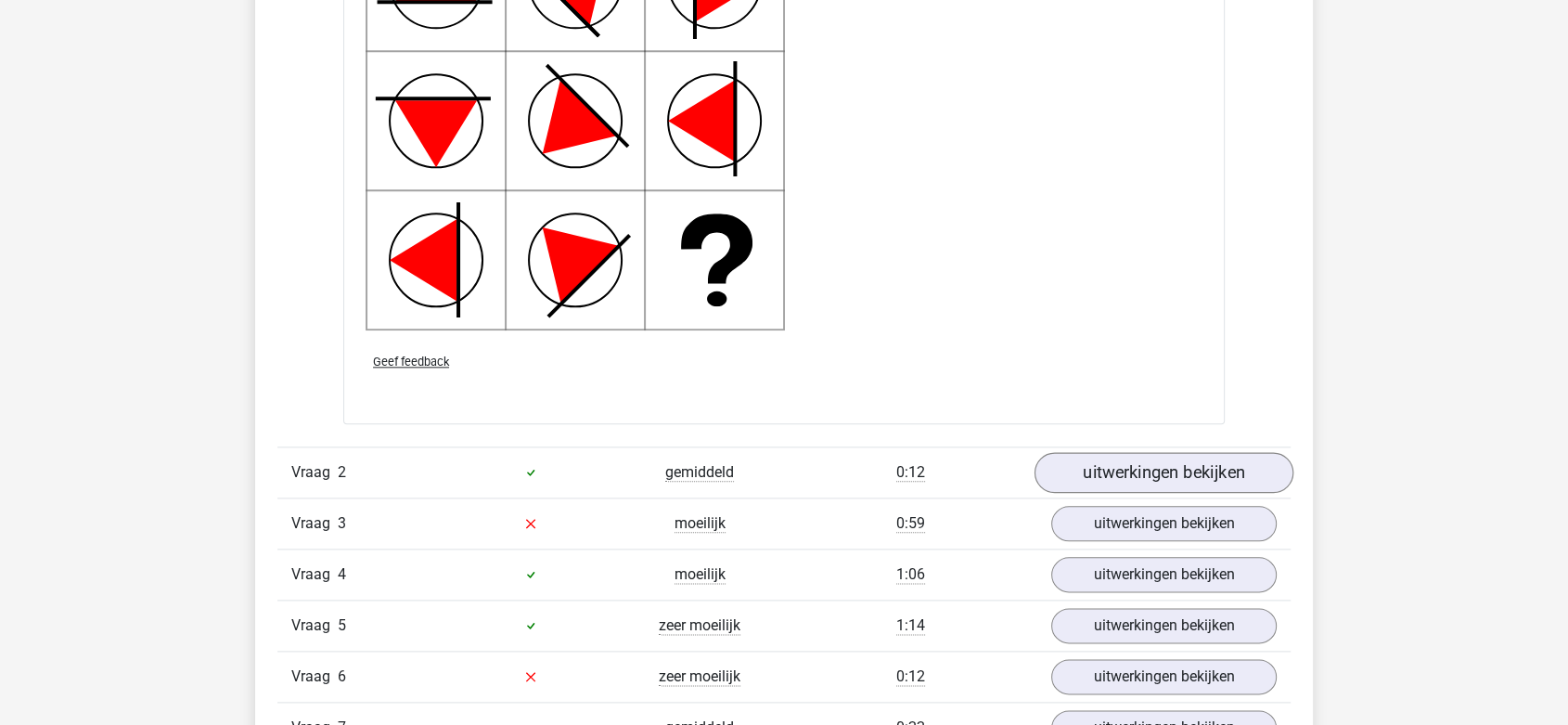
scroll to position [2165, 0]
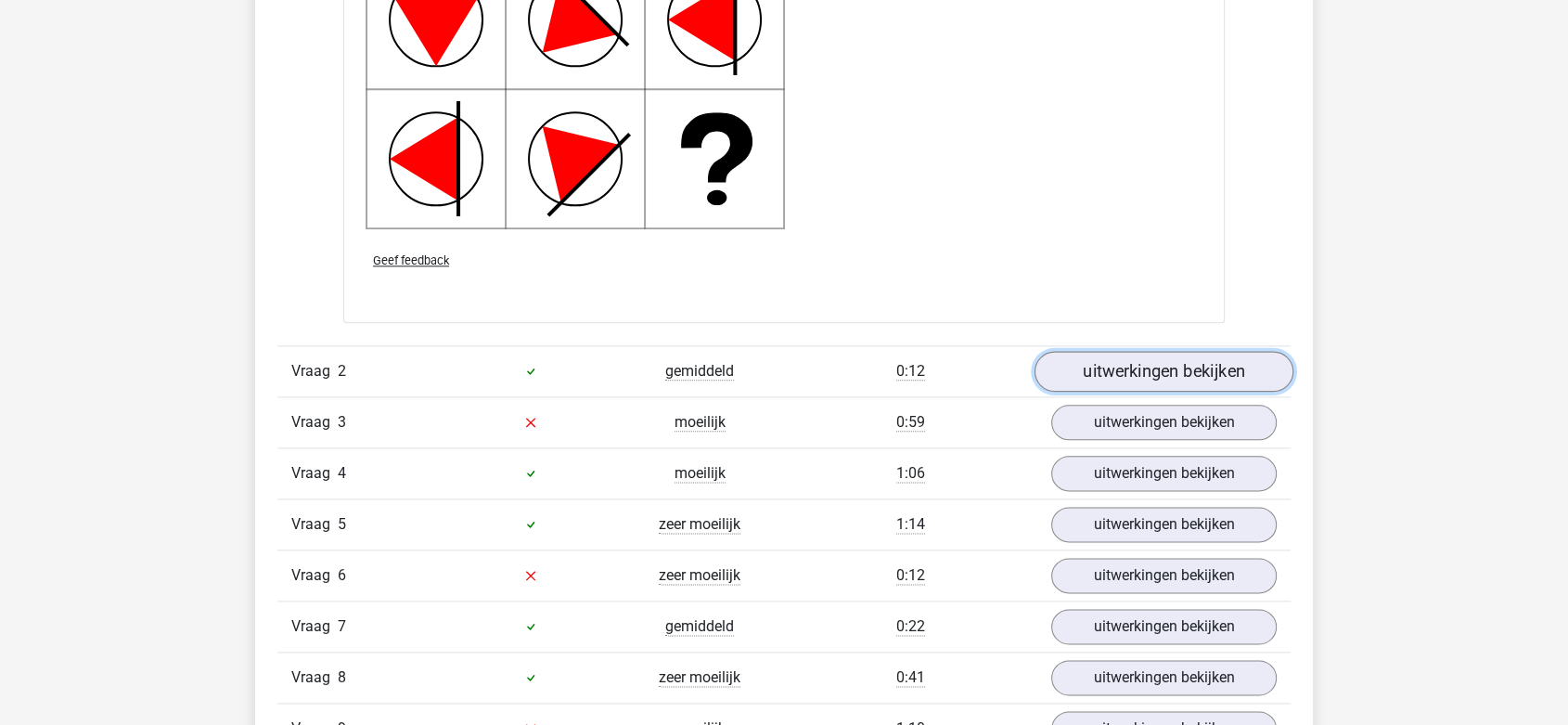
click at [1083, 360] on link "uitwerkingen bekijken" at bounding box center [1164, 371] width 259 height 41
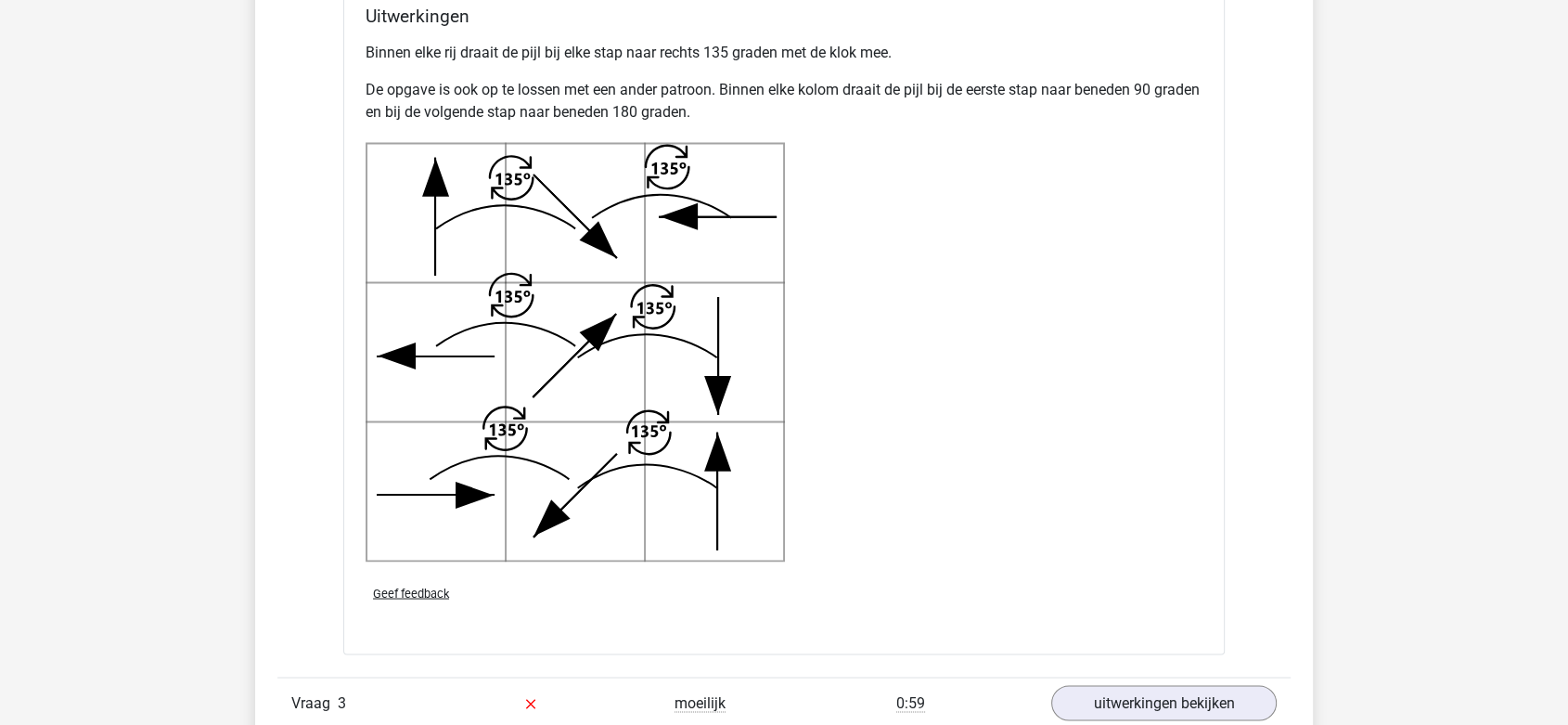
scroll to position [3298, 0]
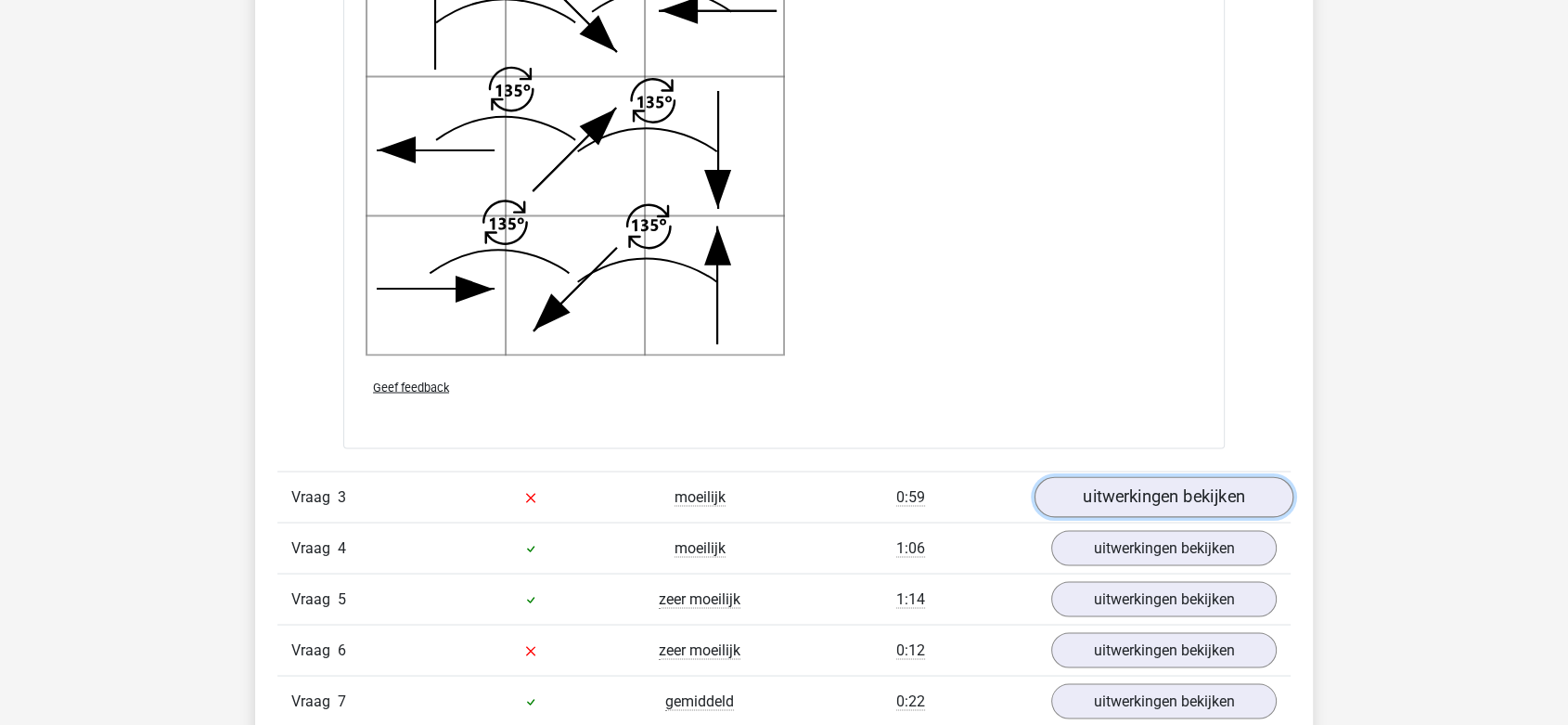
click at [1129, 494] on link "uitwerkingen bekijken" at bounding box center [1164, 496] width 259 height 41
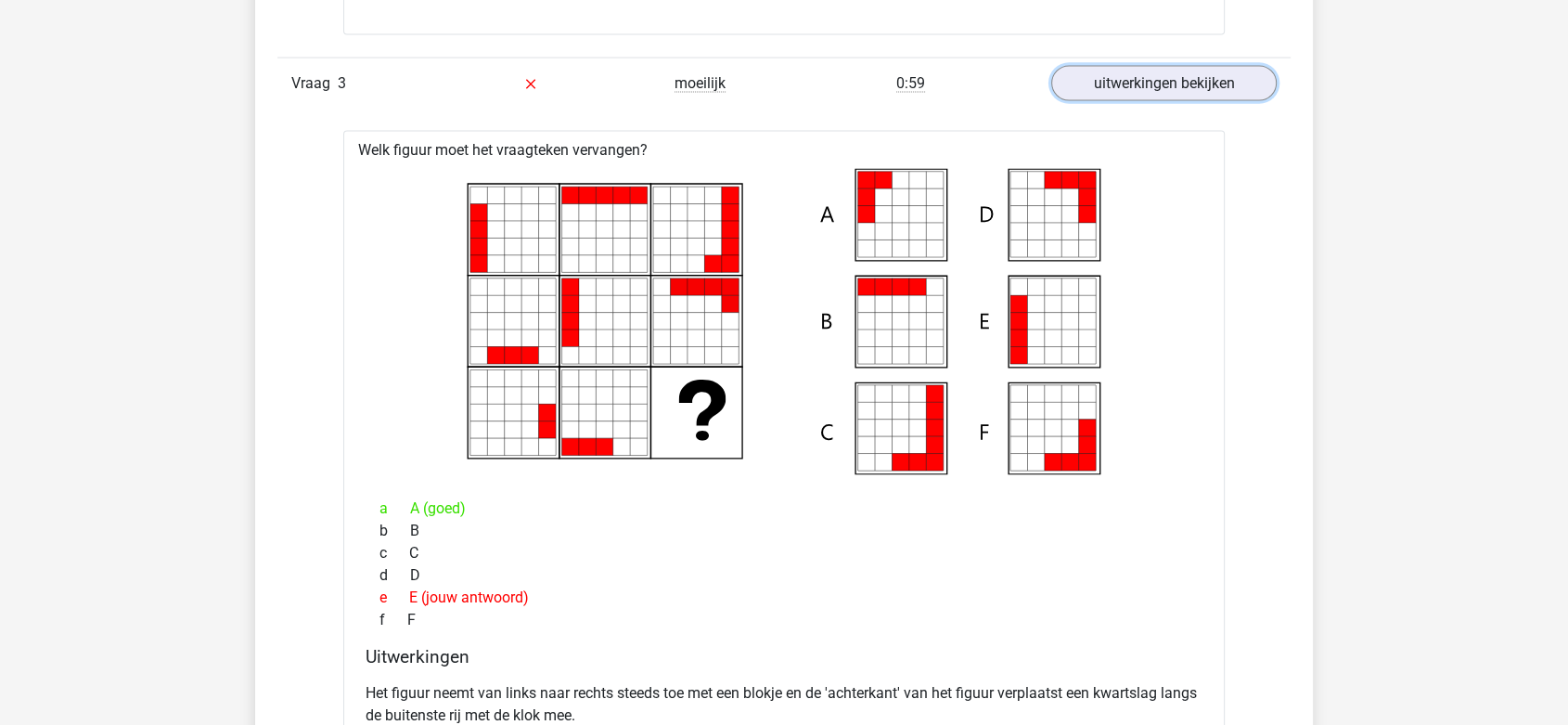
scroll to position [3814, 0]
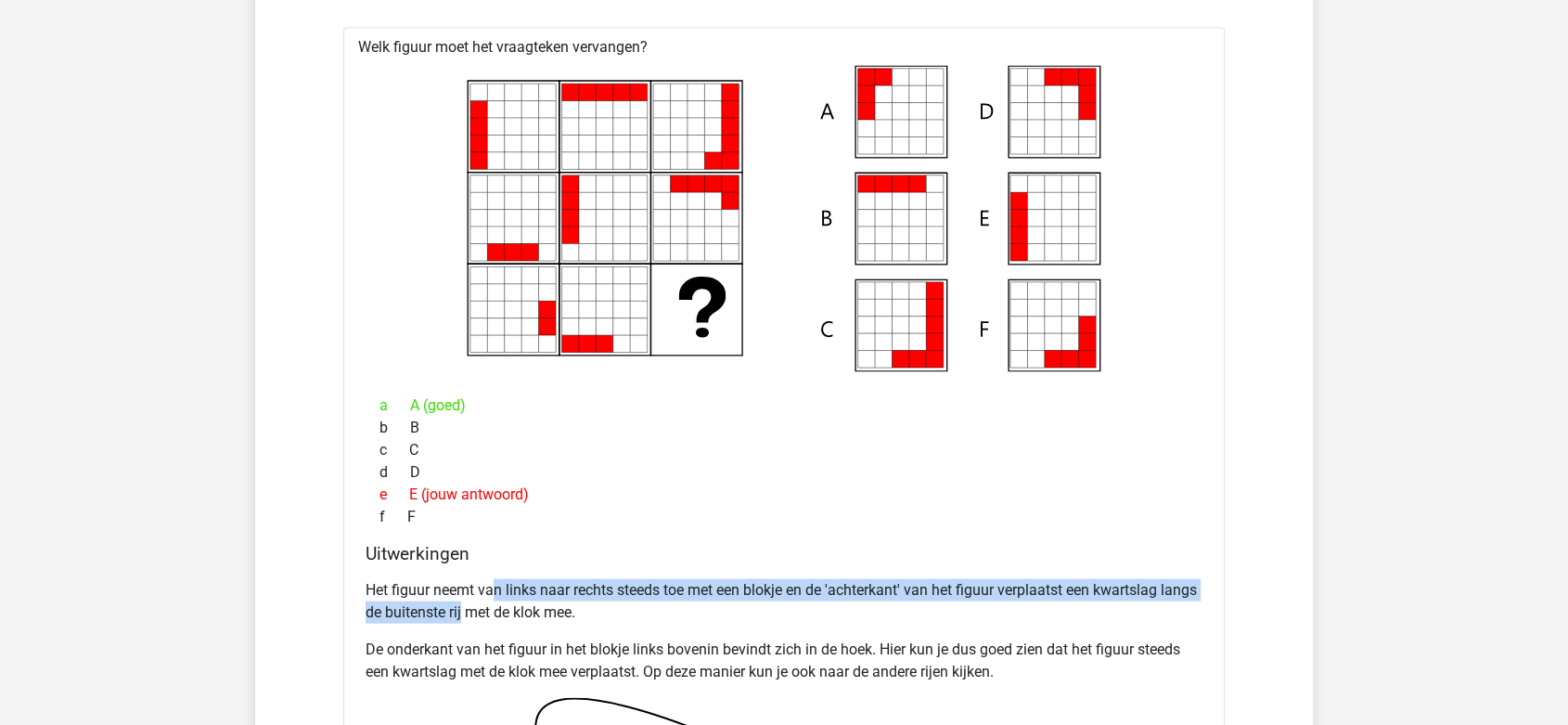
drag, startPoint x: 497, startPoint y: 593, endPoint x: 503, endPoint y: 604, distance: 12.5
click at [503, 604] on p "Het figuur neemt van links naar rechts steeds toe met een blokje en de 'achterk…" at bounding box center [784, 601] width 837 height 44
drag, startPoint x: 942, startPoint y: 584, endPoint x: 949, endPoint y: 607, distance: 24.0
click at [949, 607] on p "Het figuur neemt van links naar rechts steeds toe met een blokje en de 'achterk…" at bounding box center [784, 601] width 837 height 44
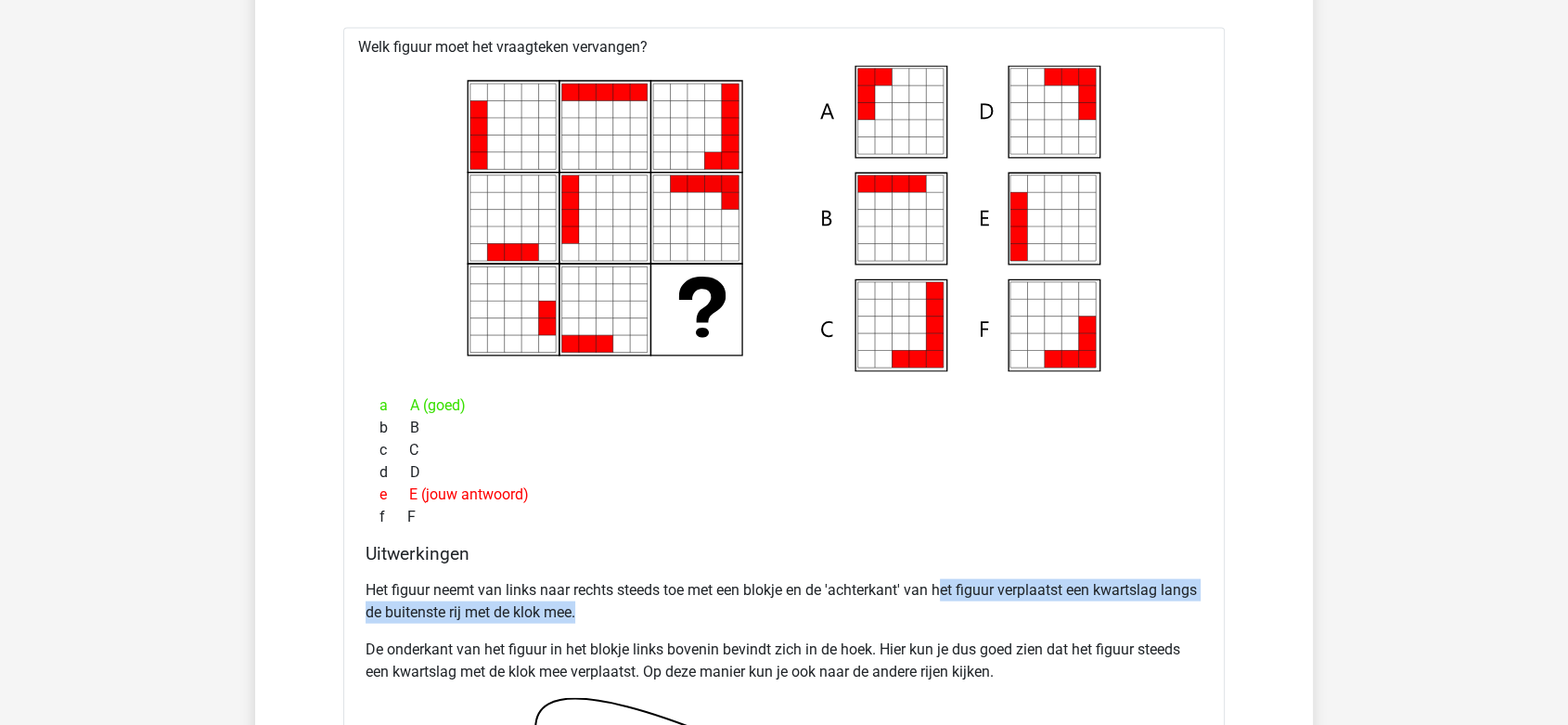
click at [949, 607] on p "Het figuur neemt van links naar rechts steeds toe met een blokje en de 'achterk…" at bounding box center [784, 601] width 837 height 44
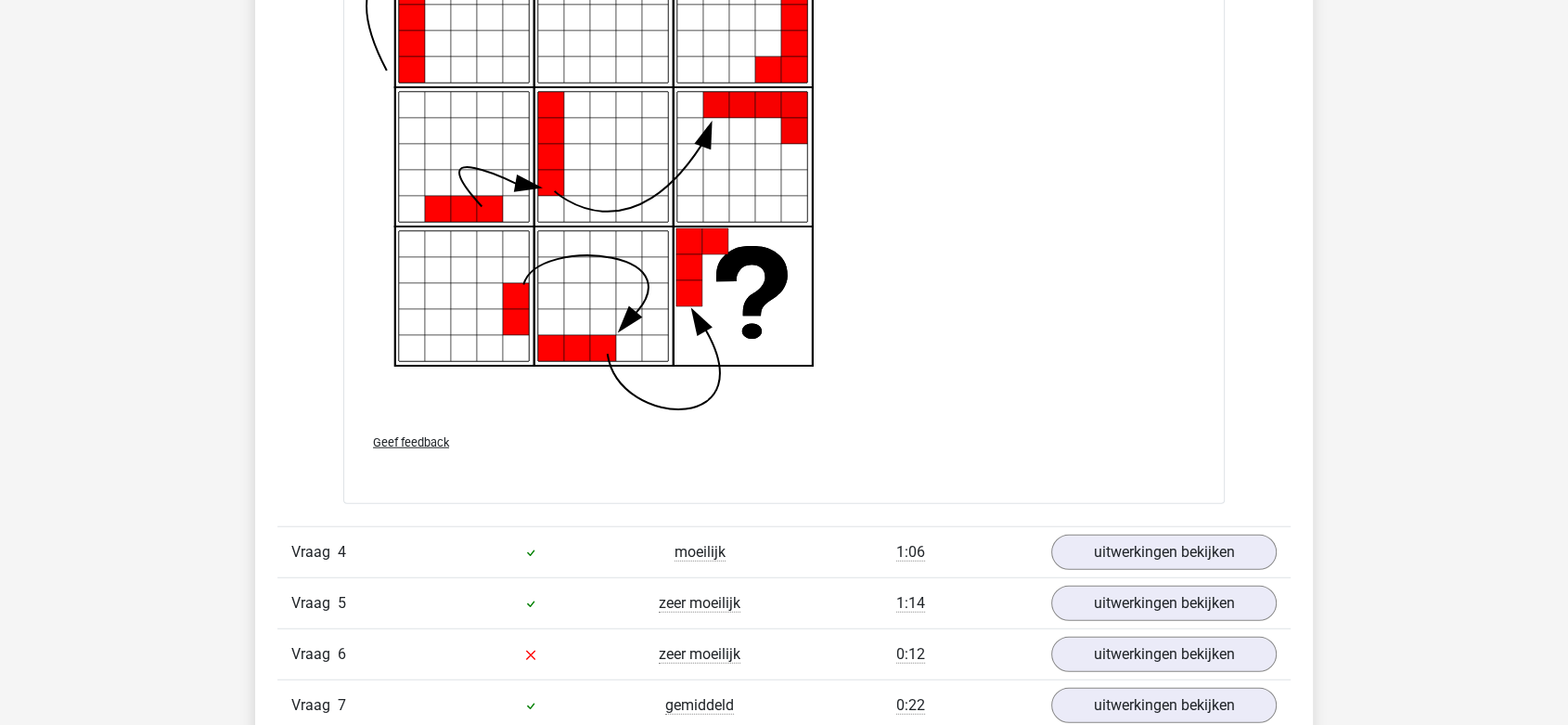
scroll to position [4741, 0]
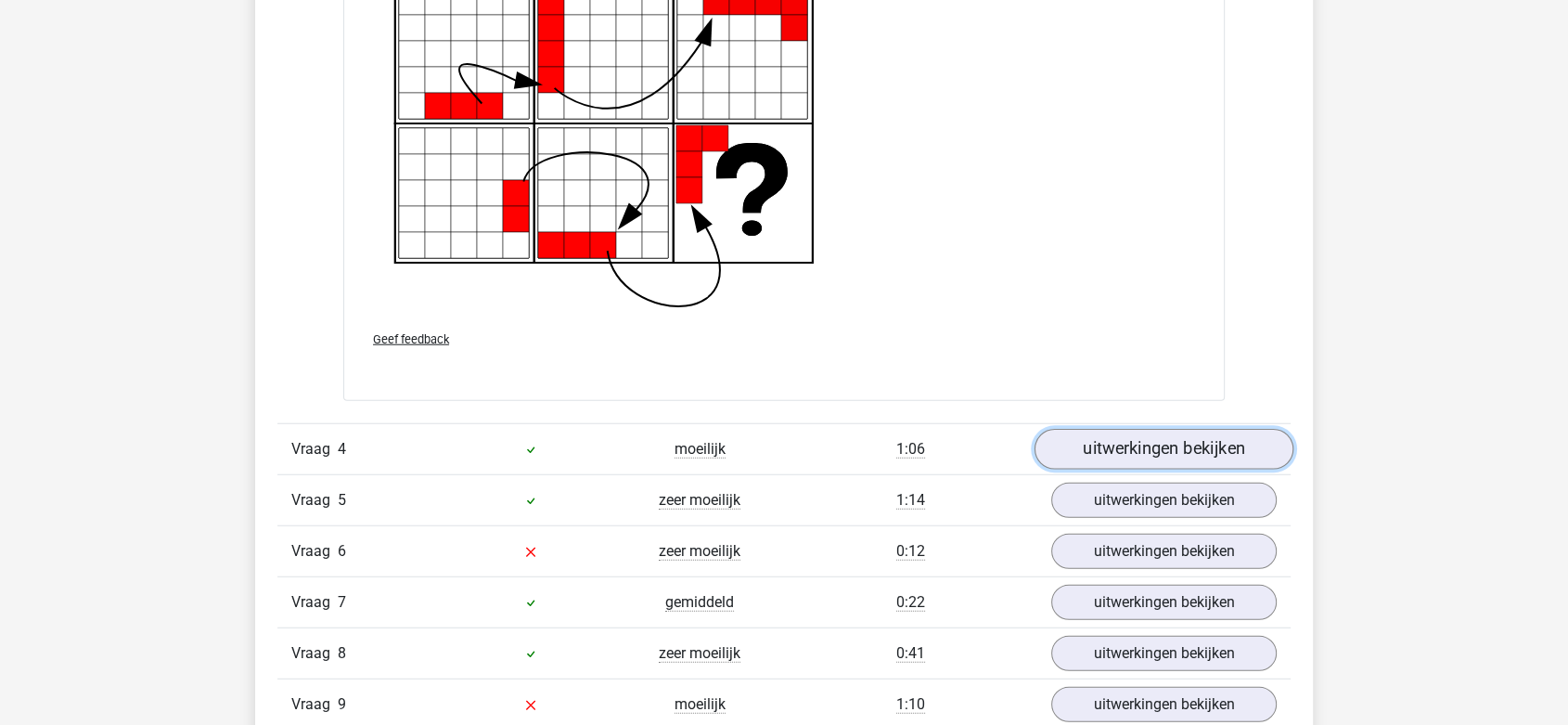
click at [1152, 452] on link "uitwerkingen bekijken" at bounding box center [1164, 449] width 259 height 41
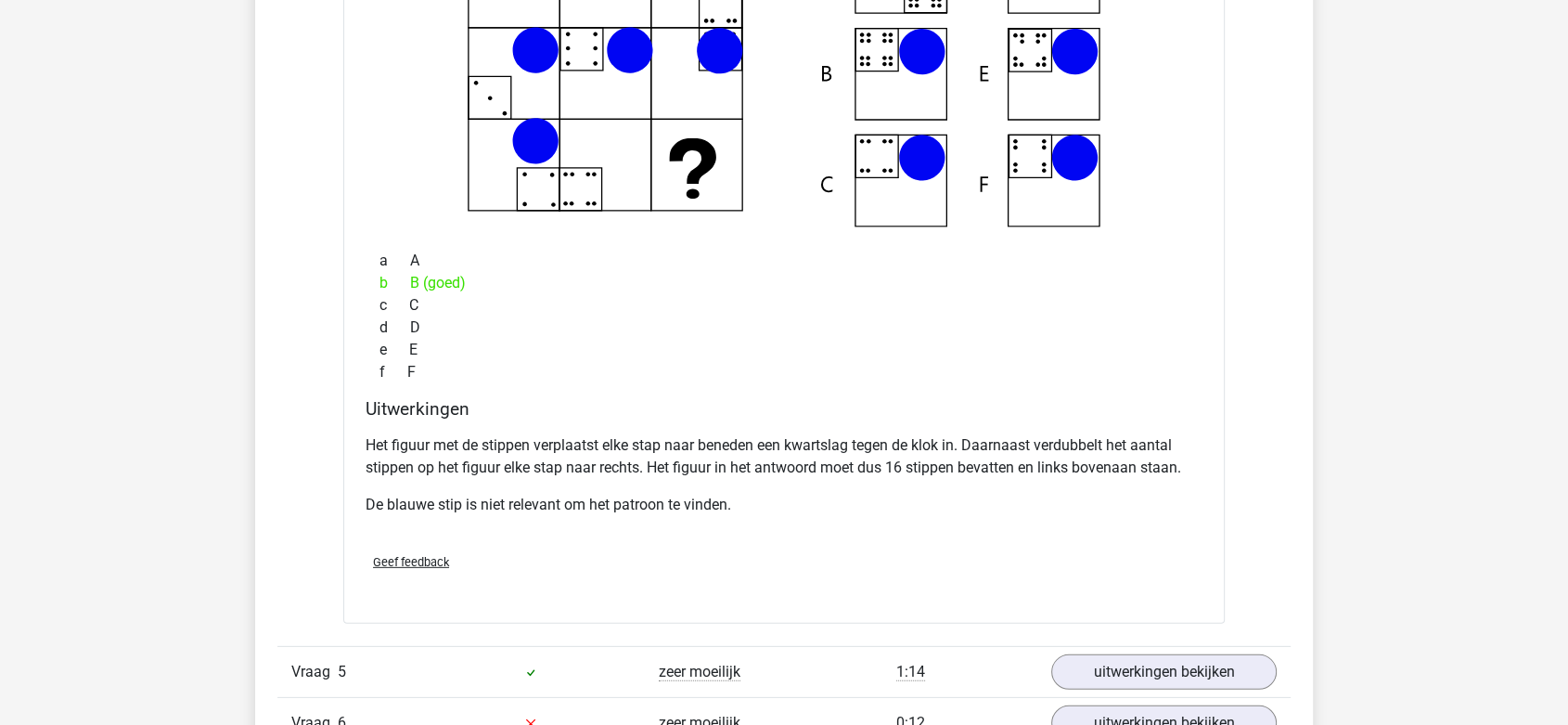
scroll to position [5462, 0]
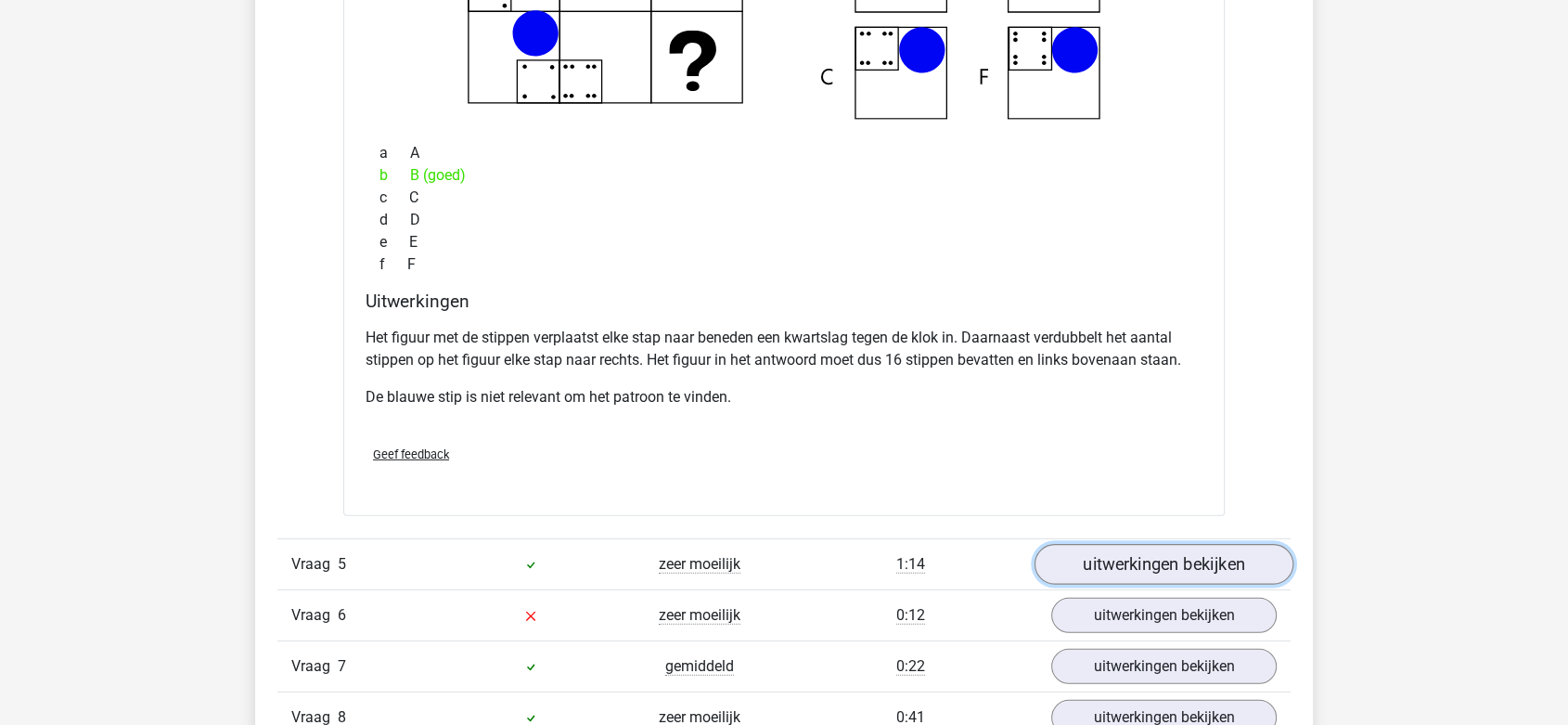
click at [1157, 553] on link "uitwerkingen bekijken" at bounding box center [1164, 564] width 259 height 41
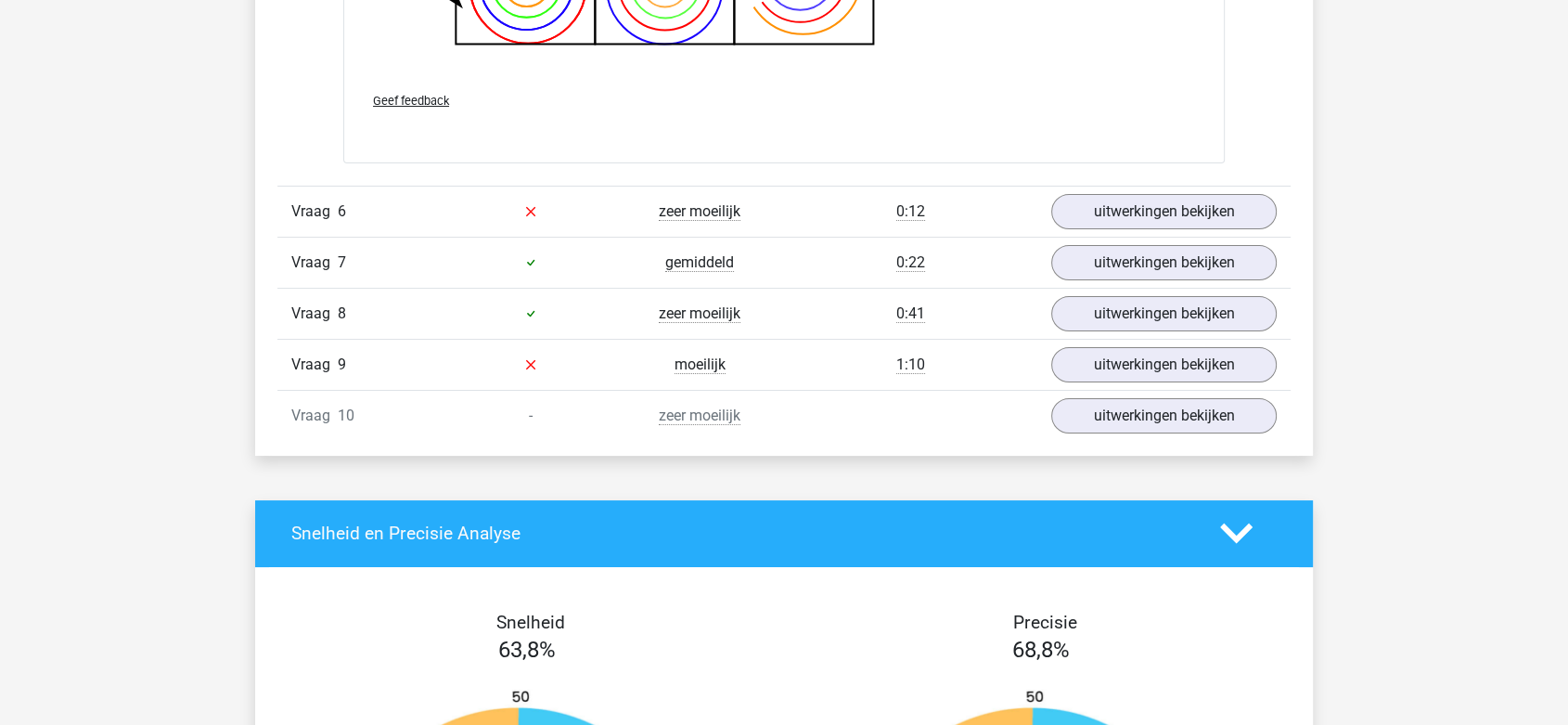
scroll to position [7009, 0]
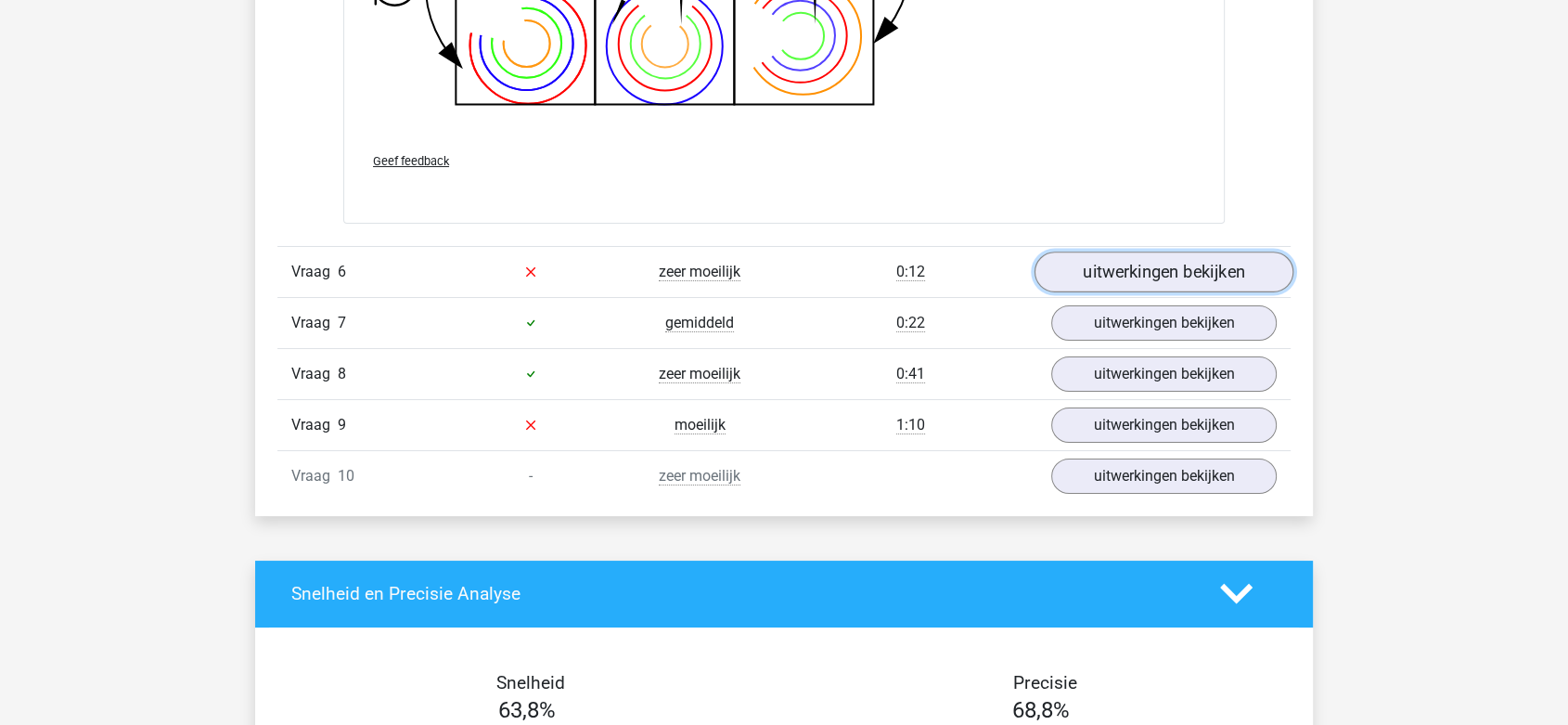
click at [1093, 266] on link "uitwerkingen bekijken" at bounding box center [1164, 272] width 259 height 41
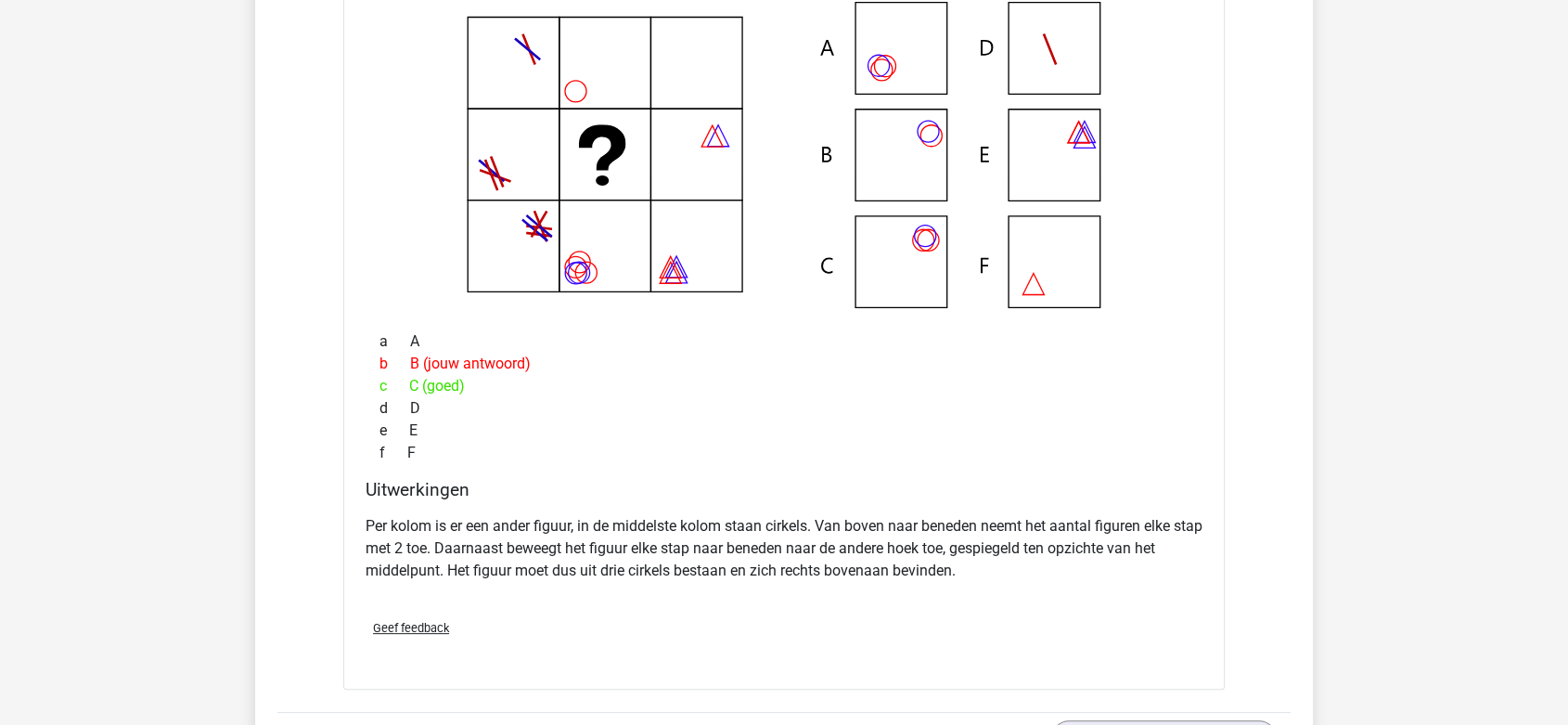
scroll to position [7318, 0]
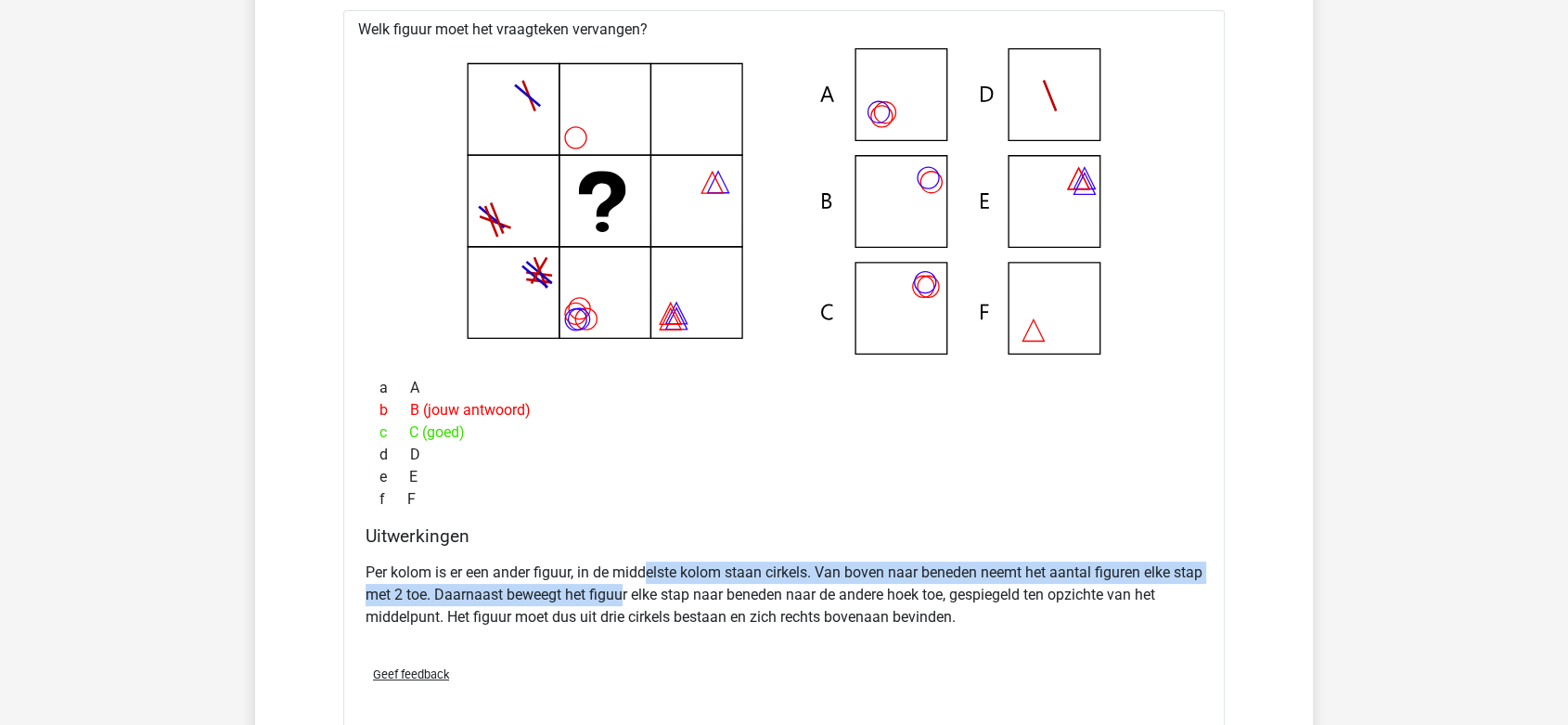
drag, startPoint x: 648, startPoint y: 572, endPoint x: 656, endPoint y: 589, distance: 18.8
click at [656, 589] on p "Per kolom is er een ander figuur, in de middelste kolom staan cirkels. Van bove…" at bounding box center [784, 594] width 837 height 67
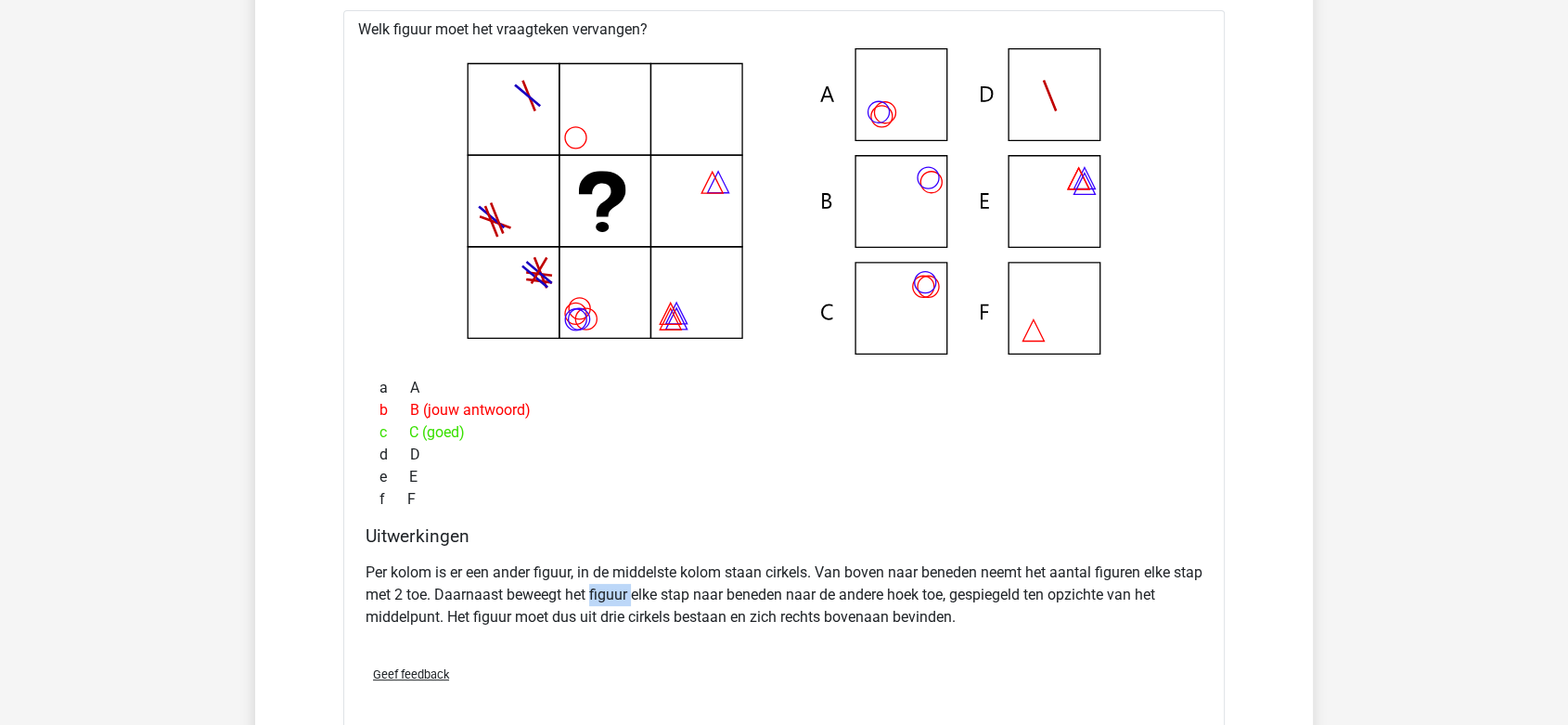
click at [656, 589] on p "Per kolom is er een ander figuur, in de middelste kolom staan cirkels. Van bove…" at bounding box center [784, 594] width 837 height 67
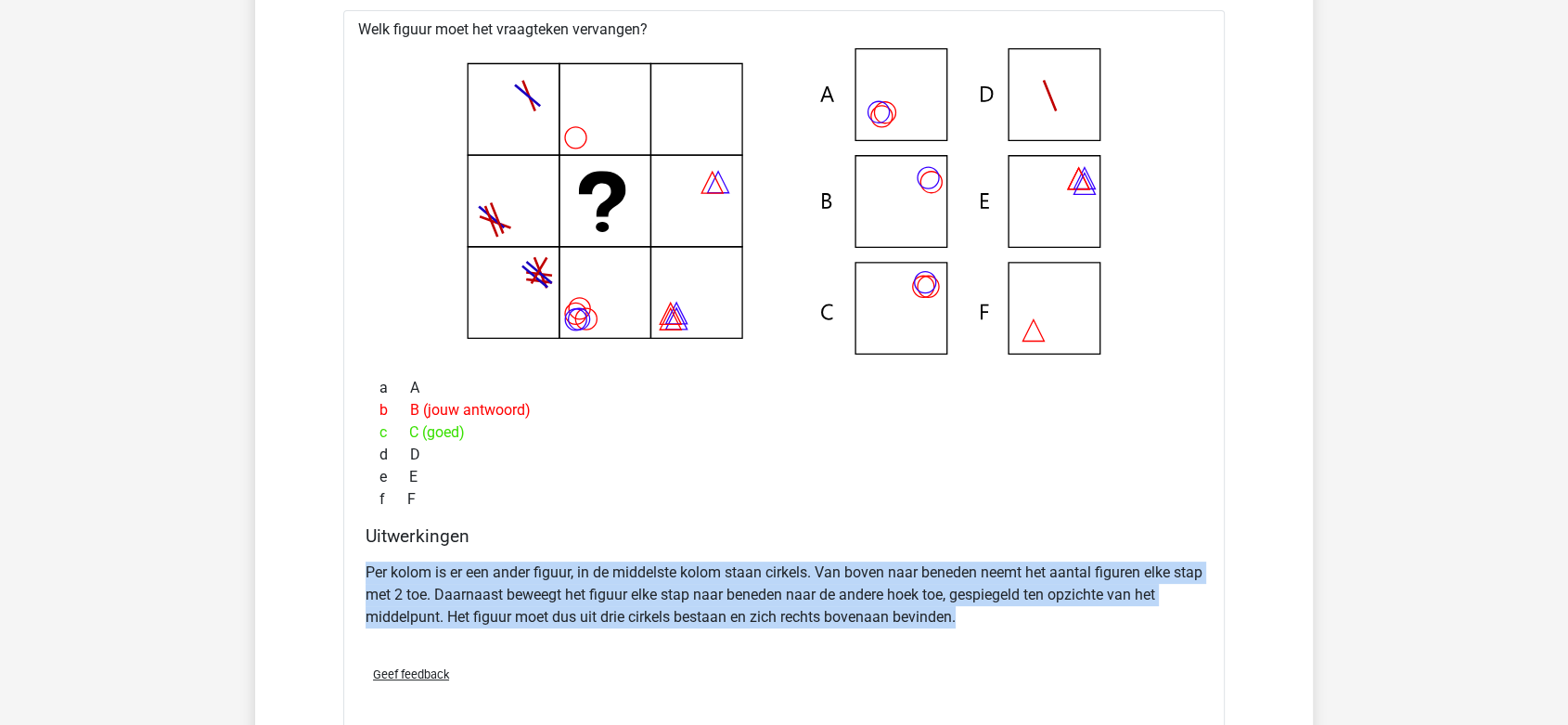
click at [656, 589] on p "Per kolom is er een ander figuur, in de middelste kolom staan cirkels. Van bove…" at bounding box center [784, 594] width 837 height 67
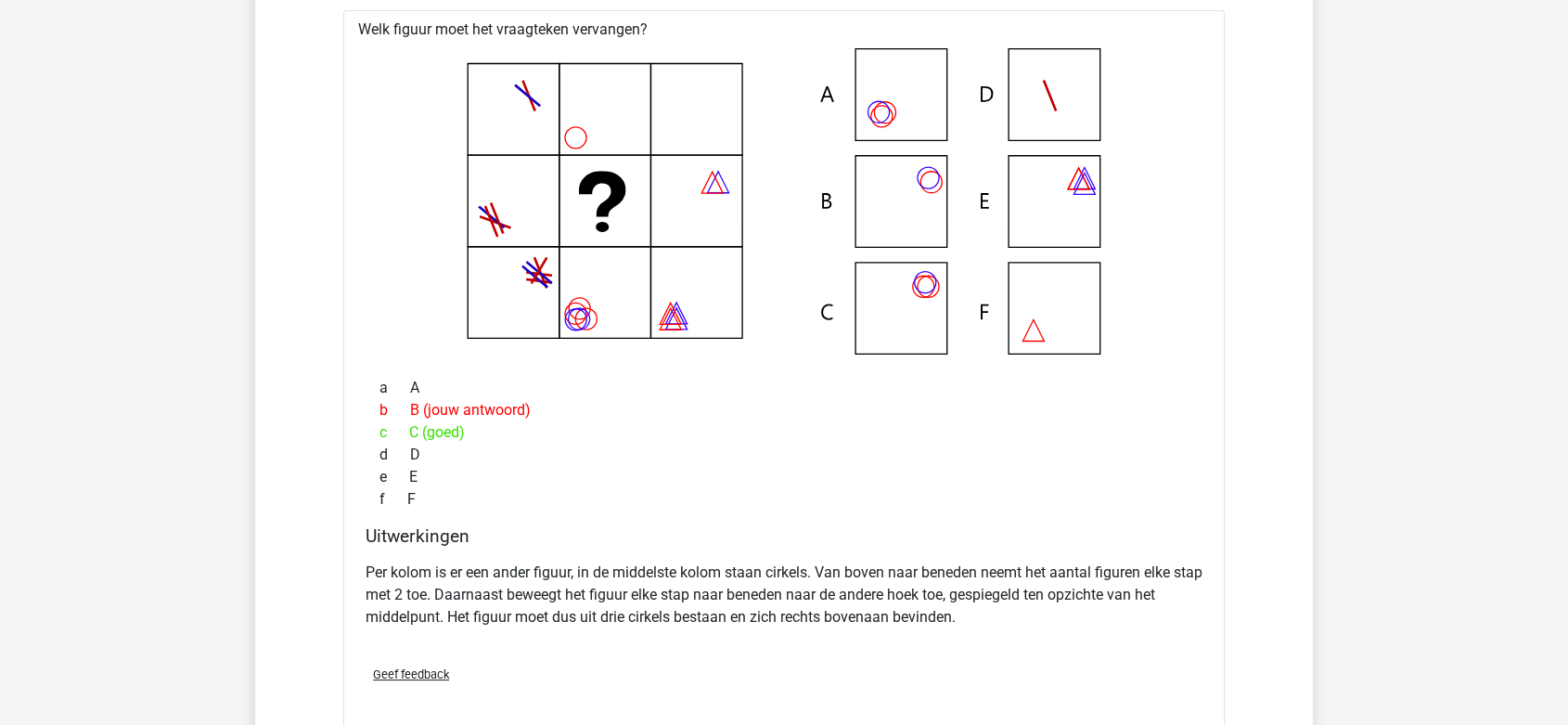
scroll to position [7422, 0]
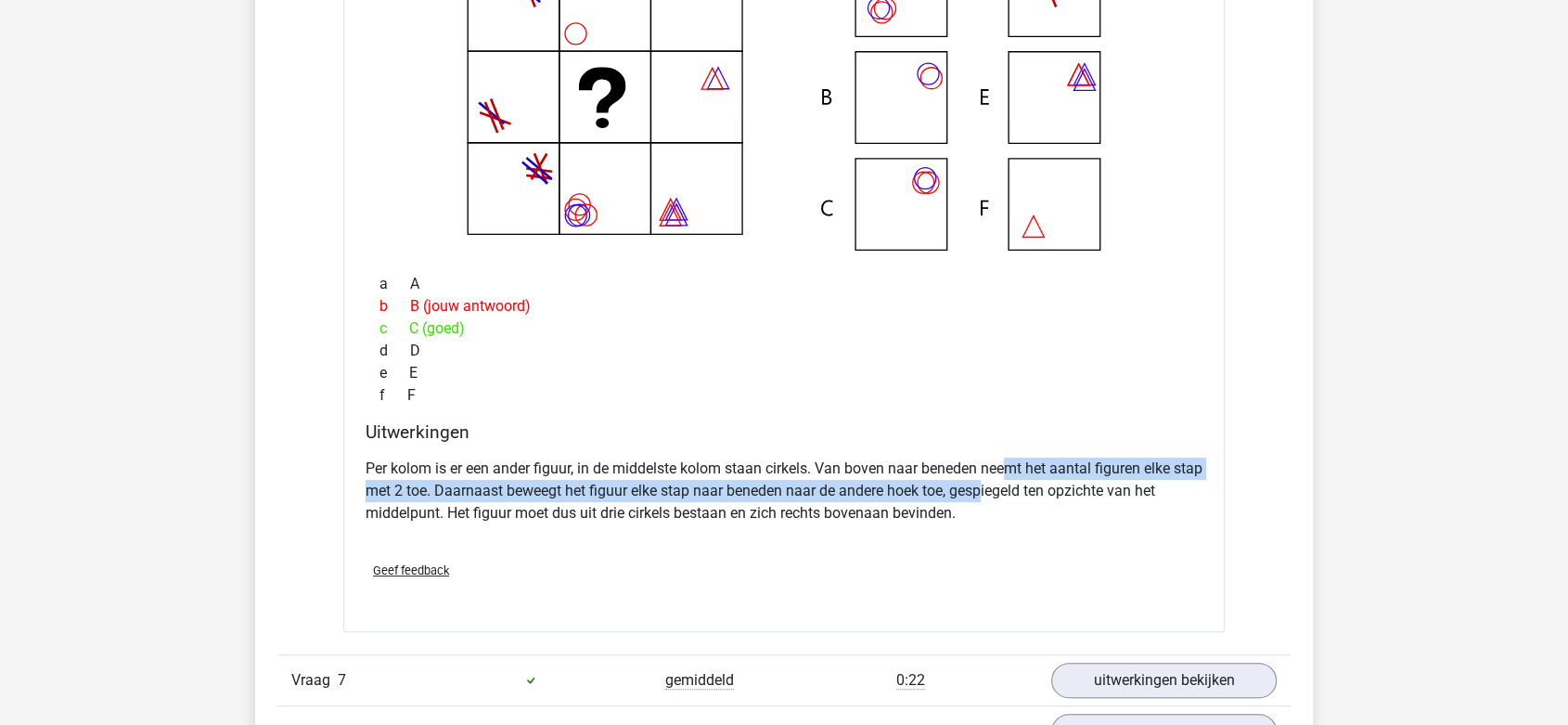
drag, startPoint x: 1014, startPoint y: 466, endPoint x: 1017, endPoint y: 480, distance: 14.3
click at [1017, 480] on p "Per kolom is er een ander figuur, in de middelste kolom staan cirkels. Van bove…" at bounding box center [784, 490] width 837 height 67
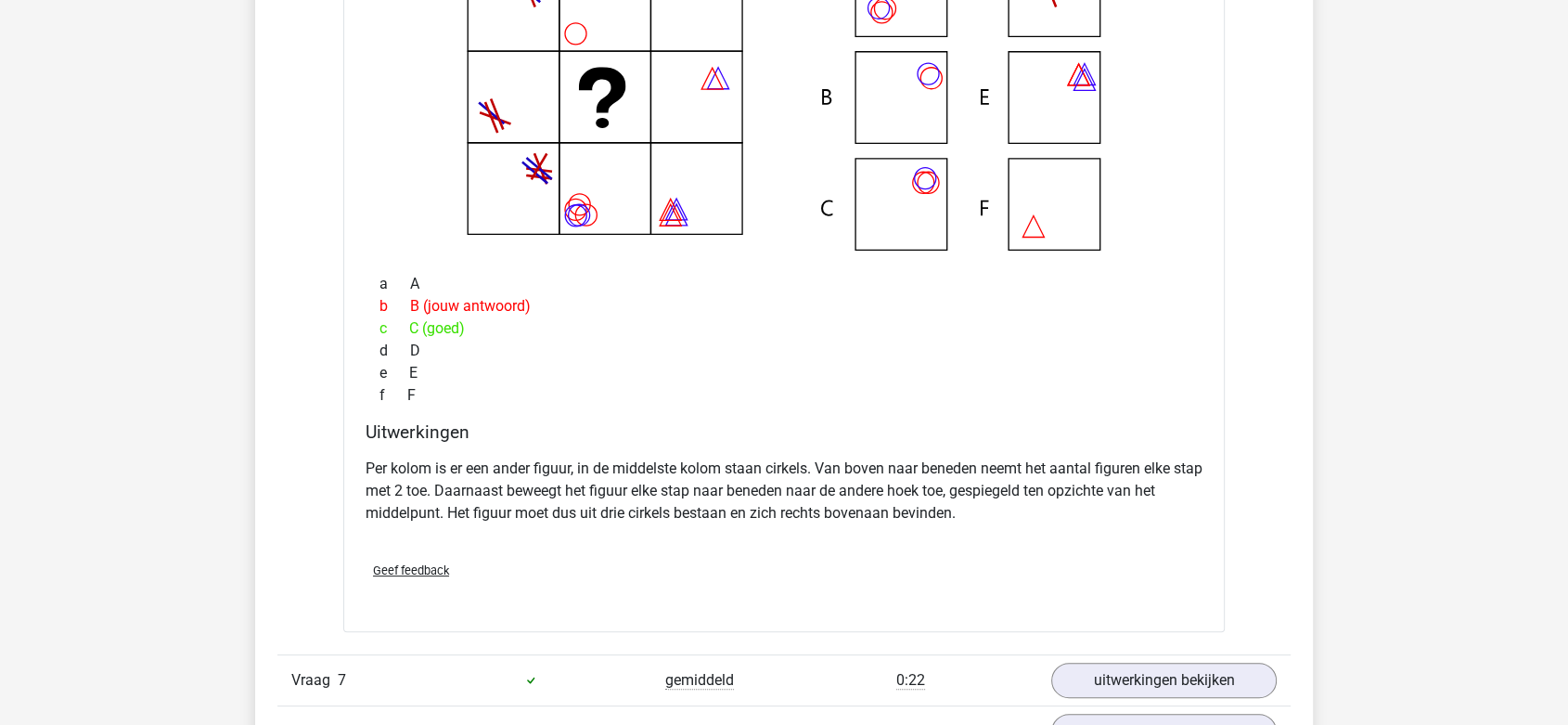
click at [1017, 480] on p "Per kolom is er een ander figuur, in de middelste kolom staan cirkels. Van bove…" at bounding box center [784, 490] width 837 height 67
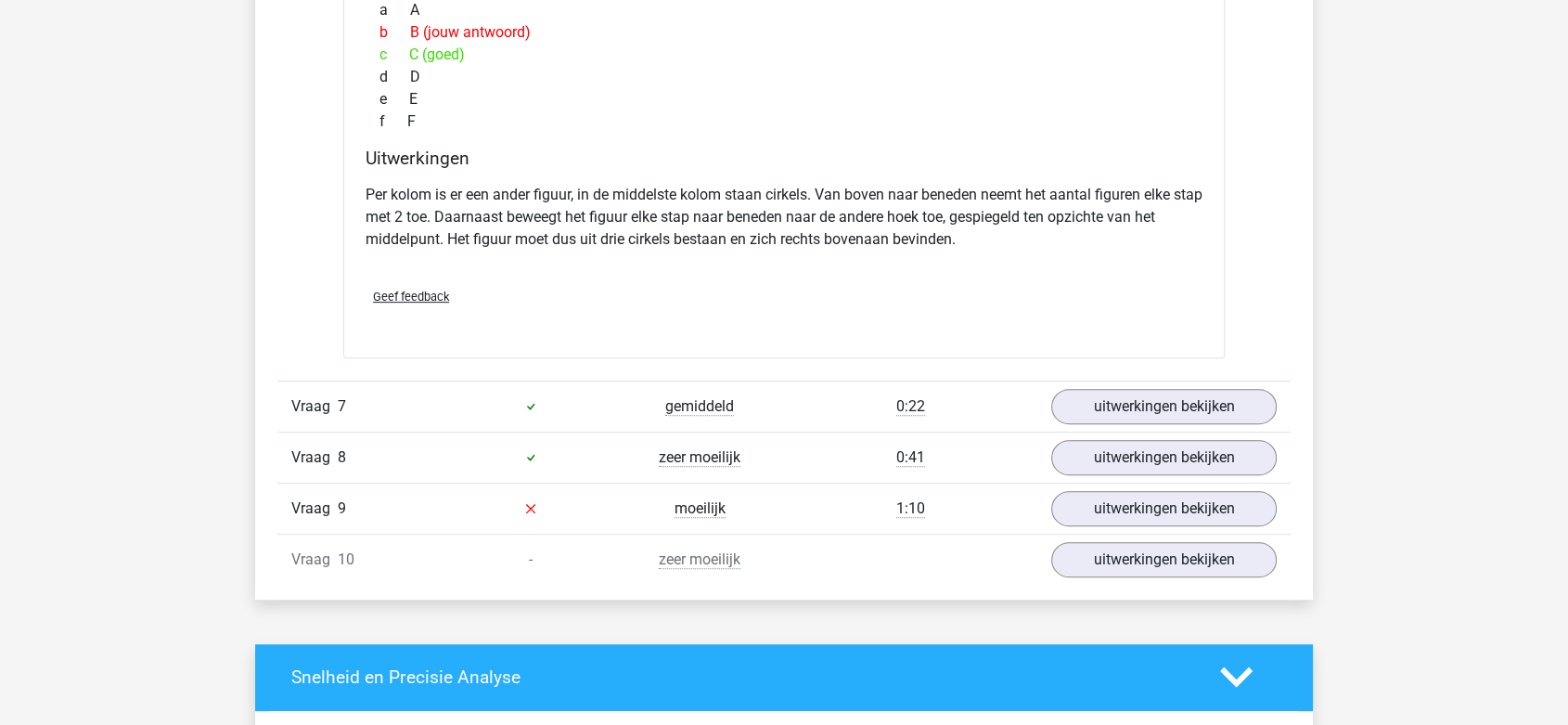
scroll to position [7731, 0]
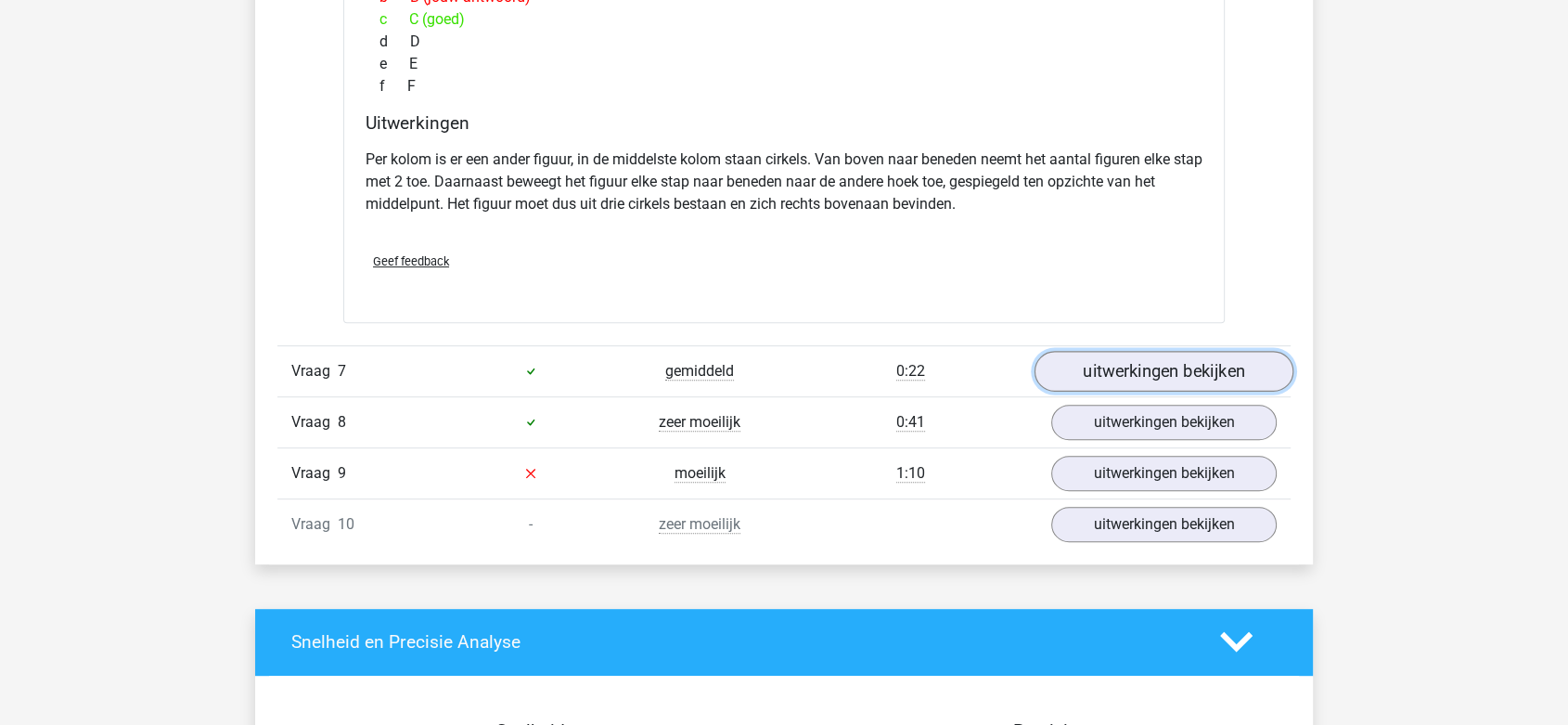
click at [1096, 371] on link "uitwerkingen bekijken" at bounding box center [1164, 371] width 259 height 41
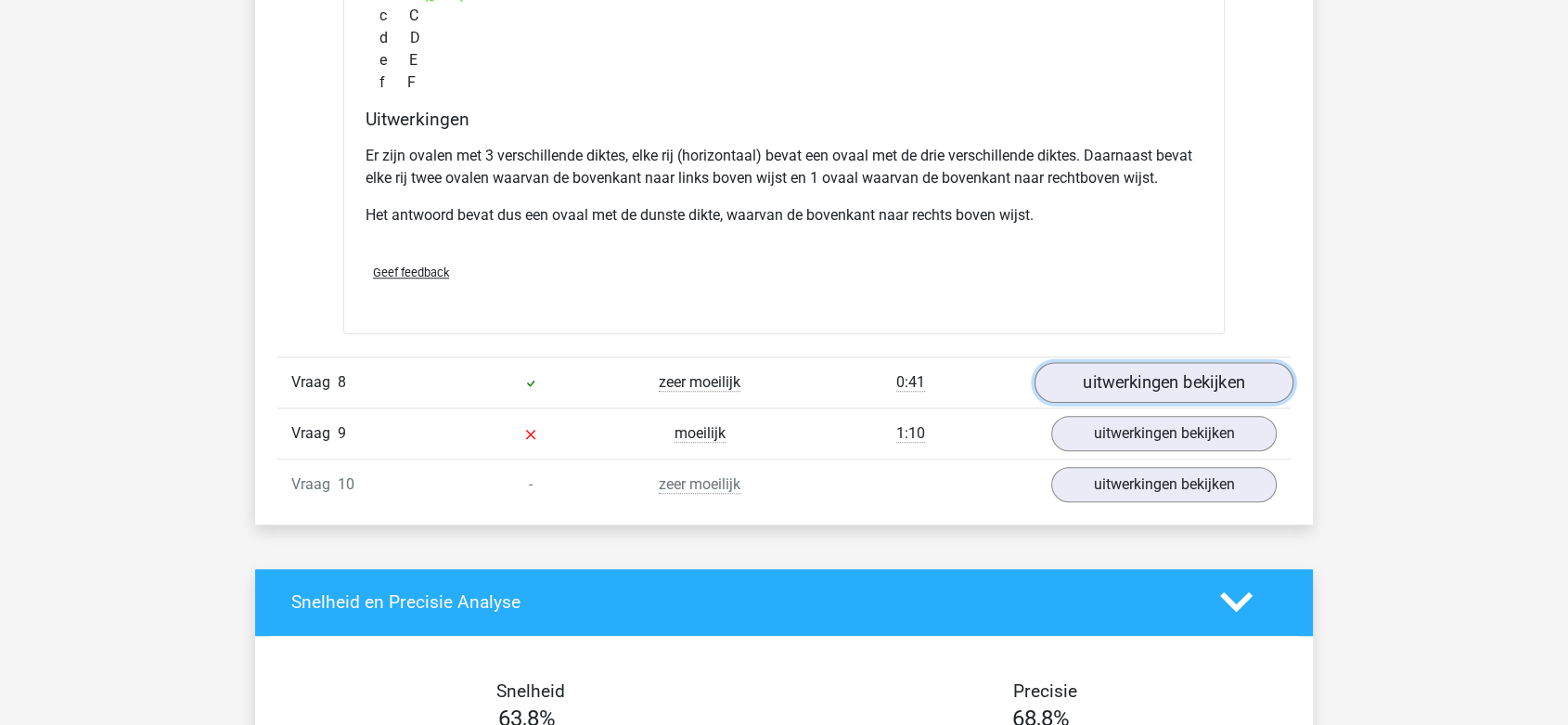
click at [1135, 395] on link "uitwerkingen bekijken" at bounding box center [1164, 382] width 259 height 41
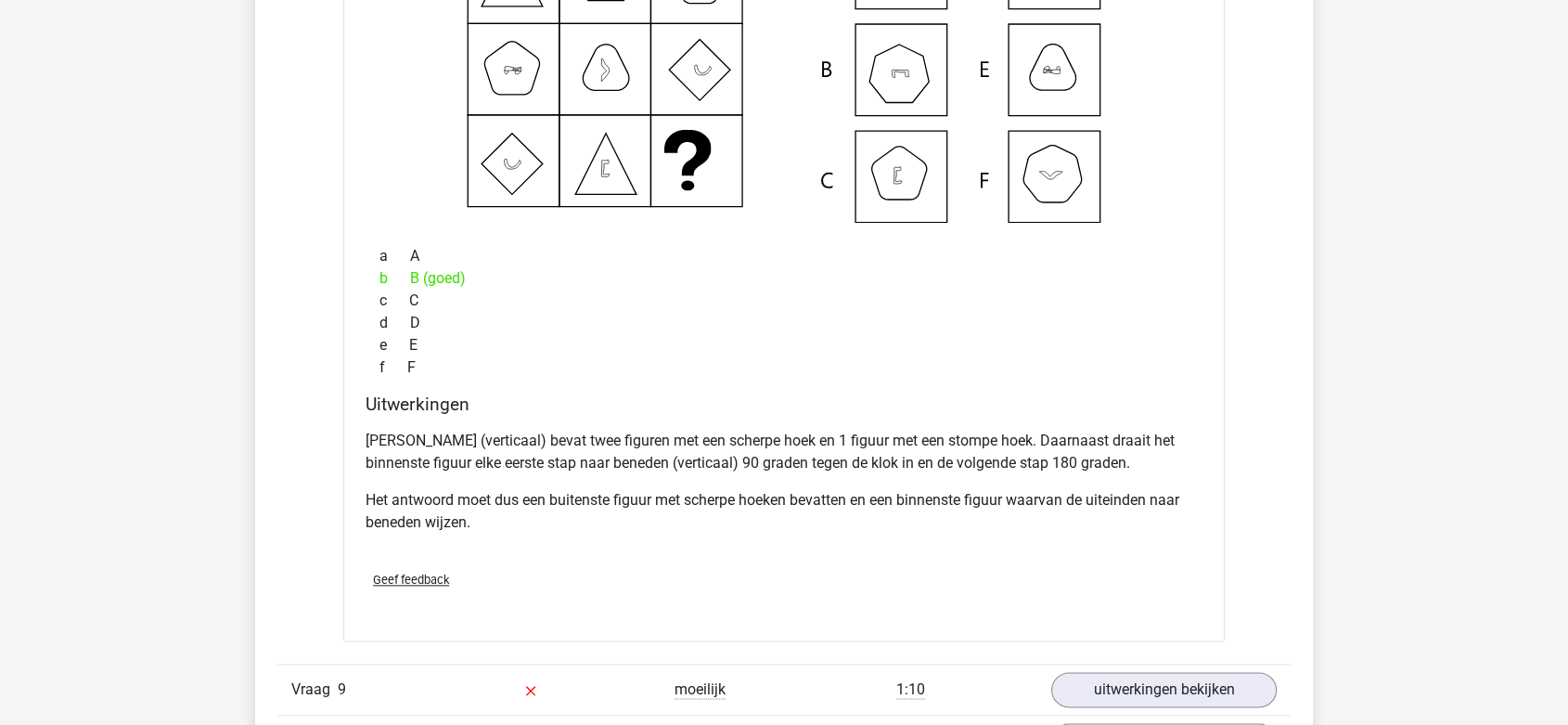
scroll to position [9071, 0]
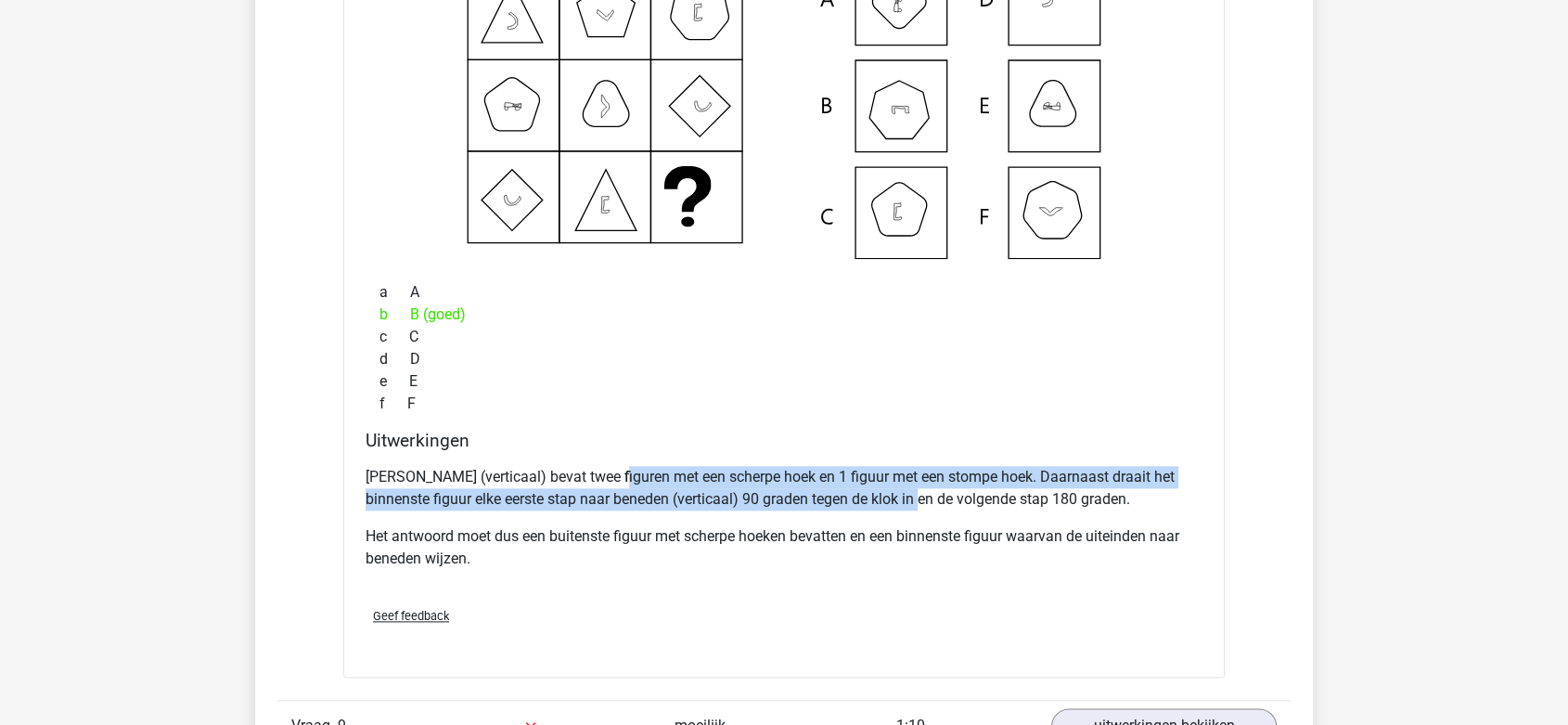
drag, startPoint x: 614, startPoint y: 477, endPoint x: 945, endPoint y: 490, distance: 331.3
click at [945, 490] on p "Elke kolom (verticaal) bevat twee figuren met een scherpe hoek en 1 figuur met …" at bounding box center [784, 487] width 837 height 44
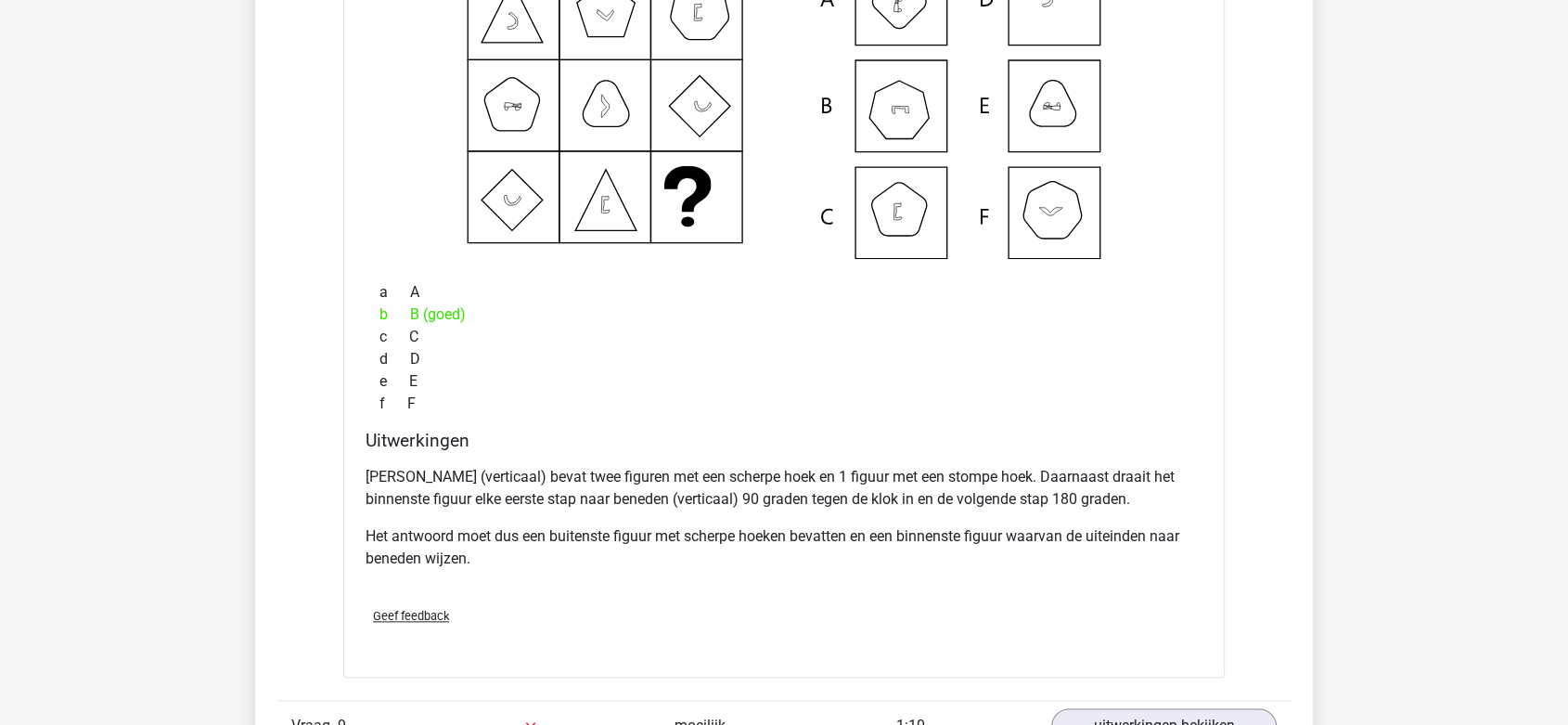
click at [953, 506] on div "Elke kolom (verticaal) bevat twee figuren met een scherpe hoek en 1 figuur met …" at bounding box center [784, 525] width 837 height 134
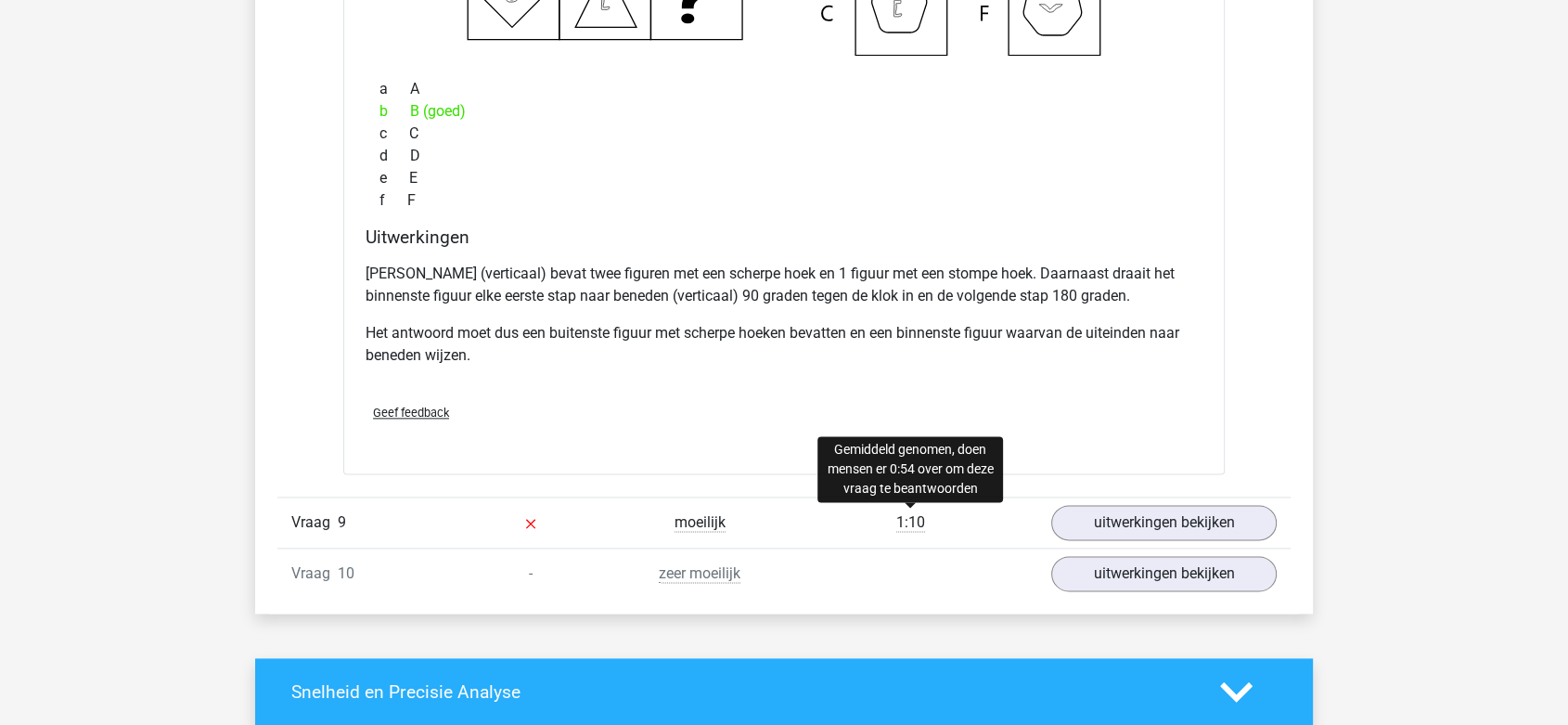
scroll to position [9381, 0]
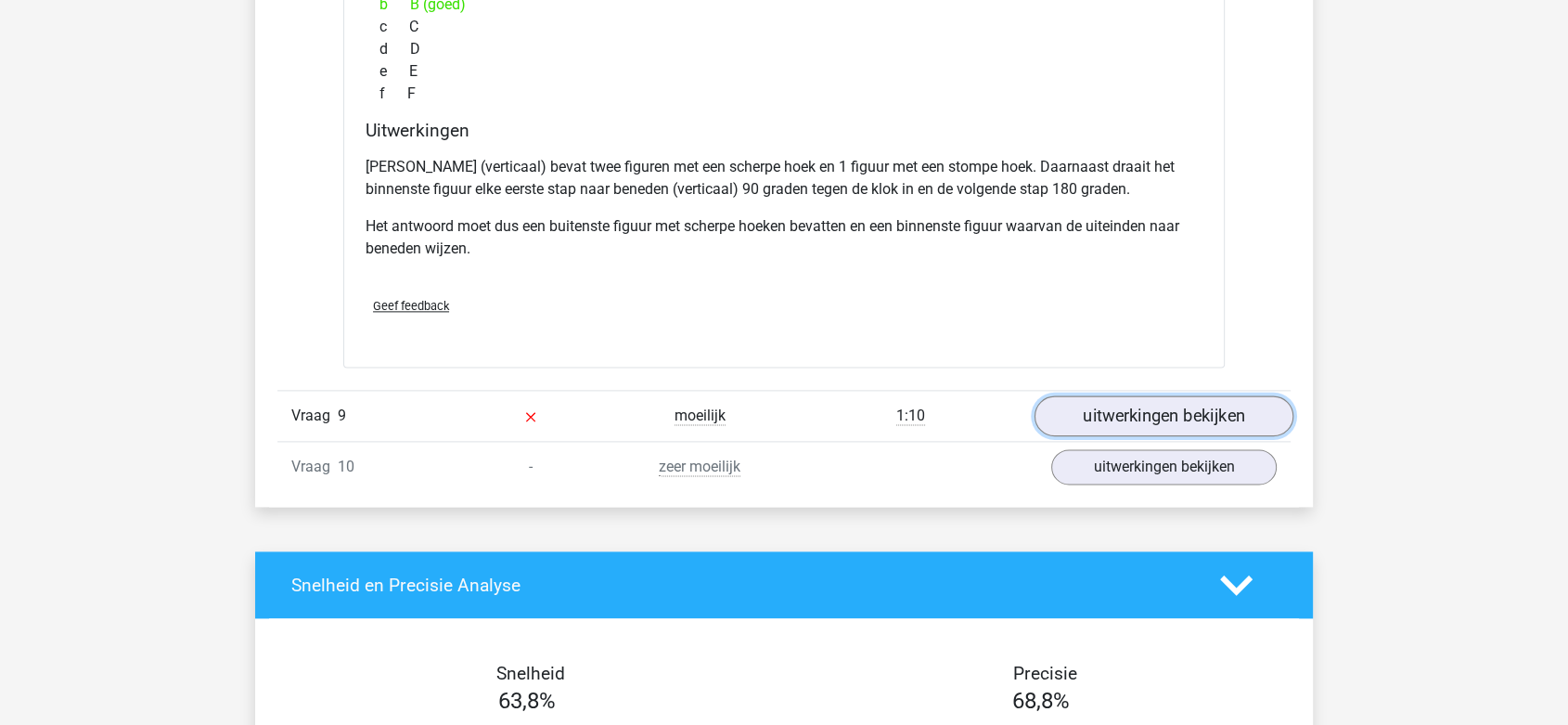
click at [1113, 395] on link "uitwerkingen bekijken" at bounding box center [1164, 415] width 259 height 41
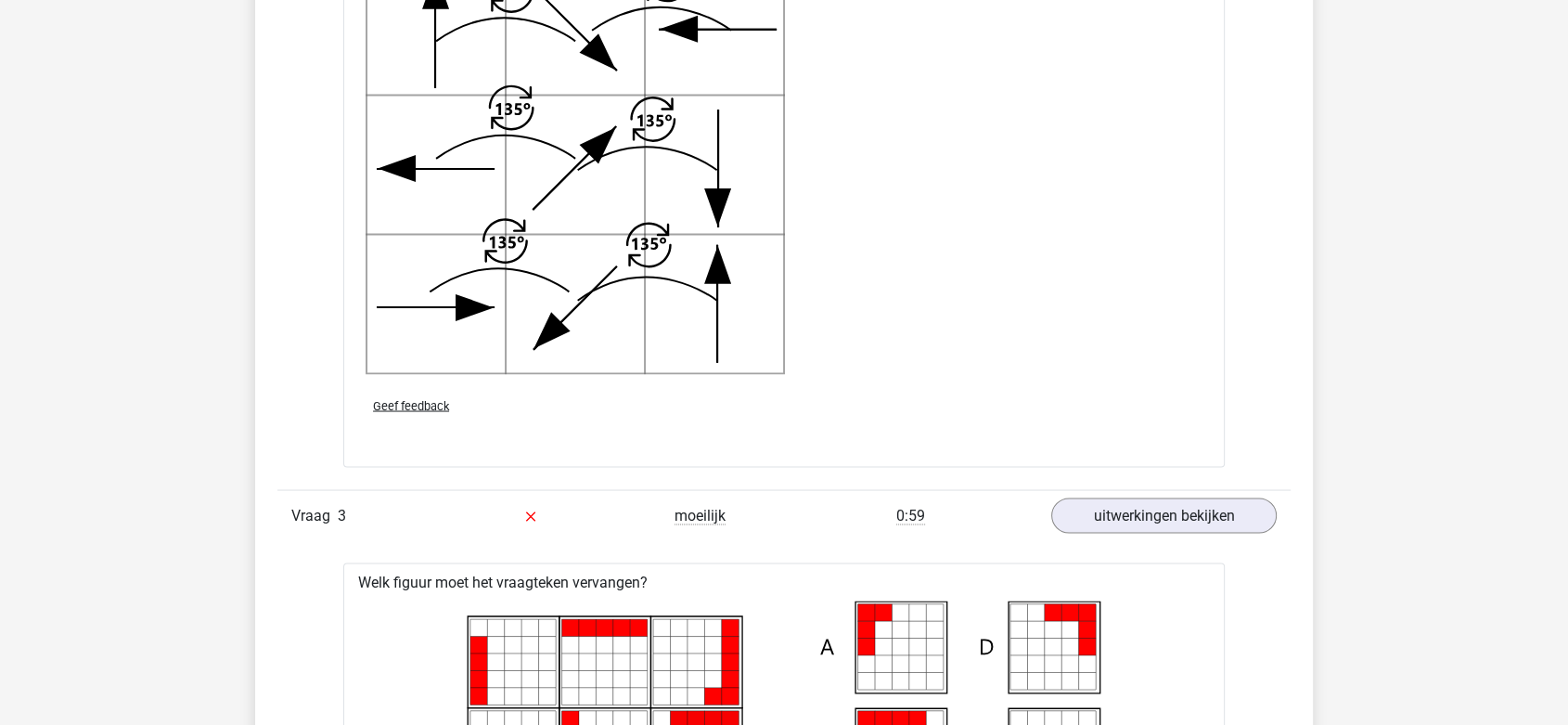
scroll to position [3298, 0]
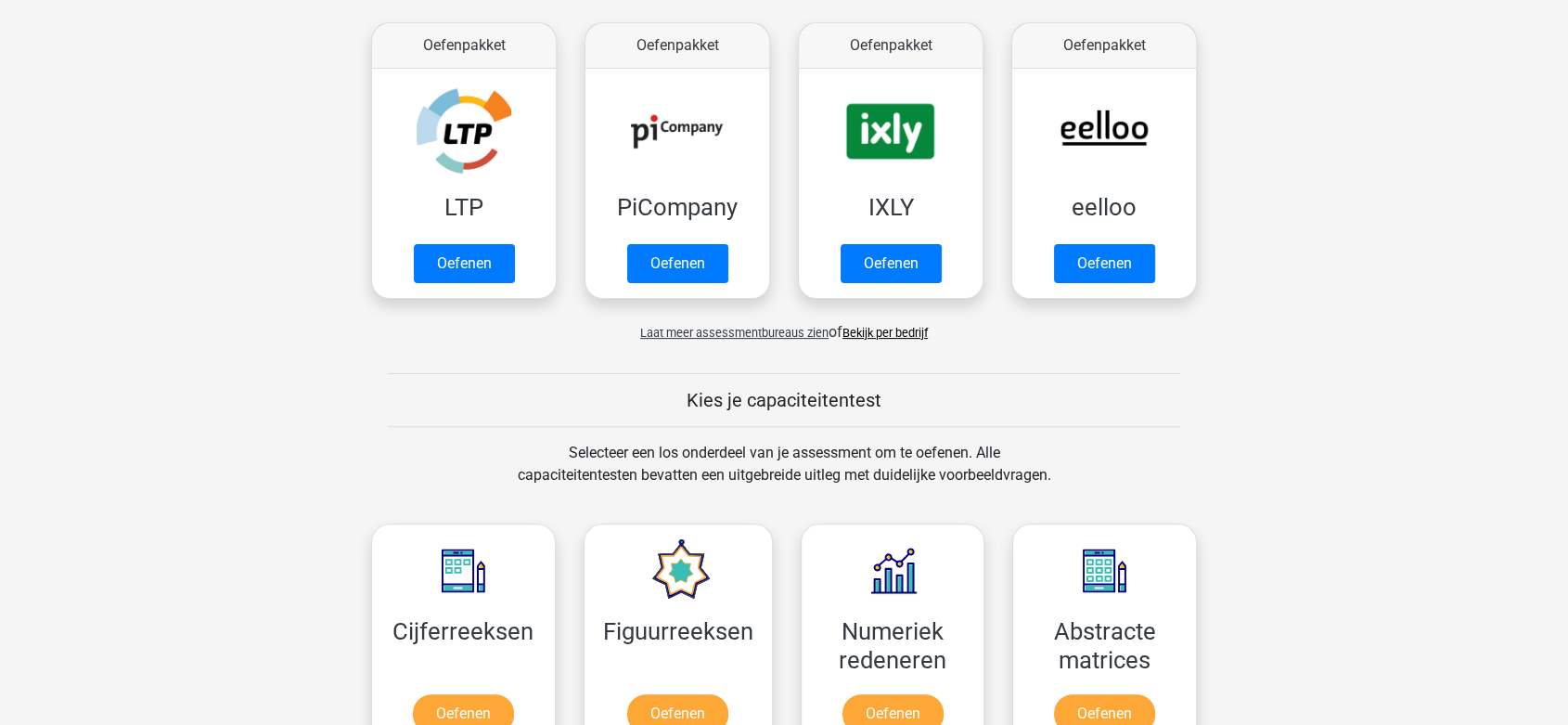
scroll to position [412, 0]
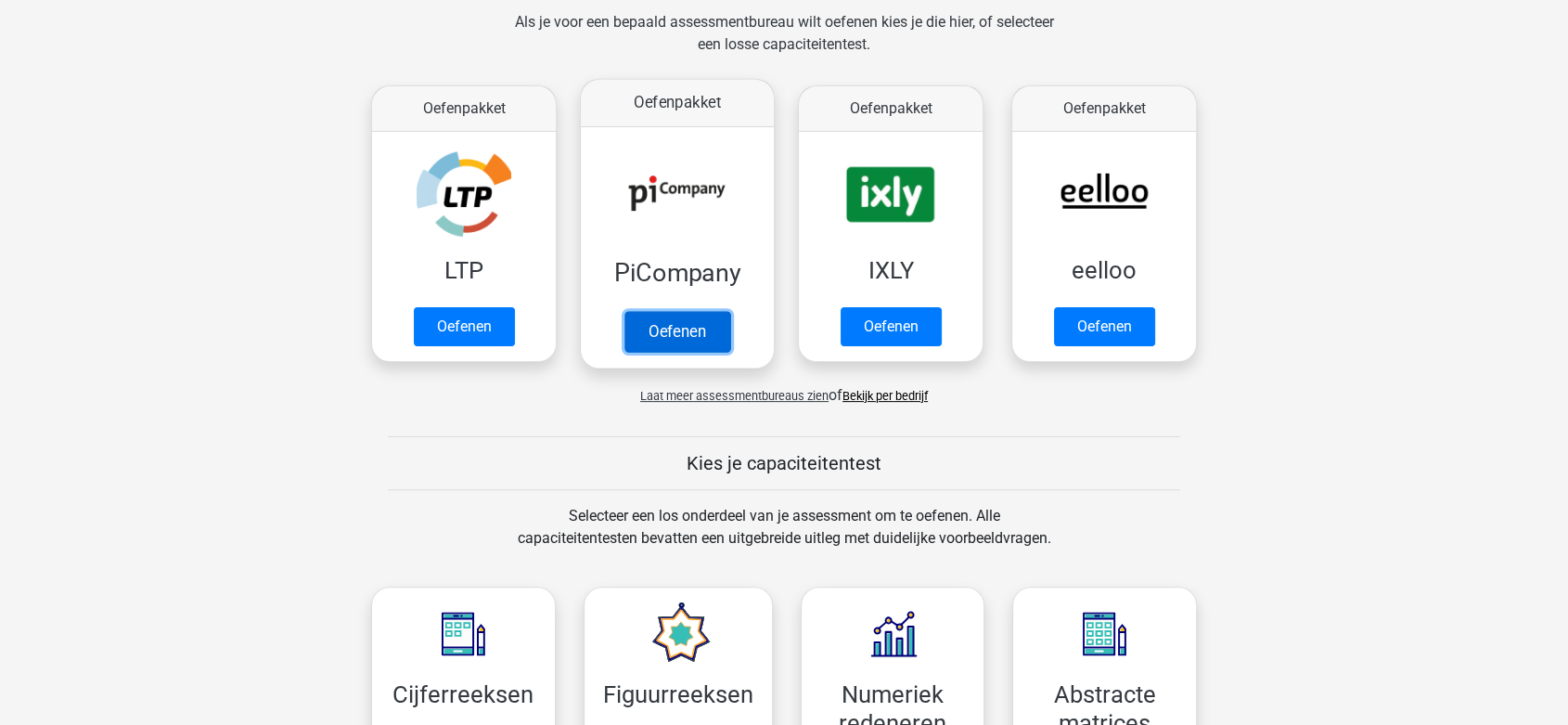
click at [674, 343] on link "Oefenen" at bounding box center [677, 331] width 106 height 41
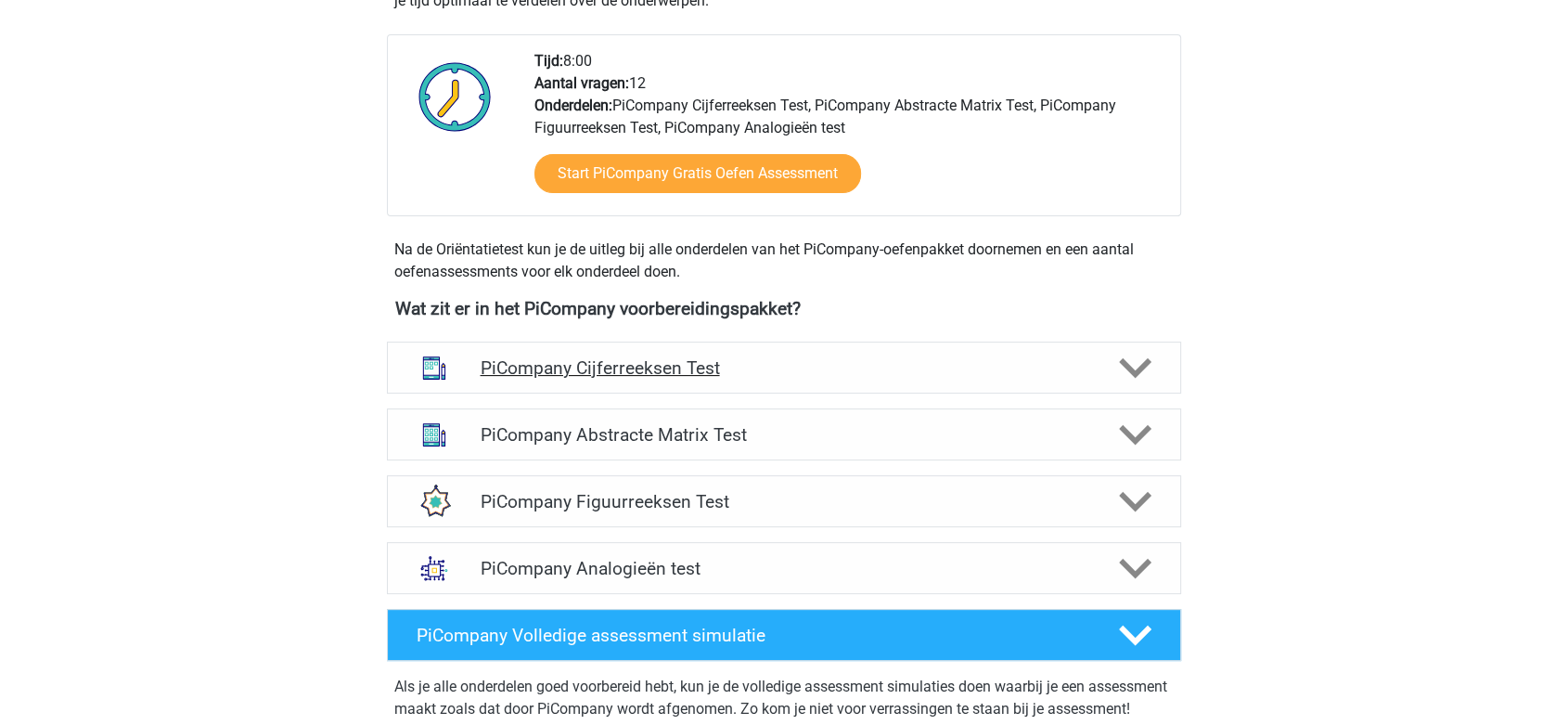
scroll to position [515, 0]
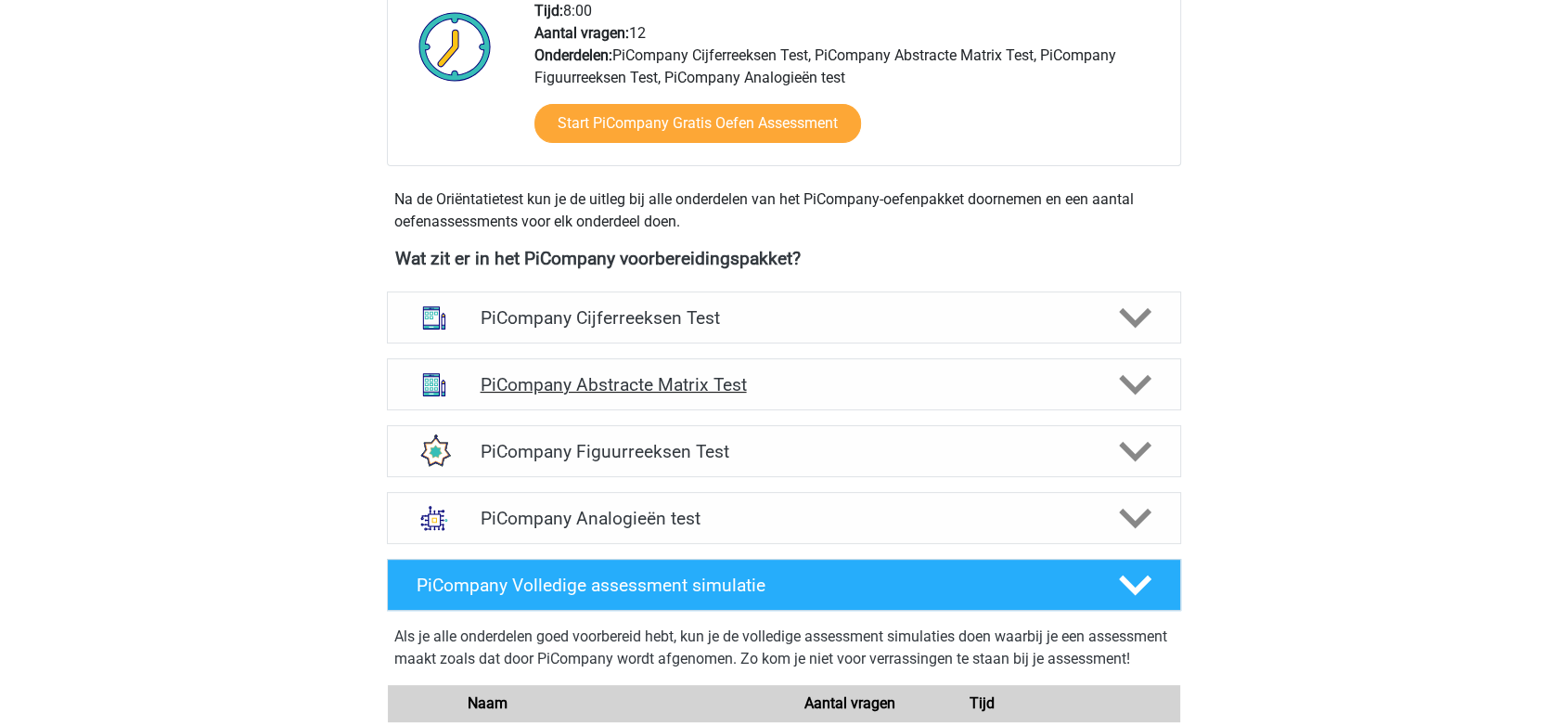
click at [659, 395] on h4 "PiCompany Abstracte Matrix Test" at bounding box center [784, 385] width 608 height 22
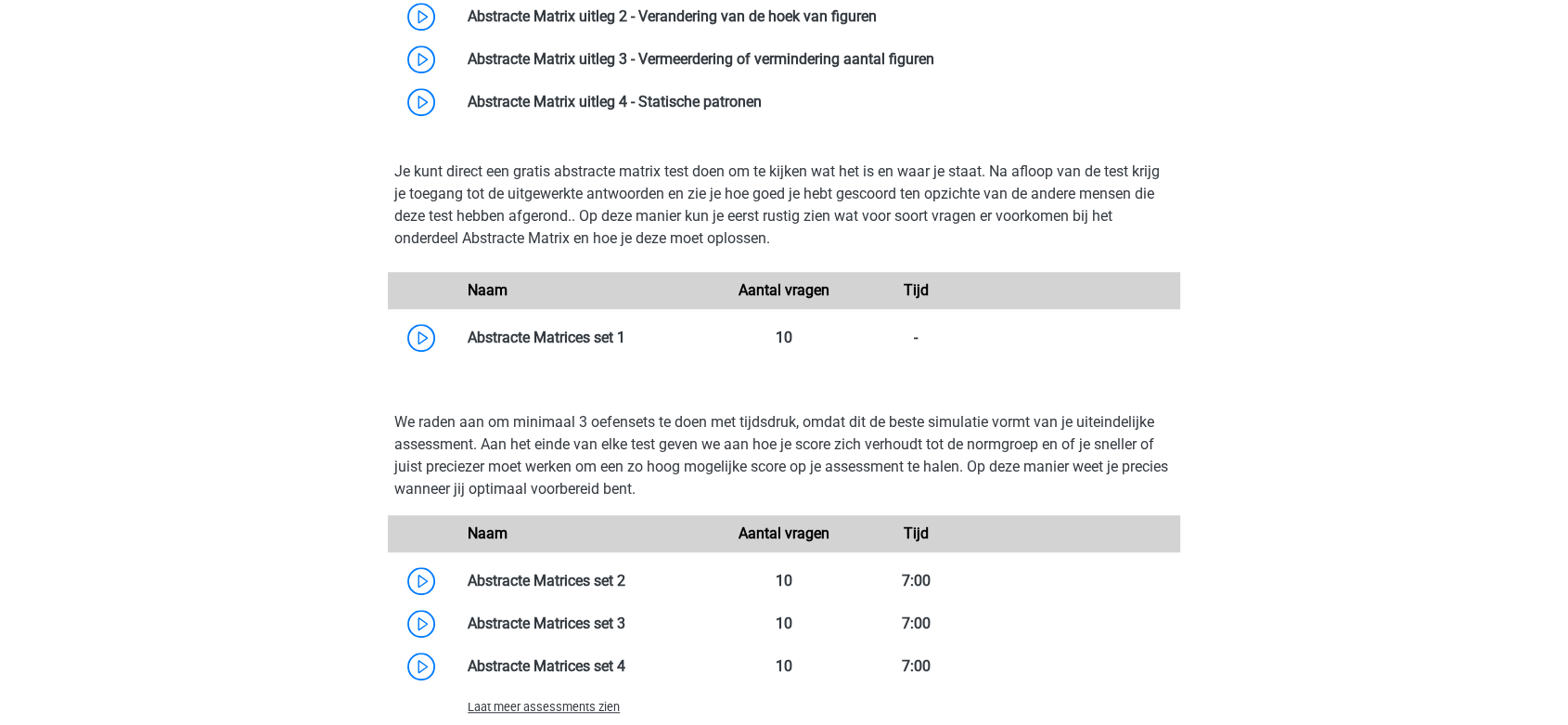
scroll to position [1133, 0]
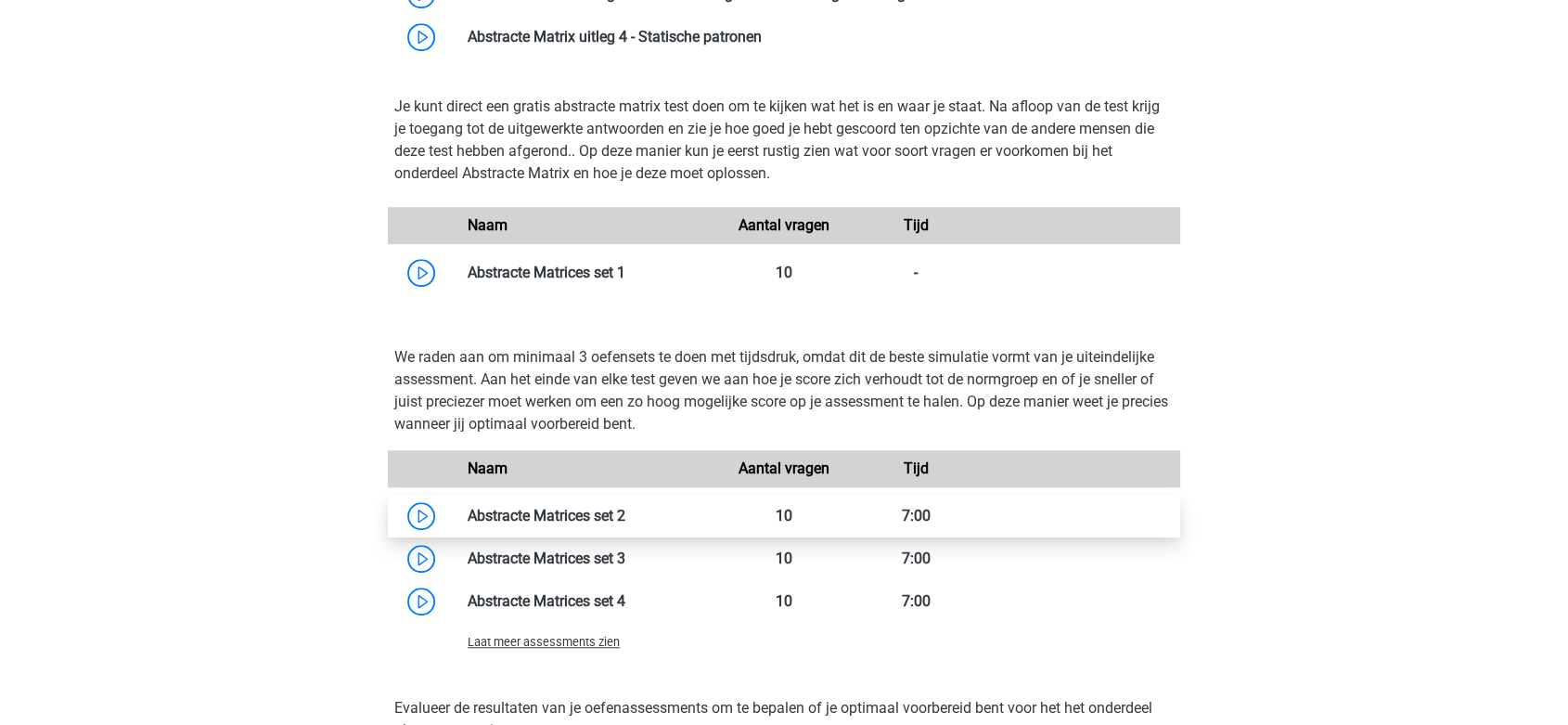
click at [625, 524] on link at bounding box center [625, 515] width 0 height 18
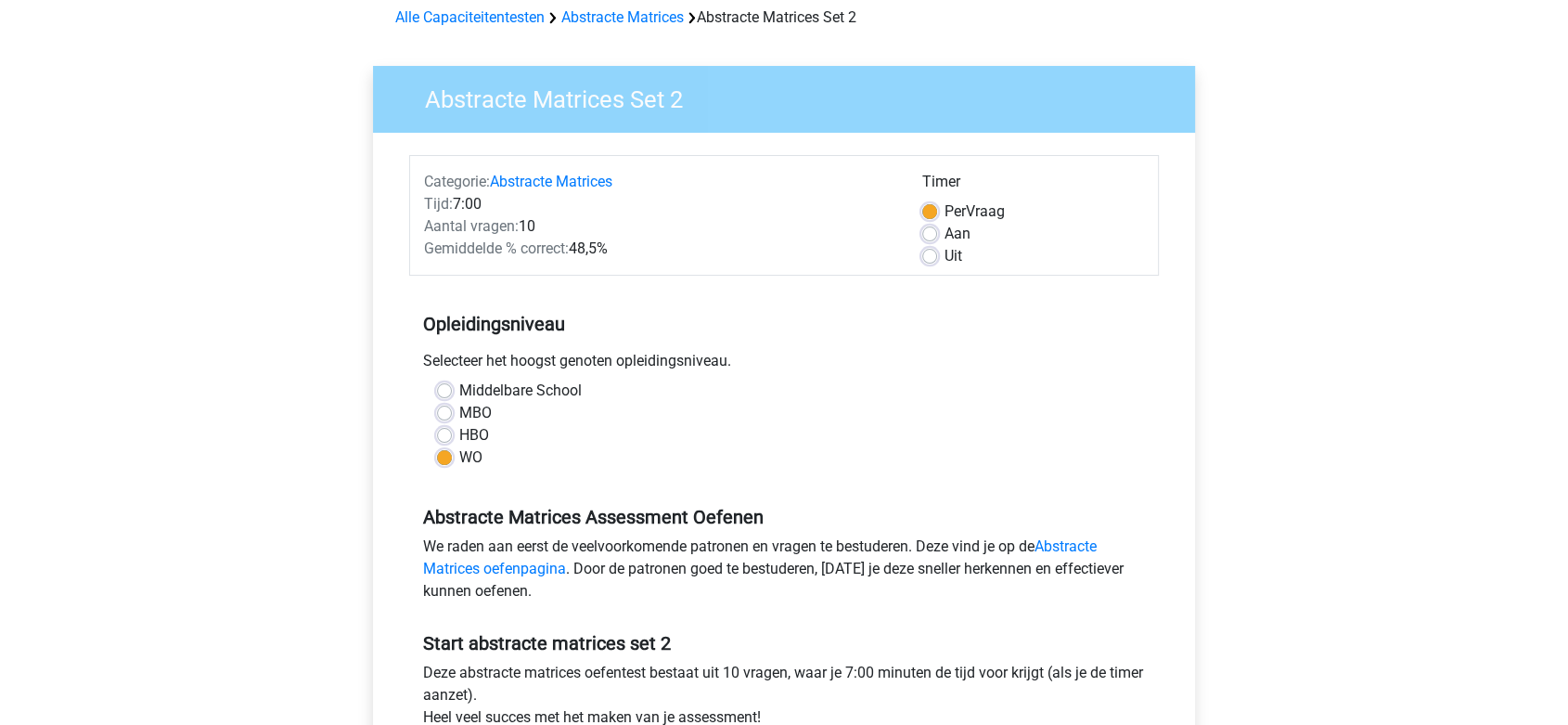
scroll to position [309, 0]
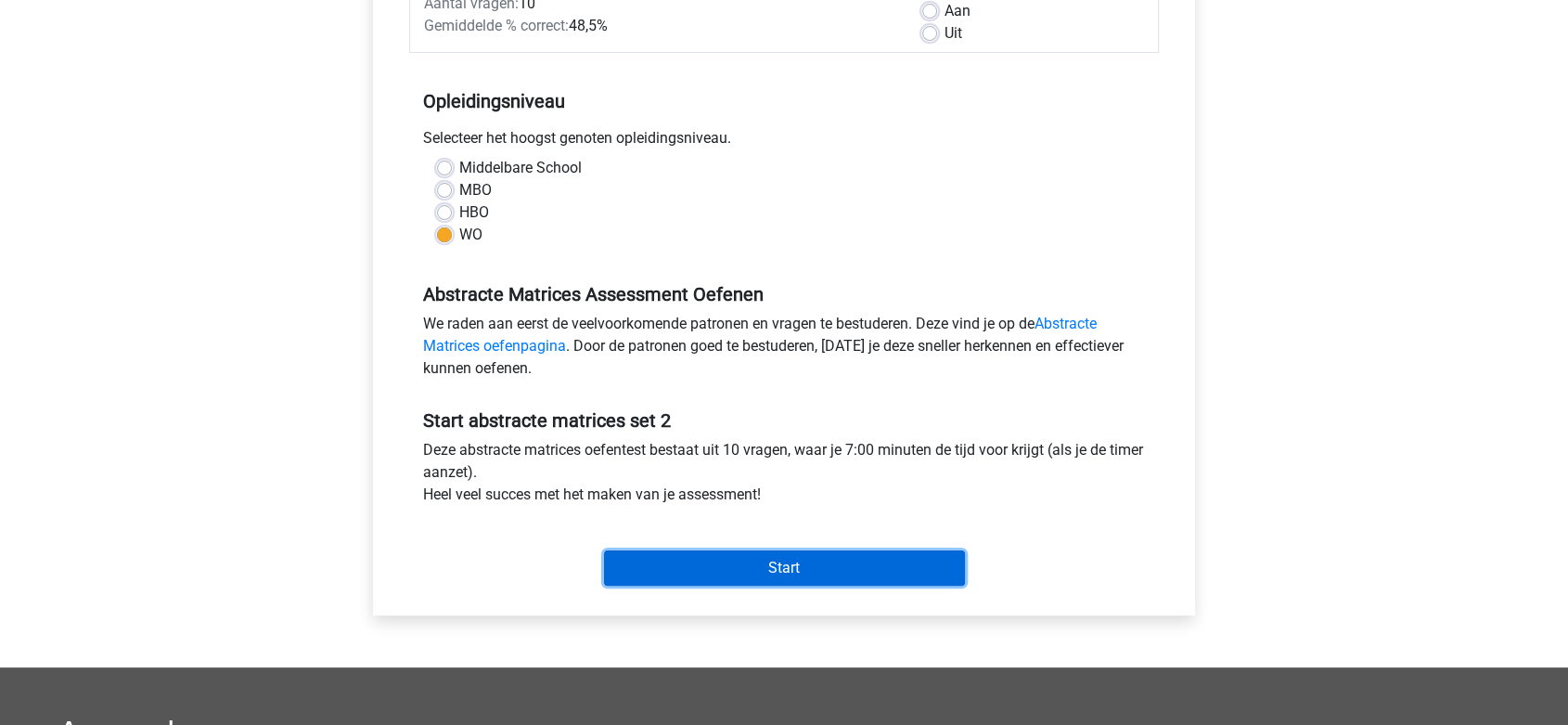
click at [668, 564] on input "Start" at bounding box center [784, 568] width 361 height 35
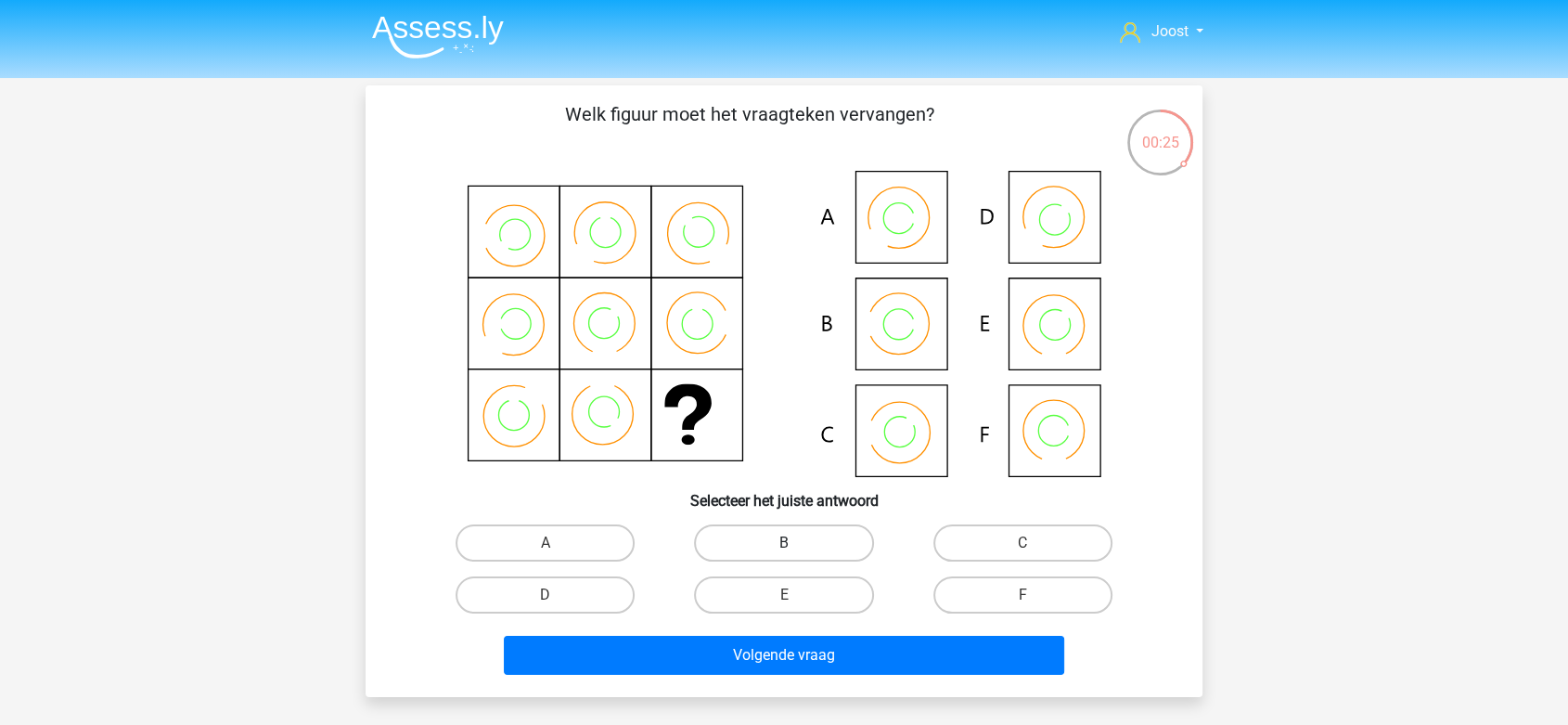
click at [761, 538] on label "B" at bounding box center [784, 542] width 179 height 37
click at [784, 543] on input "B" at bounding box center [790, 549] width 12 height 12
radio input "true"
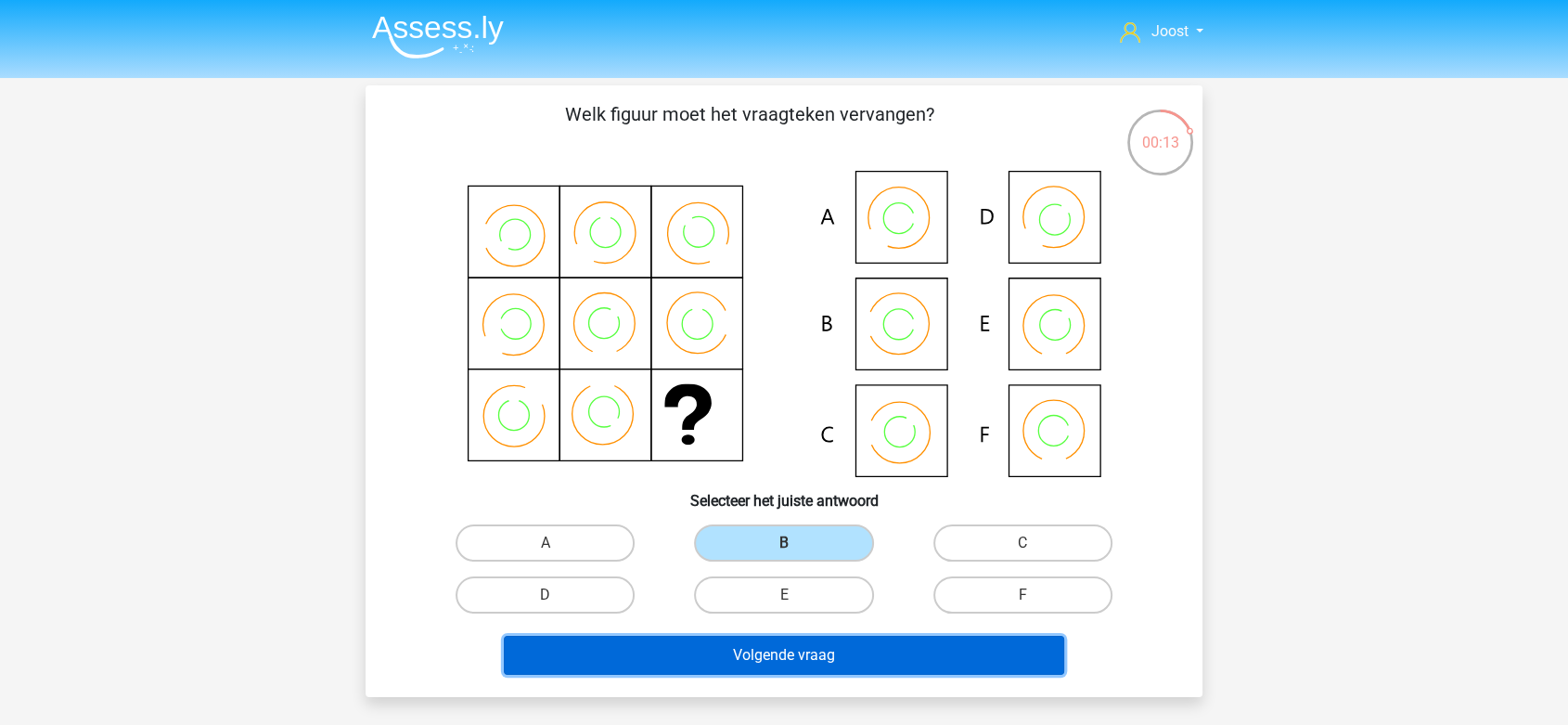
click at [856, 667] on button "Volgende vraag" at bounding box center [784, 654] width 561 height 39
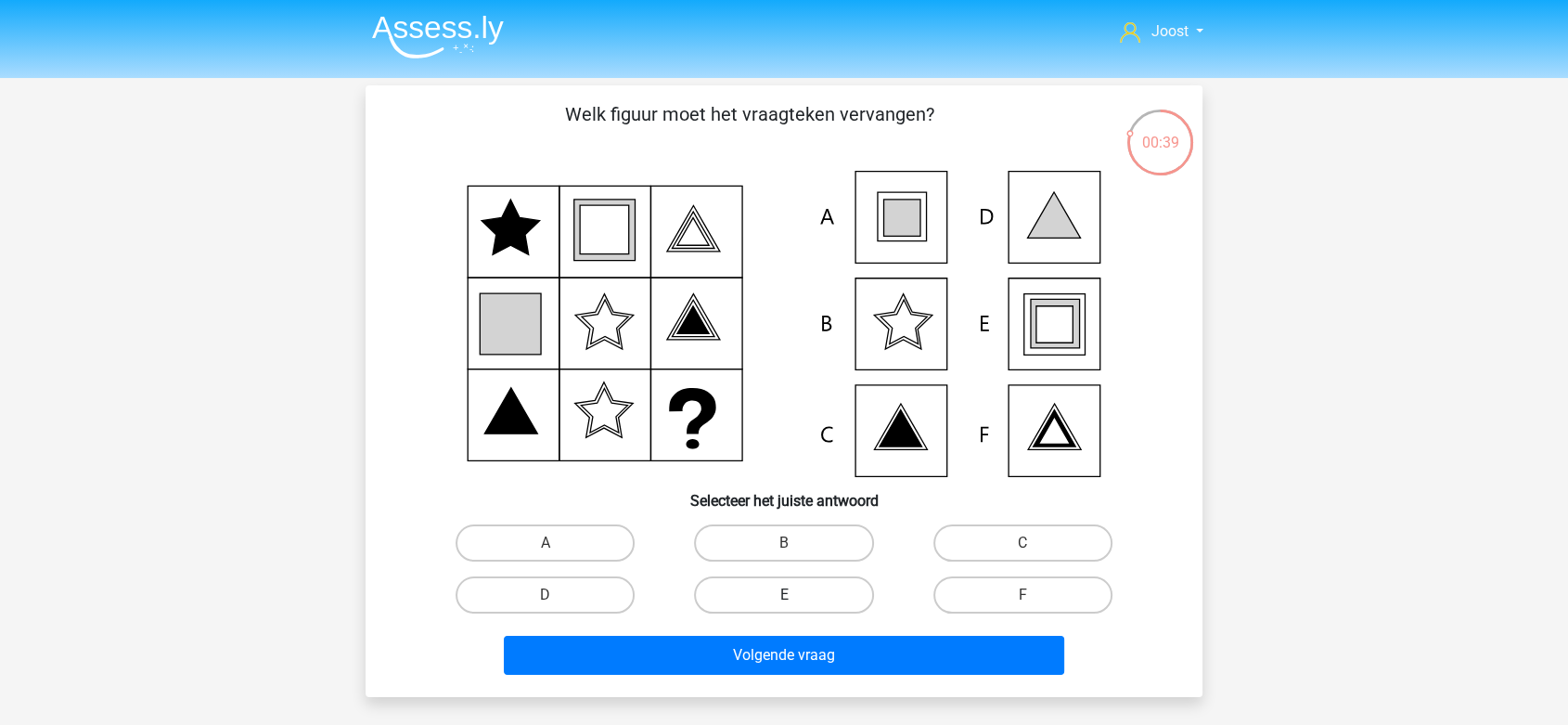
click at [791, 611] on label "E" at bounding box center [784, 594] width 179 height 37
click at [791, 607] on input "E" at bounding box center [790, 601] width 12 height 12
radio input "true"
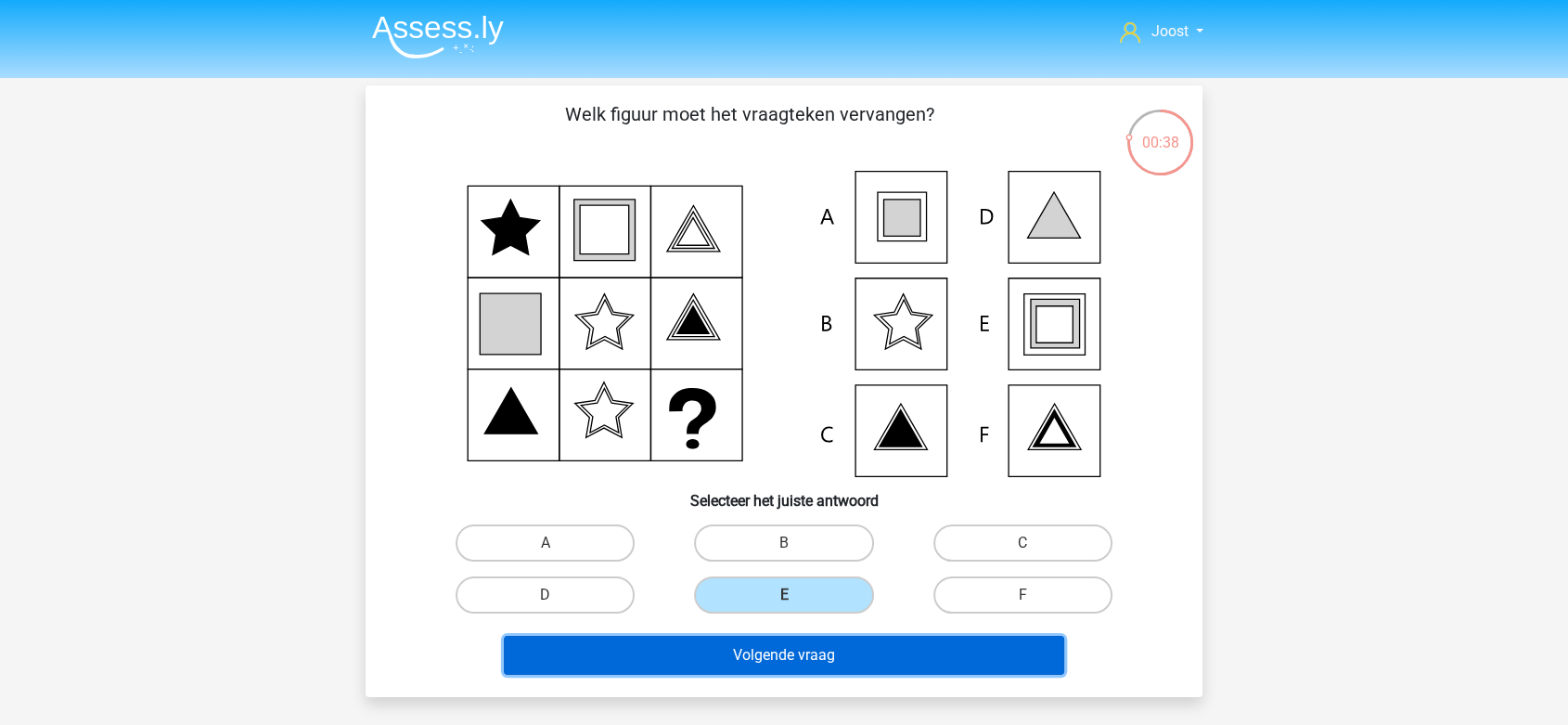
click at [802, 652] on button "Volgende vraag" at bounding box center [784, 654] width 561 height 39
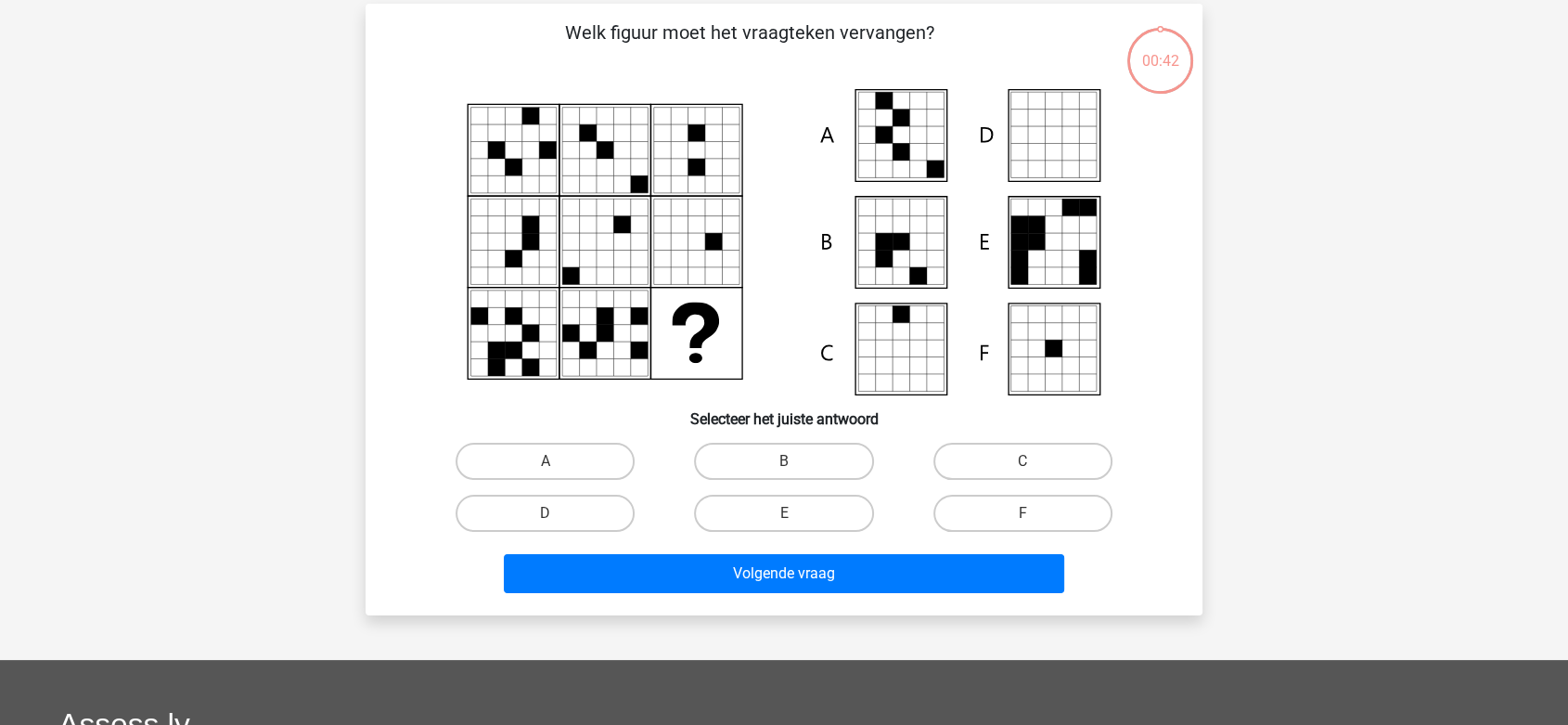
scroll to position [86, 0]
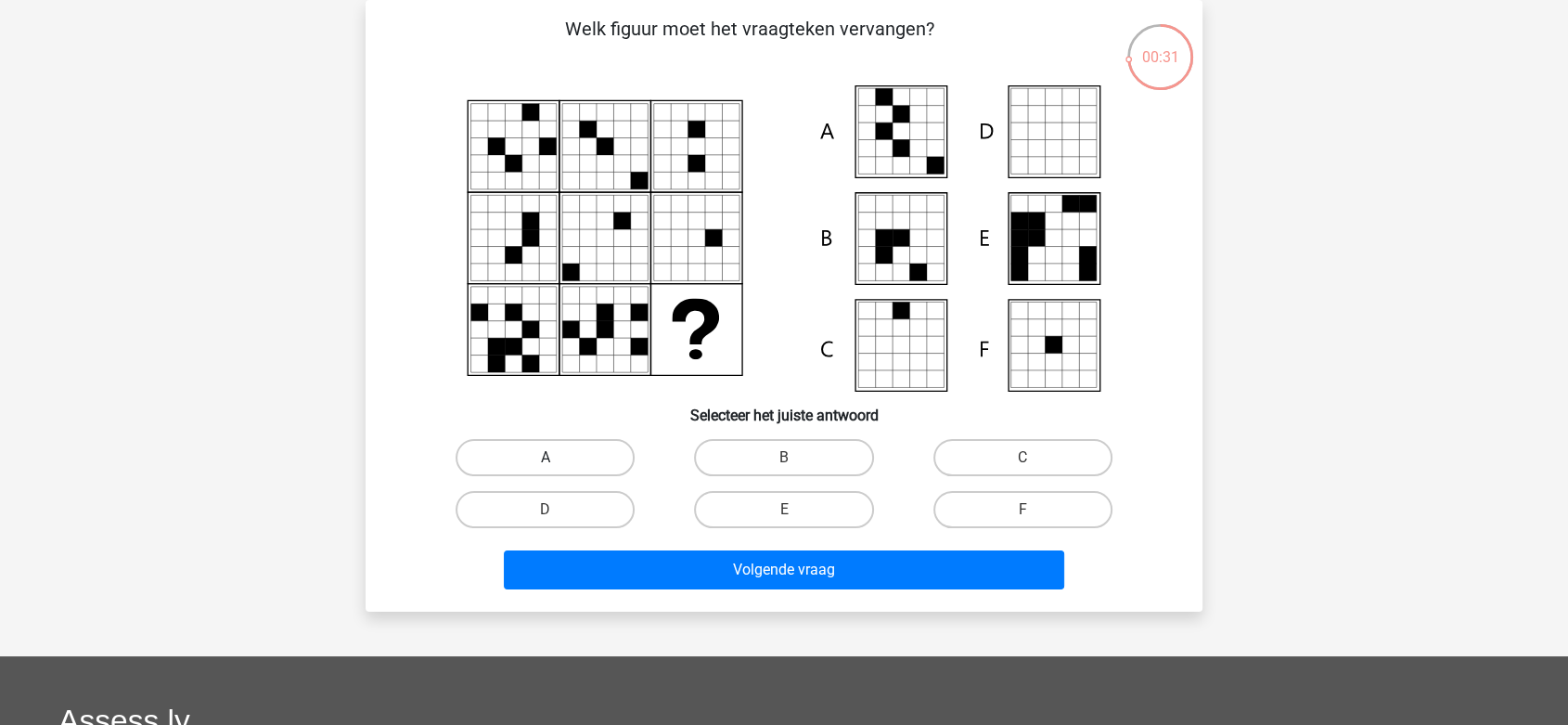
click at [616, 456] on label "A" at bounding box center [545, 456] width 179 height 37
click at [557, 457] on input "A" at bounding box center [552, 463] width 12 height 12
radio input "true"
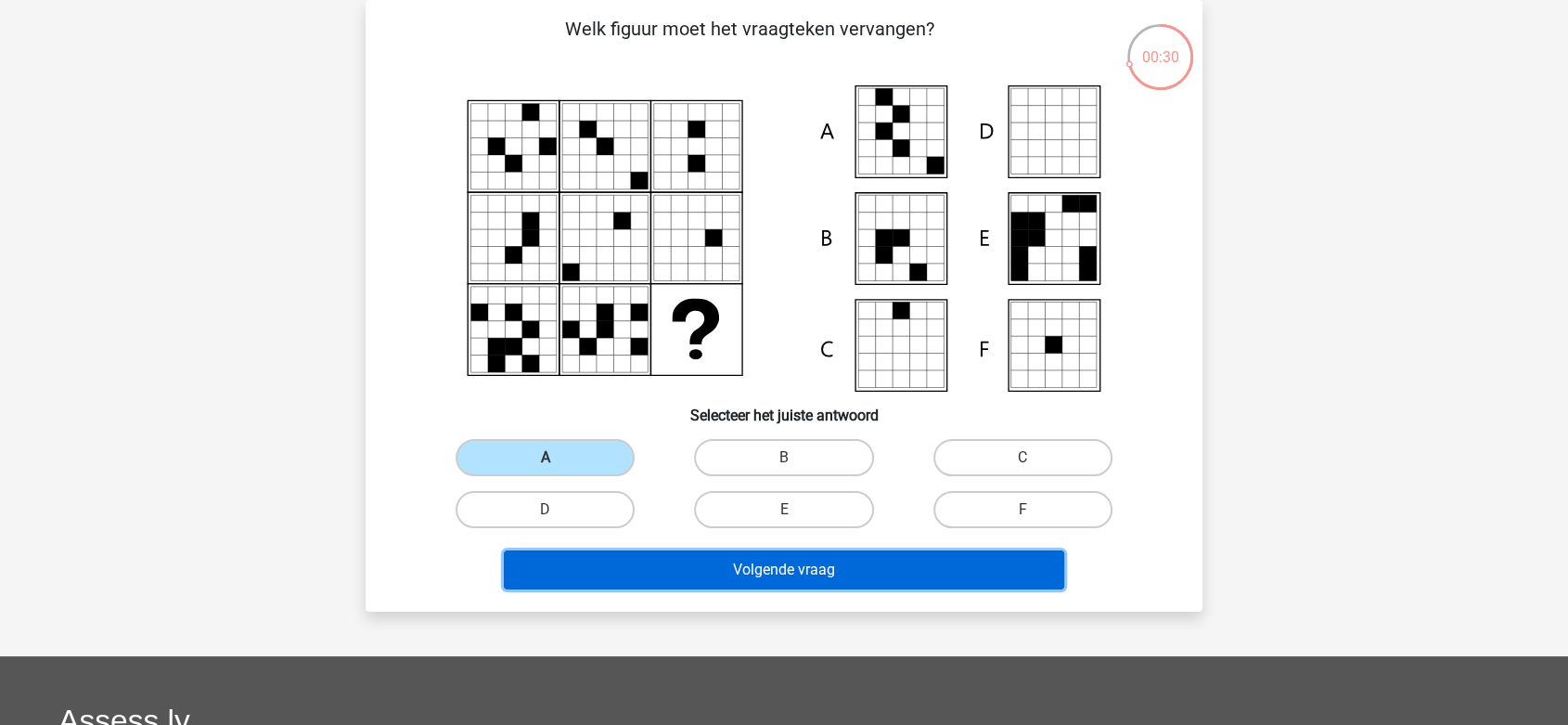
click at [658, 566] on button "Volgende vraag" at bounding box center [784, 569] width 561 height 39
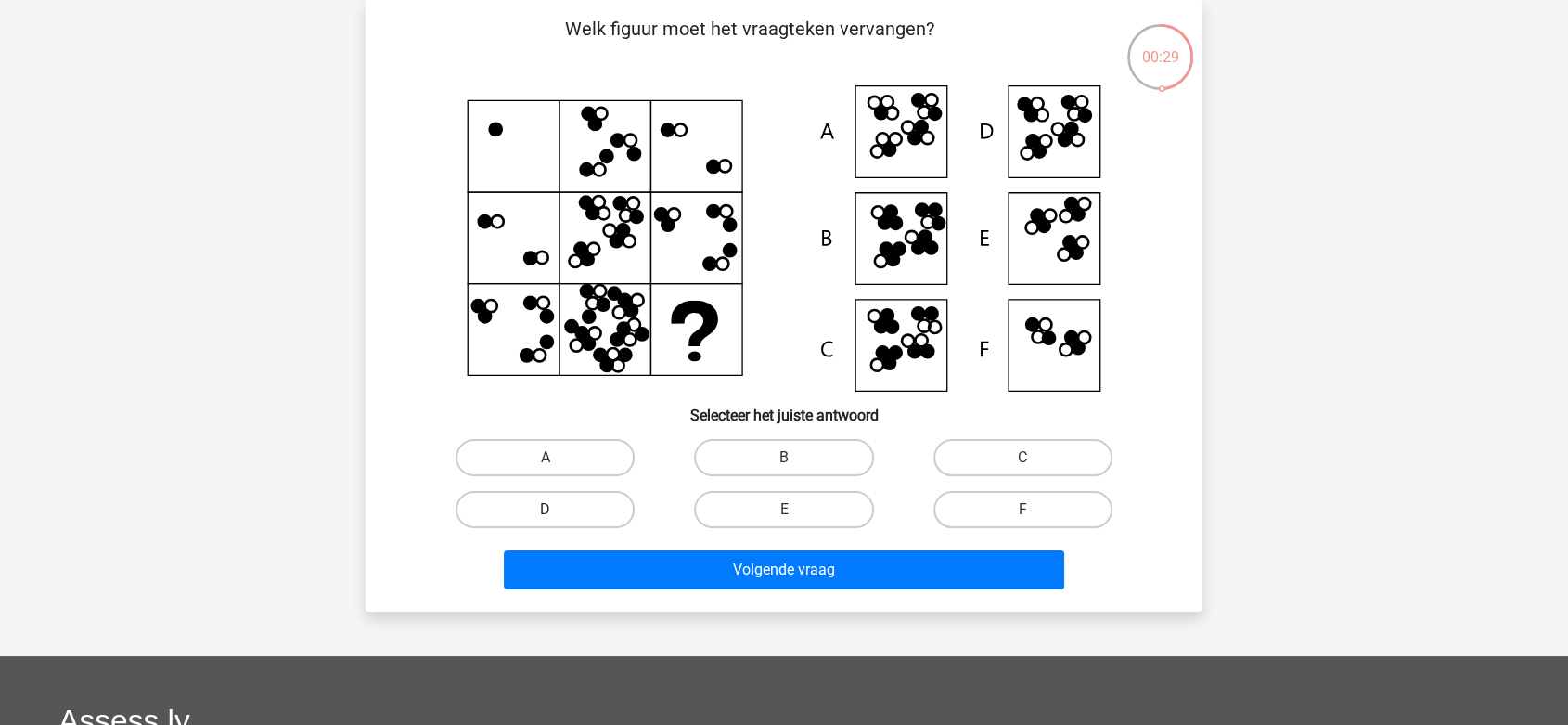
click at [597, 507] on label "D" at bounding box center [545, 509] width 179 height 37
click at [557, 509] on input "D" at bounding box center [552, 515] width 12 height 12
radio input "true"
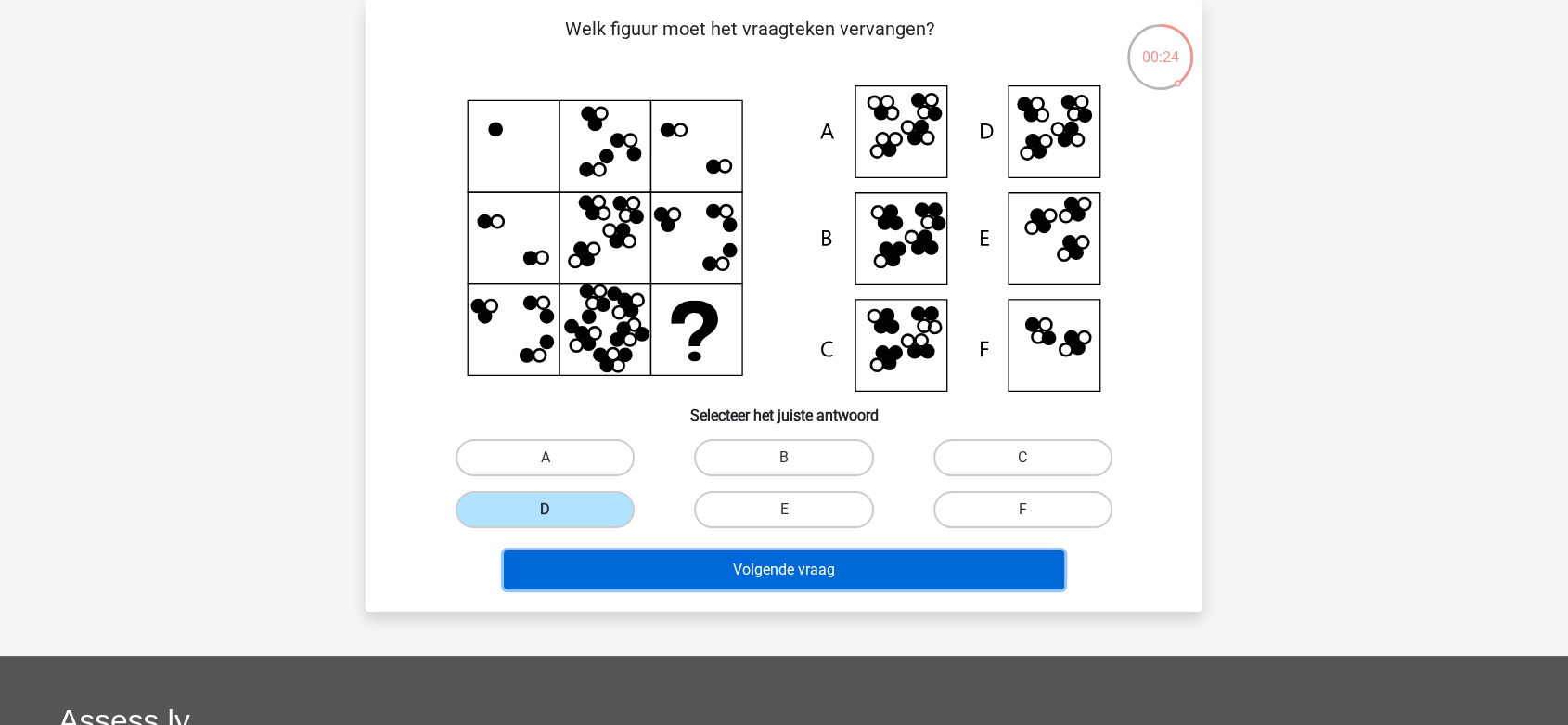
click at [818, 571] on button "Volgende vraag" at bounding box center [784, 569] width 561 height 39
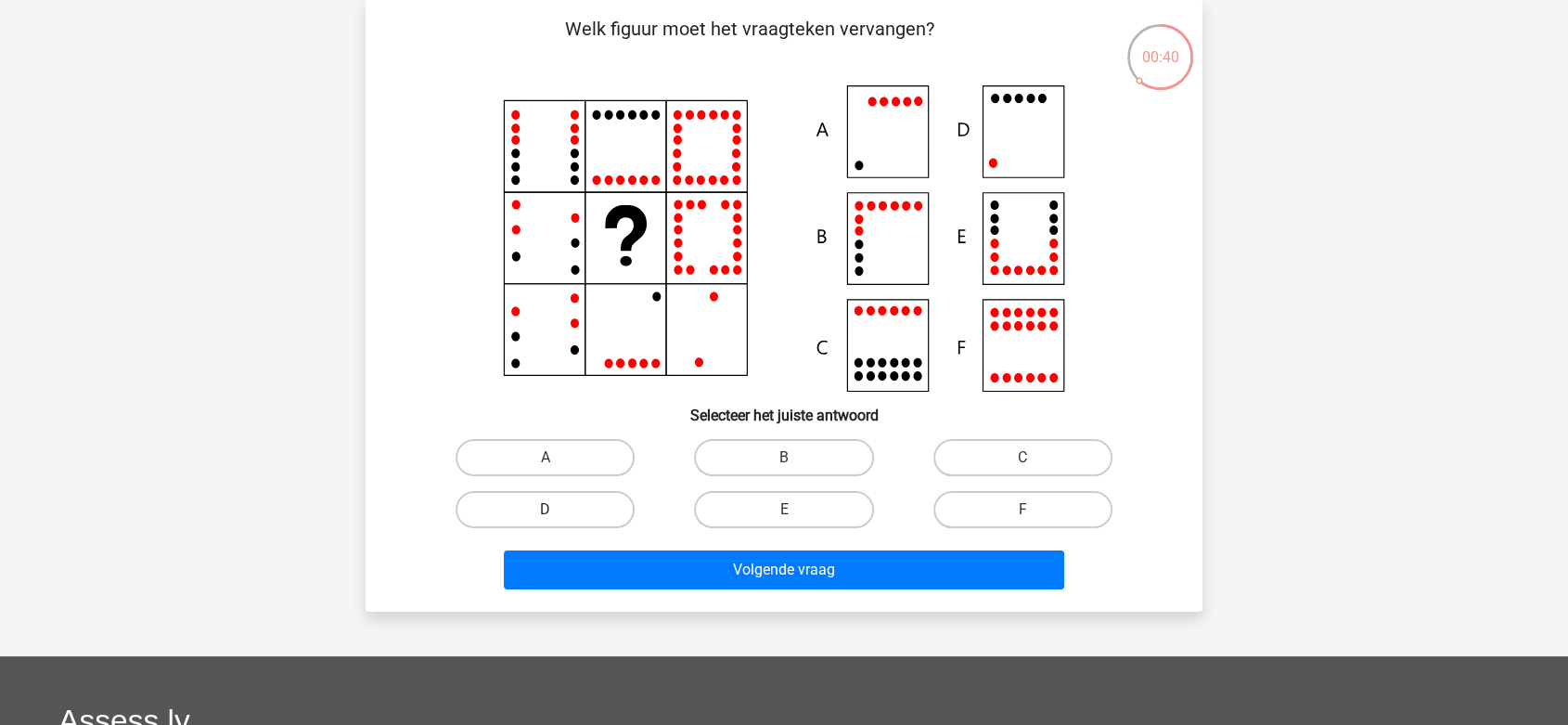
click at [516, 514] on label "D" at bounding box center [545, 509] width 179 height 37
click at [546, 514] on input "D" at bounding box center [552, 515] width 12 height 12
radio input "true"
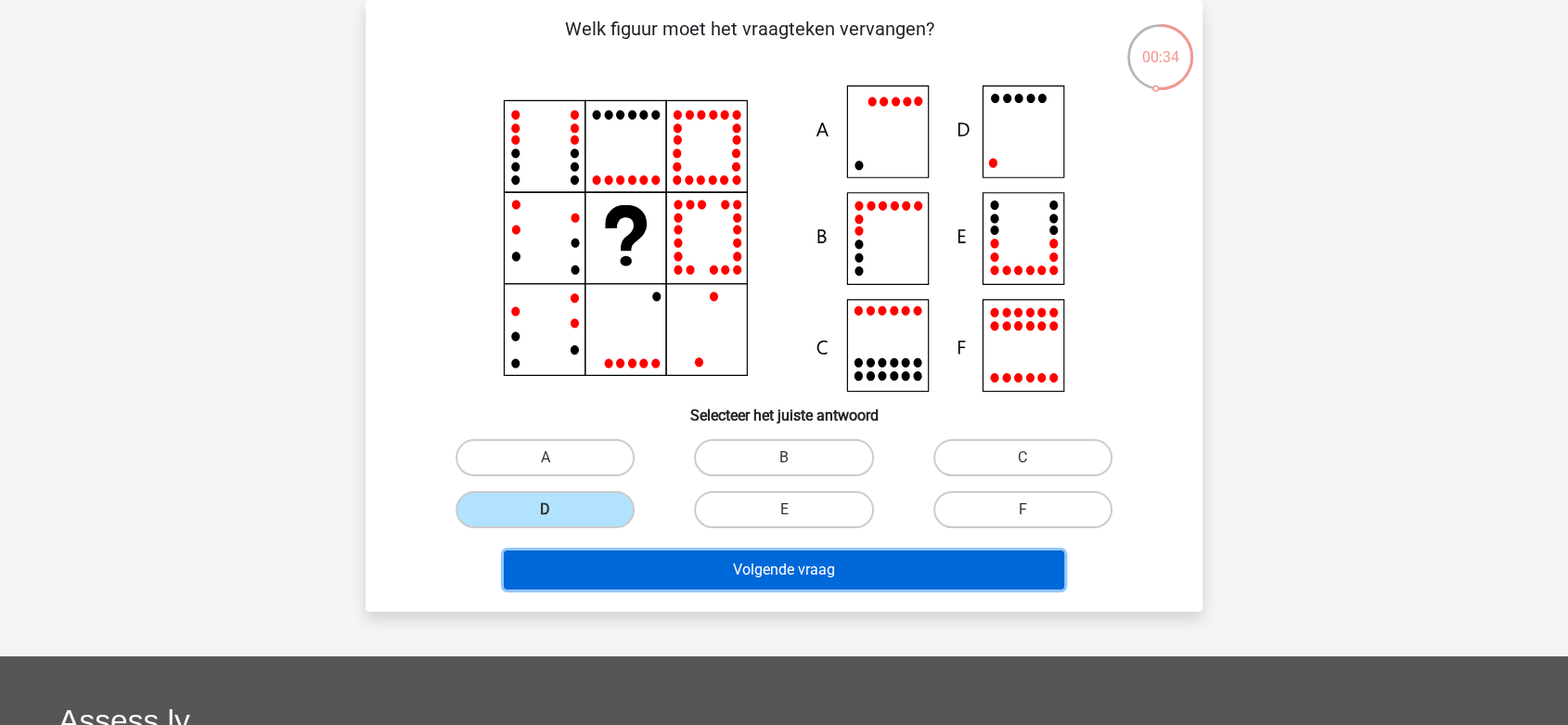
click at [744, 569] on button "Volgende vraag" at bounding box center [784, 569] width 561 height 39
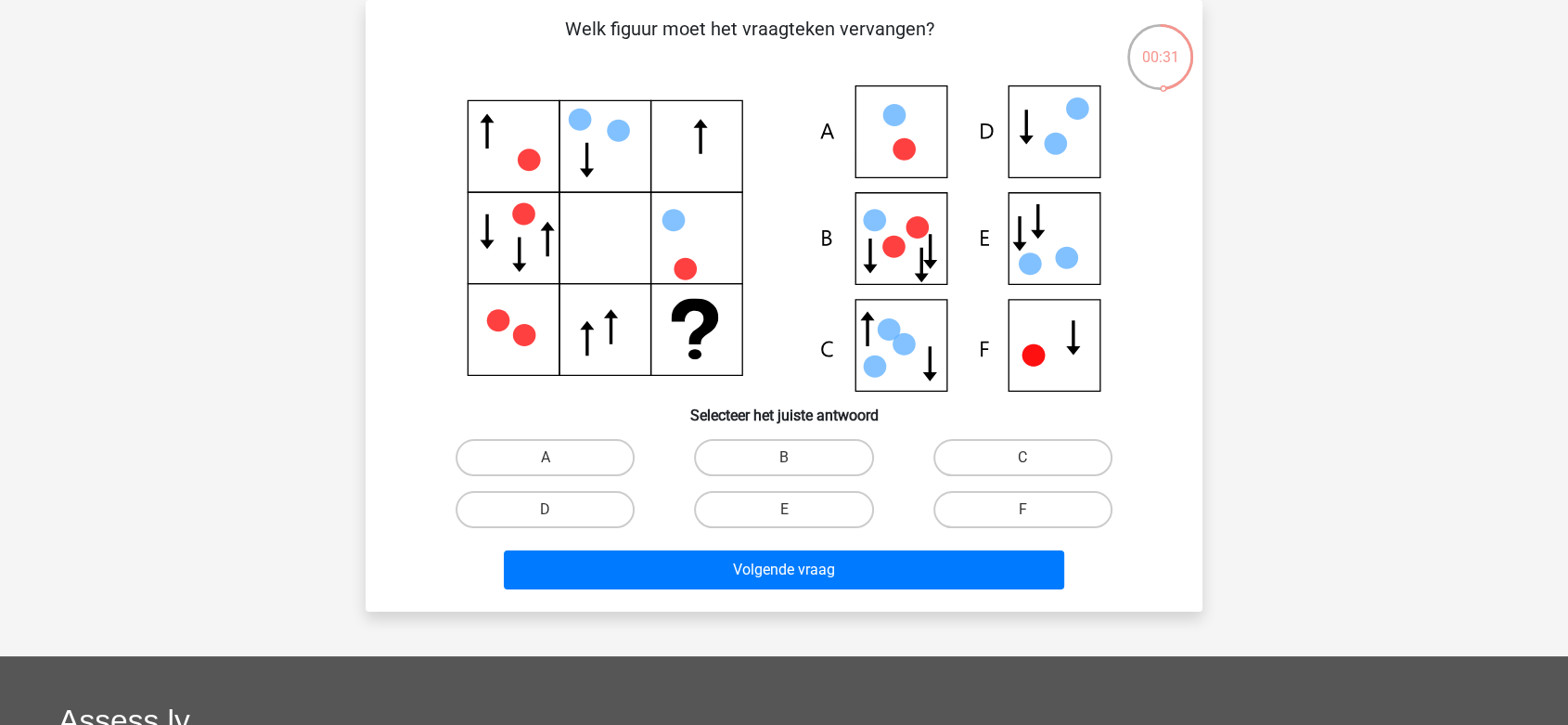
click at [1024, 339] on icon at bounding box center [784, 239] width 748 height 306
click at [578, 456] on label "A" at bounding box center [545, 456] width 179 height 37
click at [557, 457] on input "A" at bounding box center [552, 463] width 12 height 12
radio input "true"
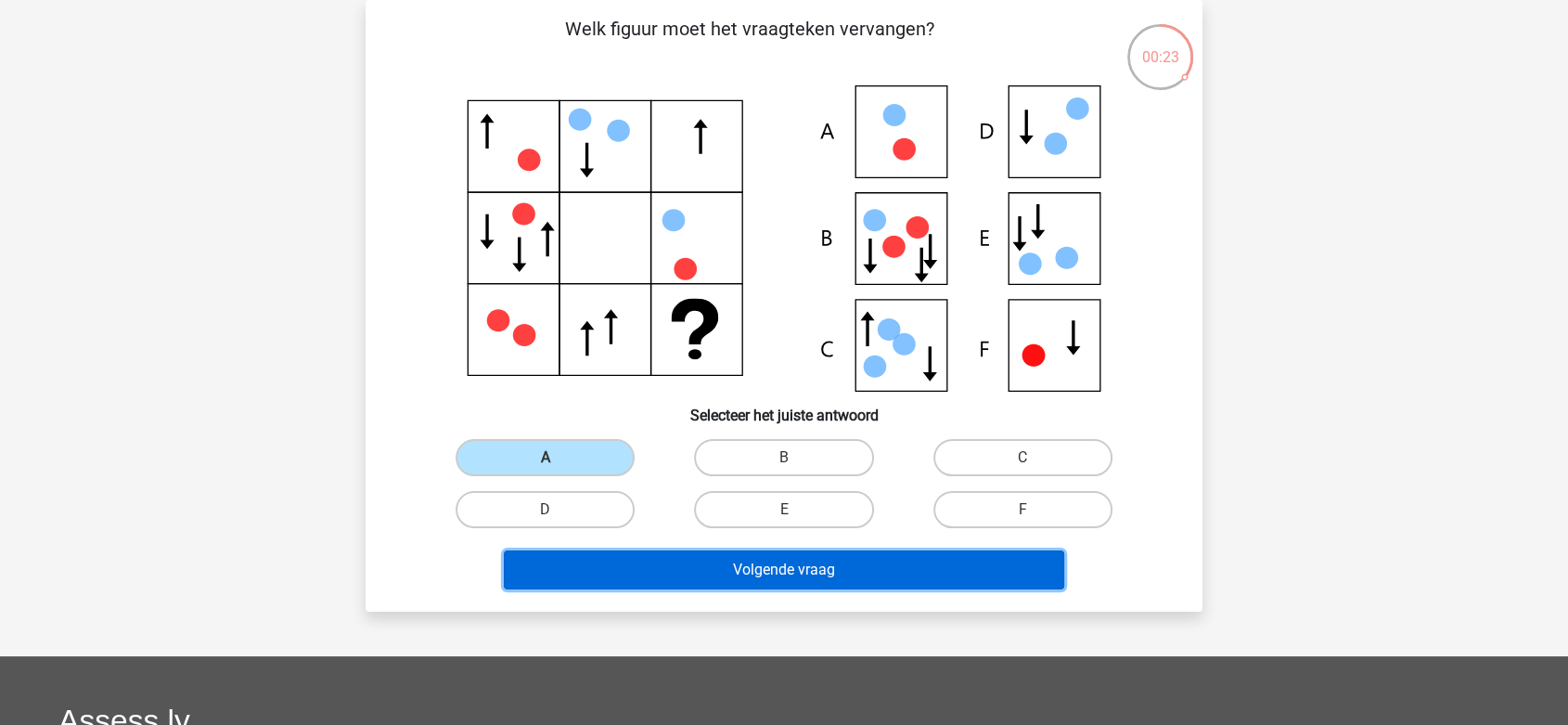
click at [729, 573] on button "Volgende vraag" at bounding box center [784, 569] width 561 height 39
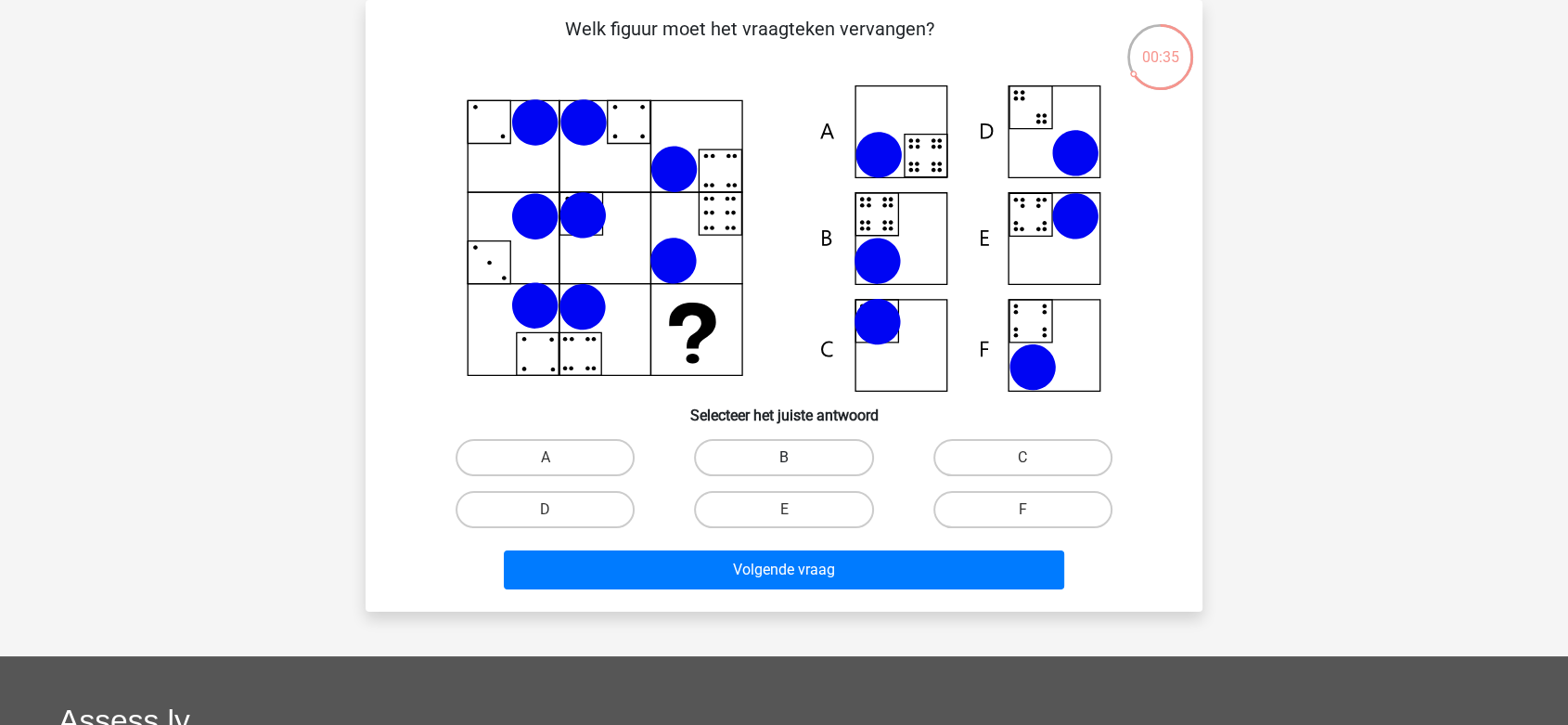
click at [843, 474] on label "B" at bounding box center [784, 456] width 179 height 37
click at [796, 470] on input "B" at bounding box center [790, 463] width 12 height 12
radio input "true"
click at [862, 548] on div "Volgende vraag" at bounding box center [784, 566] width 778 height 61
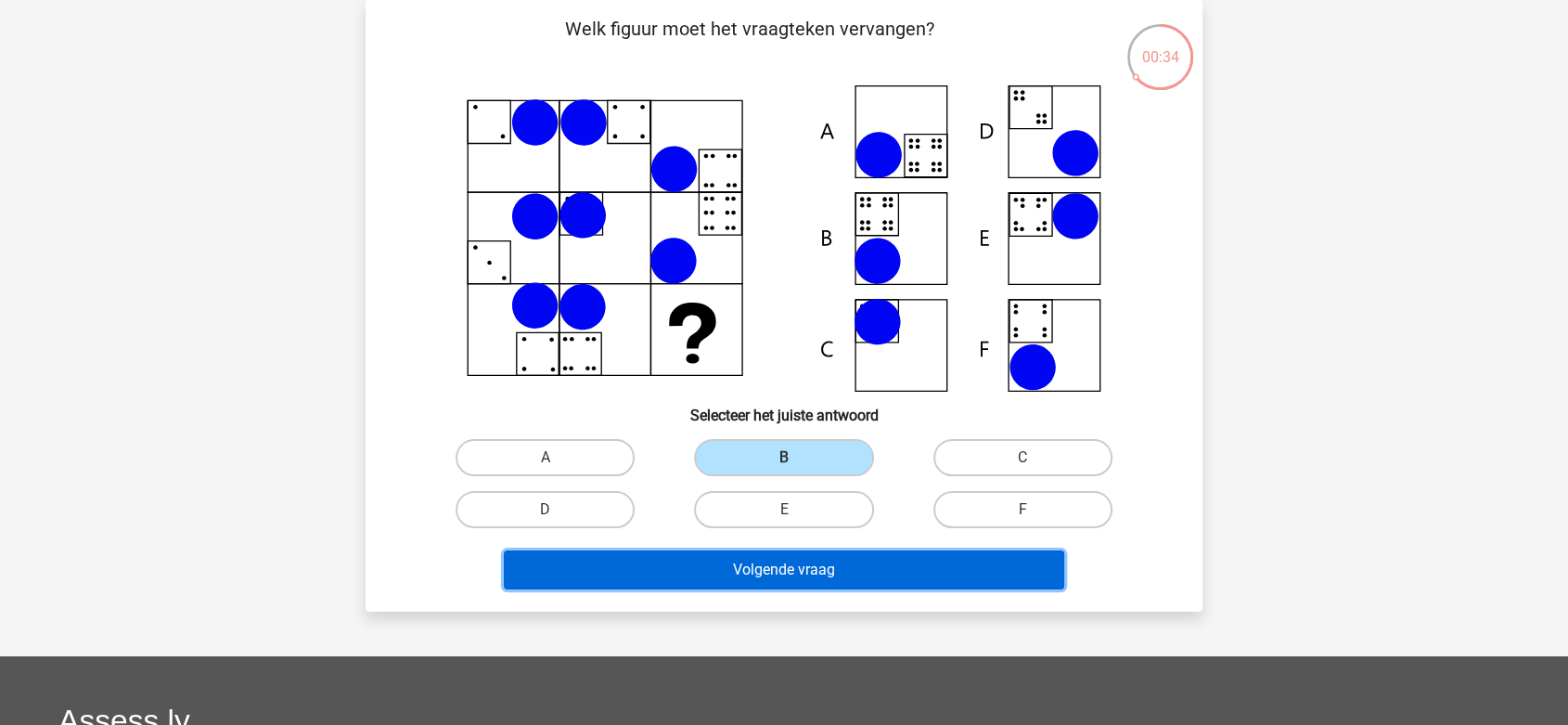
click at [871, 572] on button "Volgende vraag" at bounding box center [784, 569] width 561 height 39
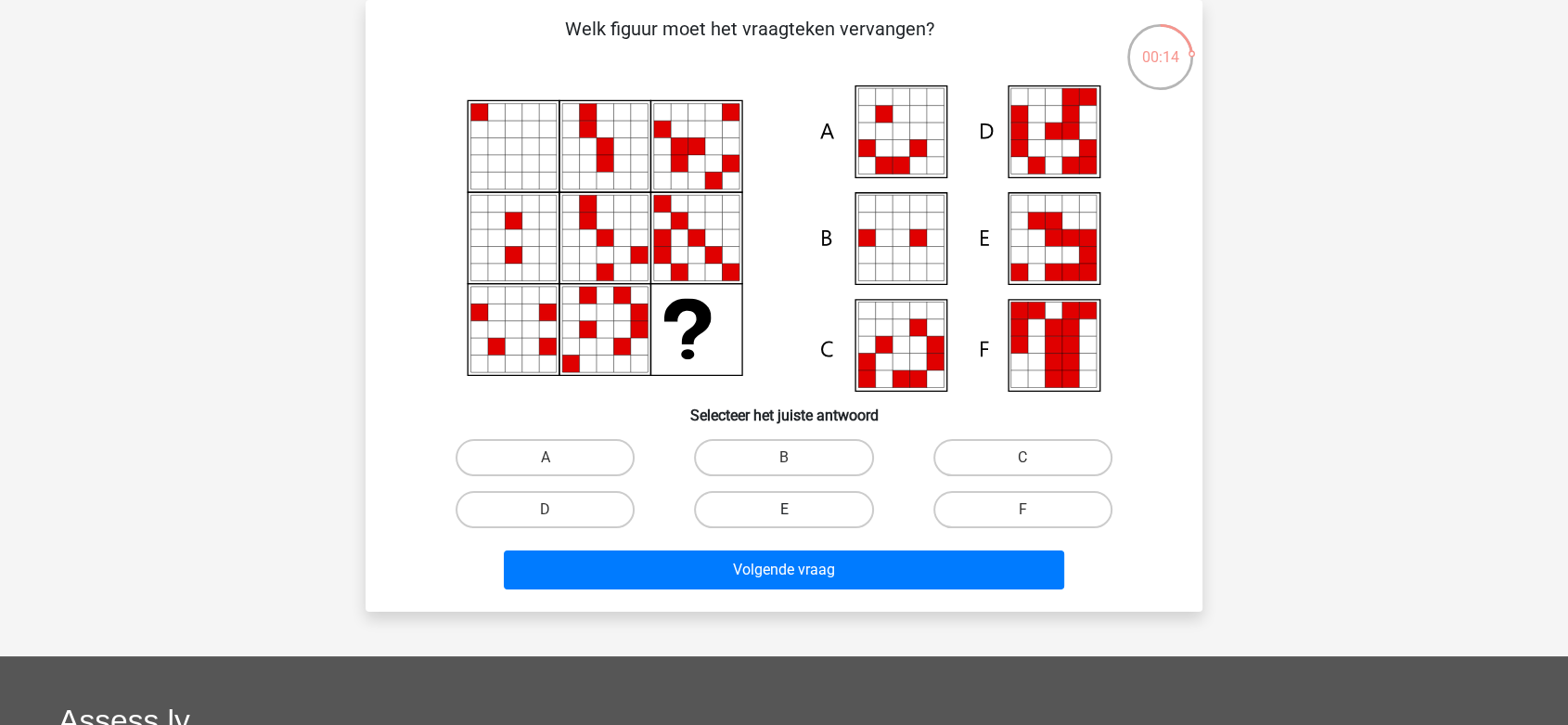
click at [783, 510] on label "E" at bounding box center [784, 509] width 179 height 37
click at [784, 510] on input "E" at bounding box center [790, 515] width 12 height 12
radio input "true"
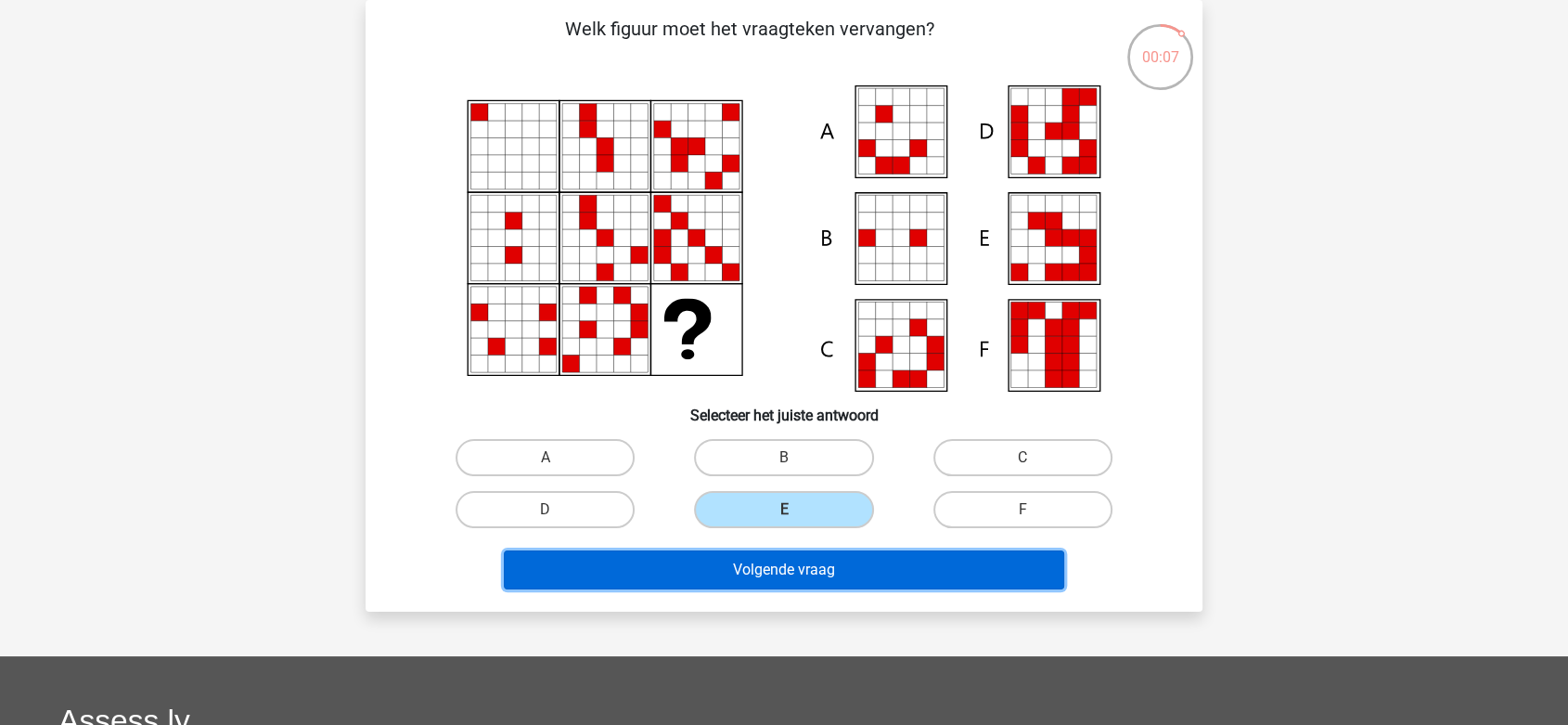
click at [941, 558] on button "Volgende vraag" at bounding box center [784, 569] width 561 height 39
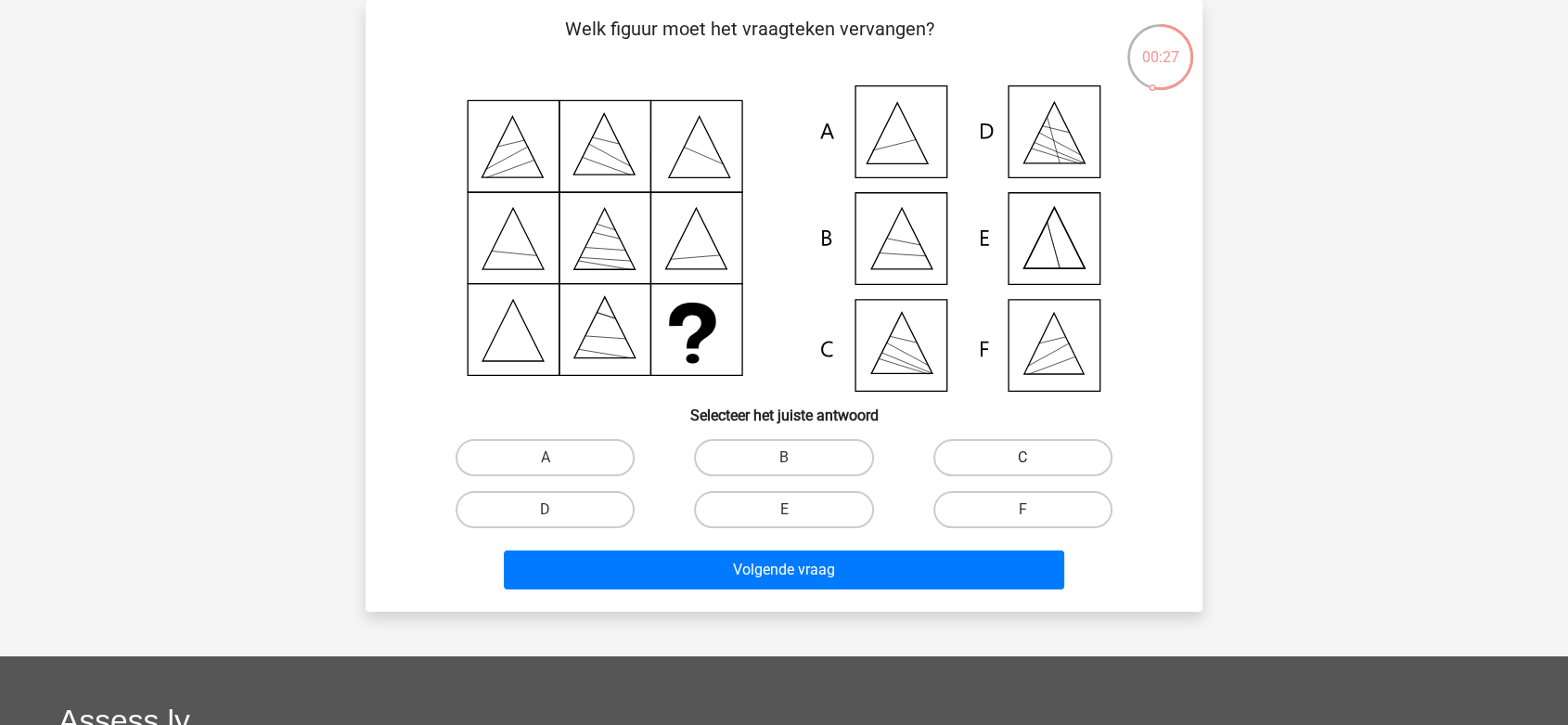
click at [1039, 465] on label "C" at bounding box center [1023, 456] width 179 height 37
click at [1034, 465] on input "C" at bounding box center [1028, 463] width 12 height 12
radio input "true"
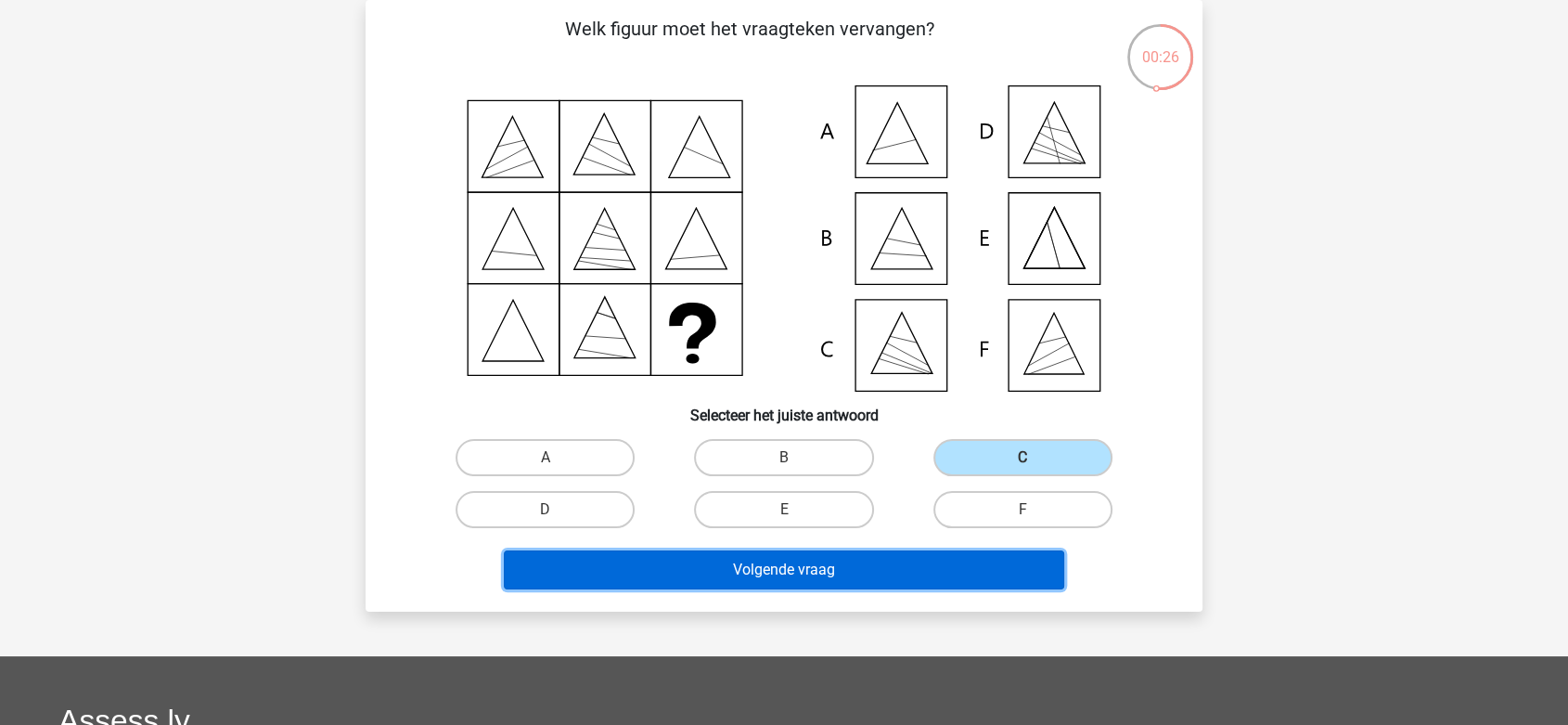
click at [937, 572] on button "Volgende vraag" at bounding box center [784, 569] width 561 height 39
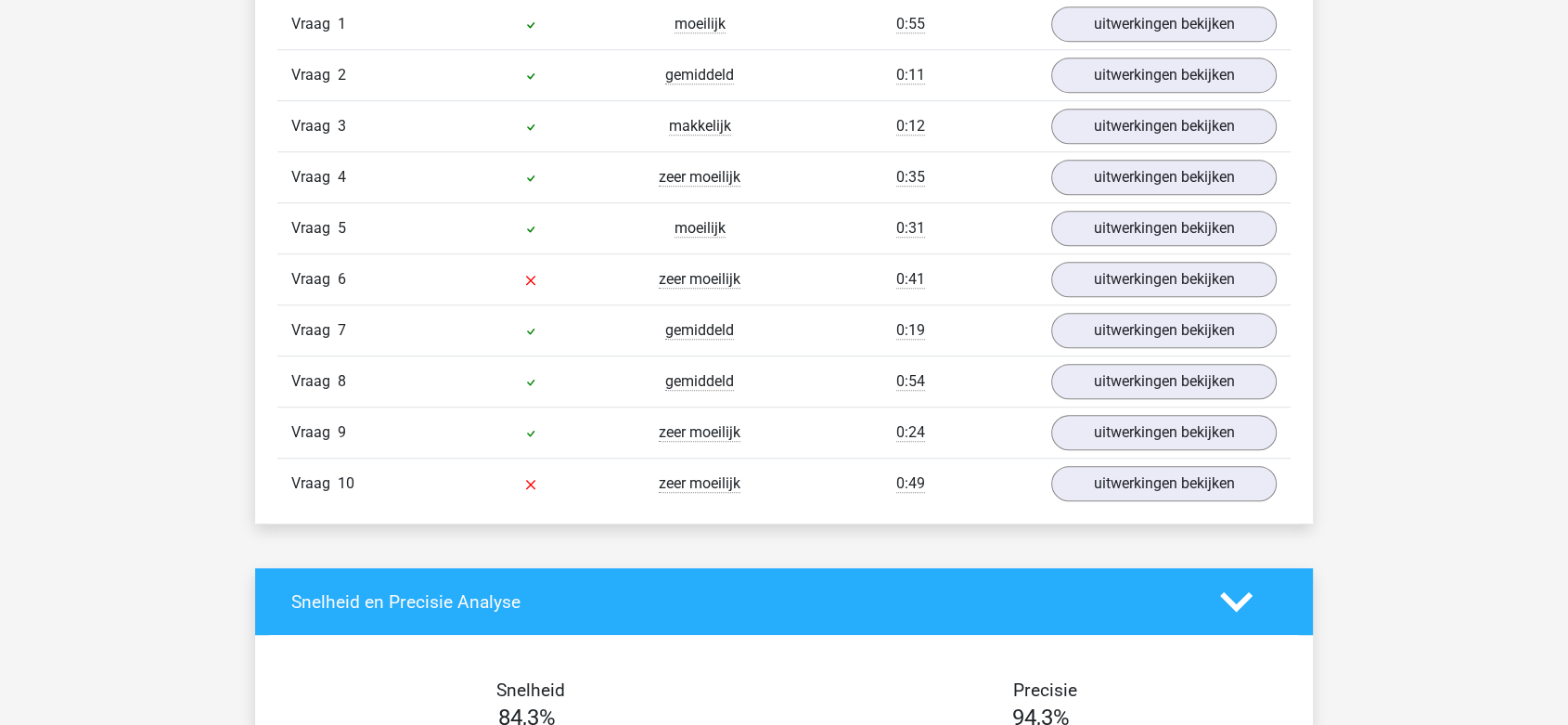
scroll to position [1237, 0]
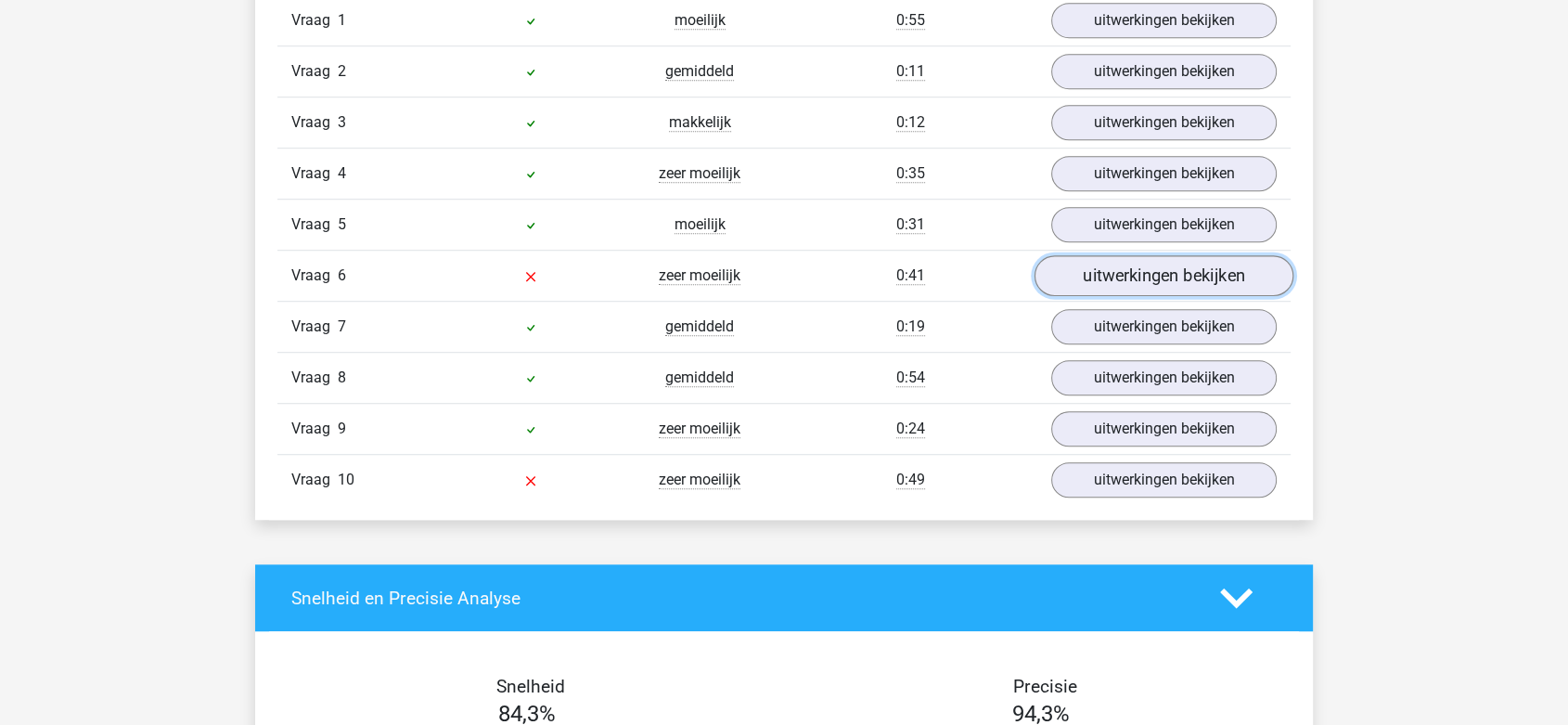
click at [1126, 272] on link "uitwerkingen bekijken" at bounding box center [1164, 276] width 259 height 41
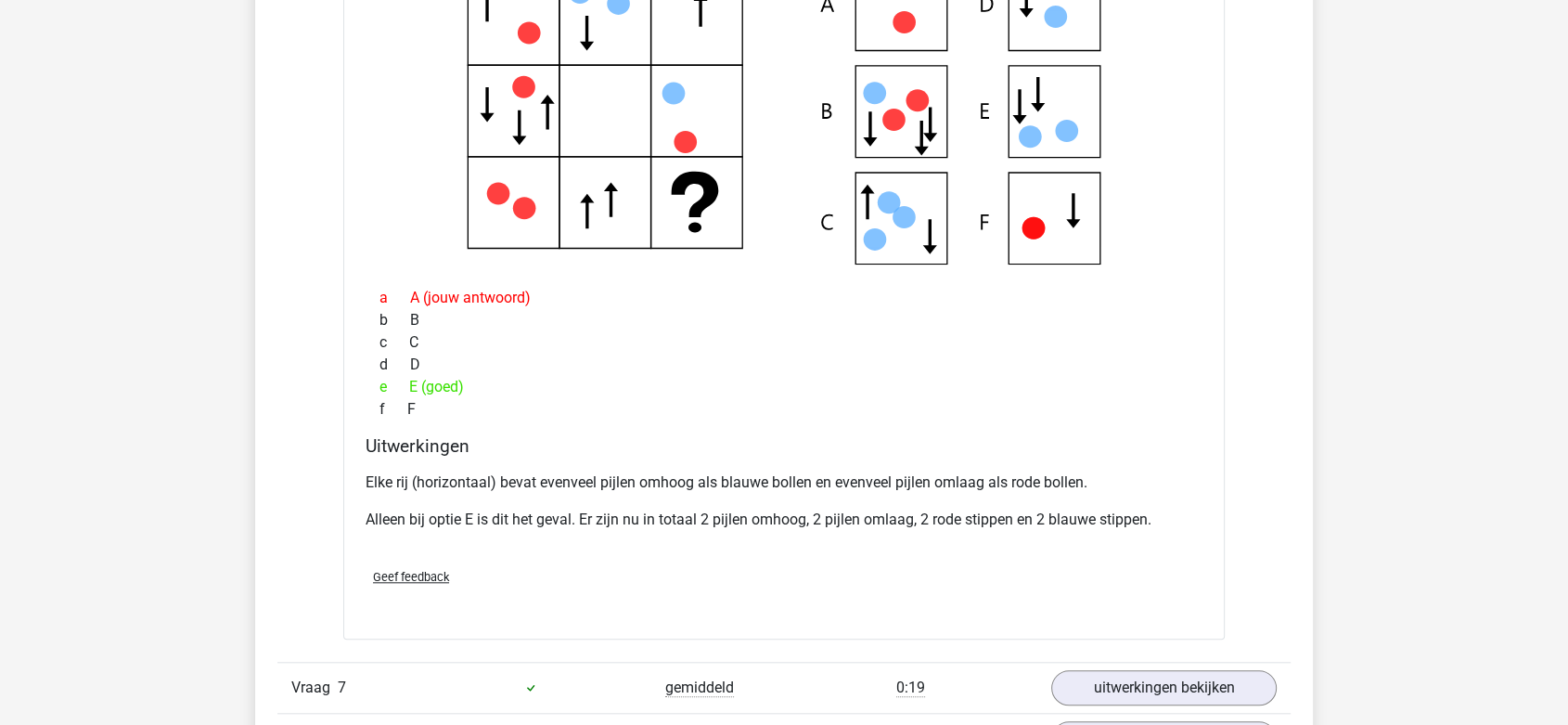
scroll to position [1649, 0]
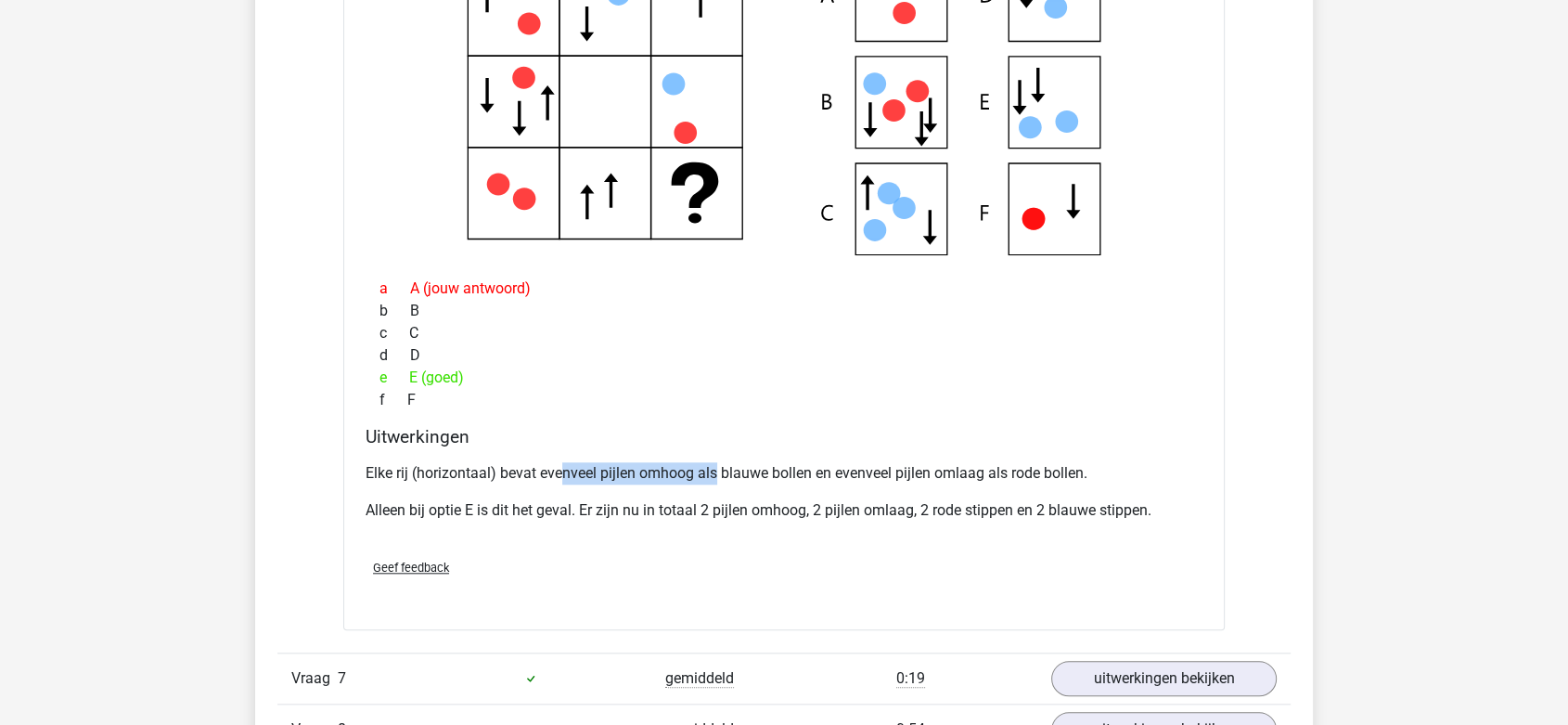
drag, startPoint x: 560, startPoint y: 468, endPoint x: 703, endPoint y: 471, distance: 143.0
click at [719, 471] on p "Elke rij (horizontaal) bevat evenveel pijlen omhoog als blauwe bollen en evenve…" at bounding box center [784, 473] width 837 height 23
click at [500, 468] on p "Elke rij (horizontaal) bevat evenveel pijlen omhoog als blauwe bollen en evenve…" at bounding box center [784, 473] width 837 height 23
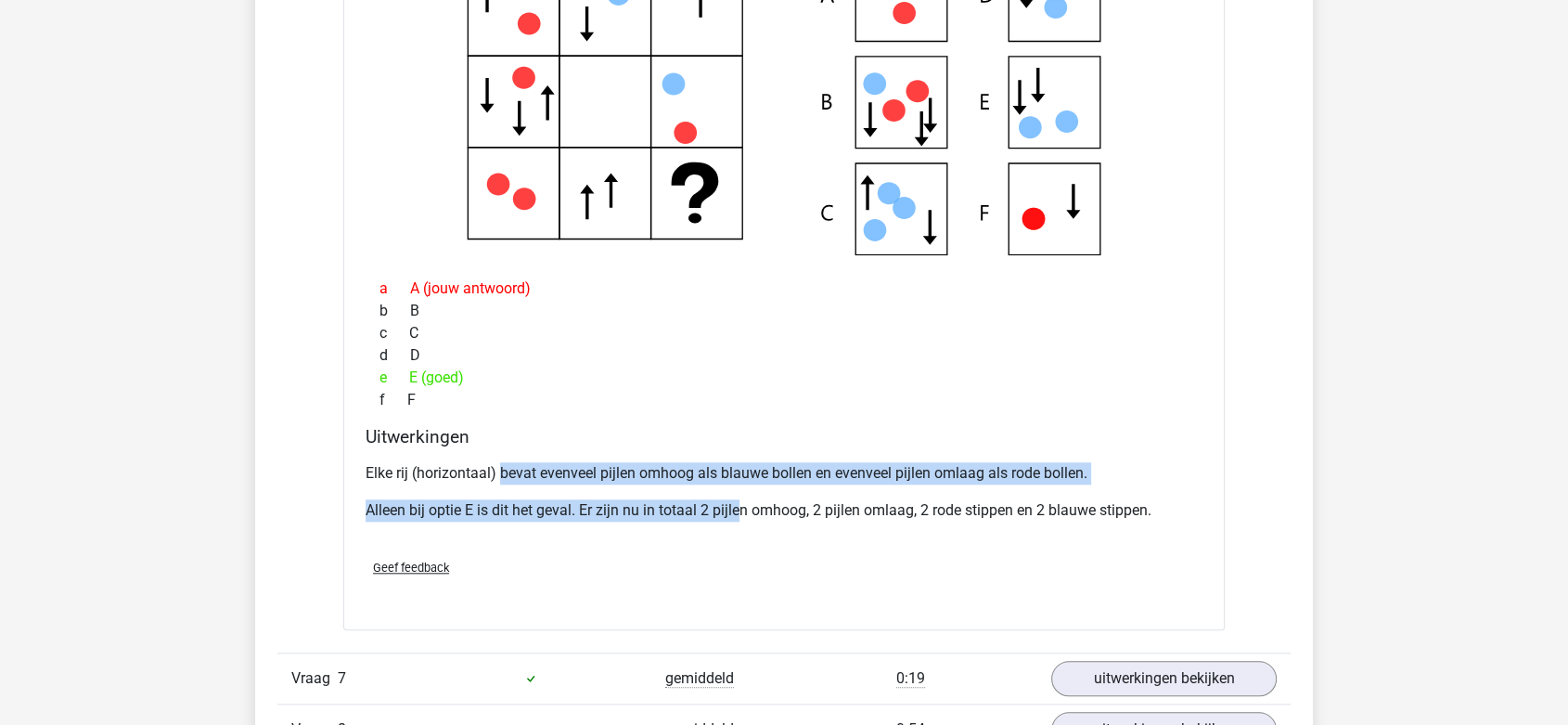
drag, startPoint x: 542, startPoint y: 478, endPoint x: 742, endPoint y: 486, distance: 200.2
click at [742, 486] on div "Elke rij (horizontaal) bevat evenveel pijlen omhoog als blauwe bollen en evenve…" at bounding box center [784, 499] width 837 height 89
click at [748, 474] on p "Elke rij (horizontaal) bevat evenveel pijlen omhoog als blauwe bollen en evenve…" at bounding box center [784, 473] width 837 height 23
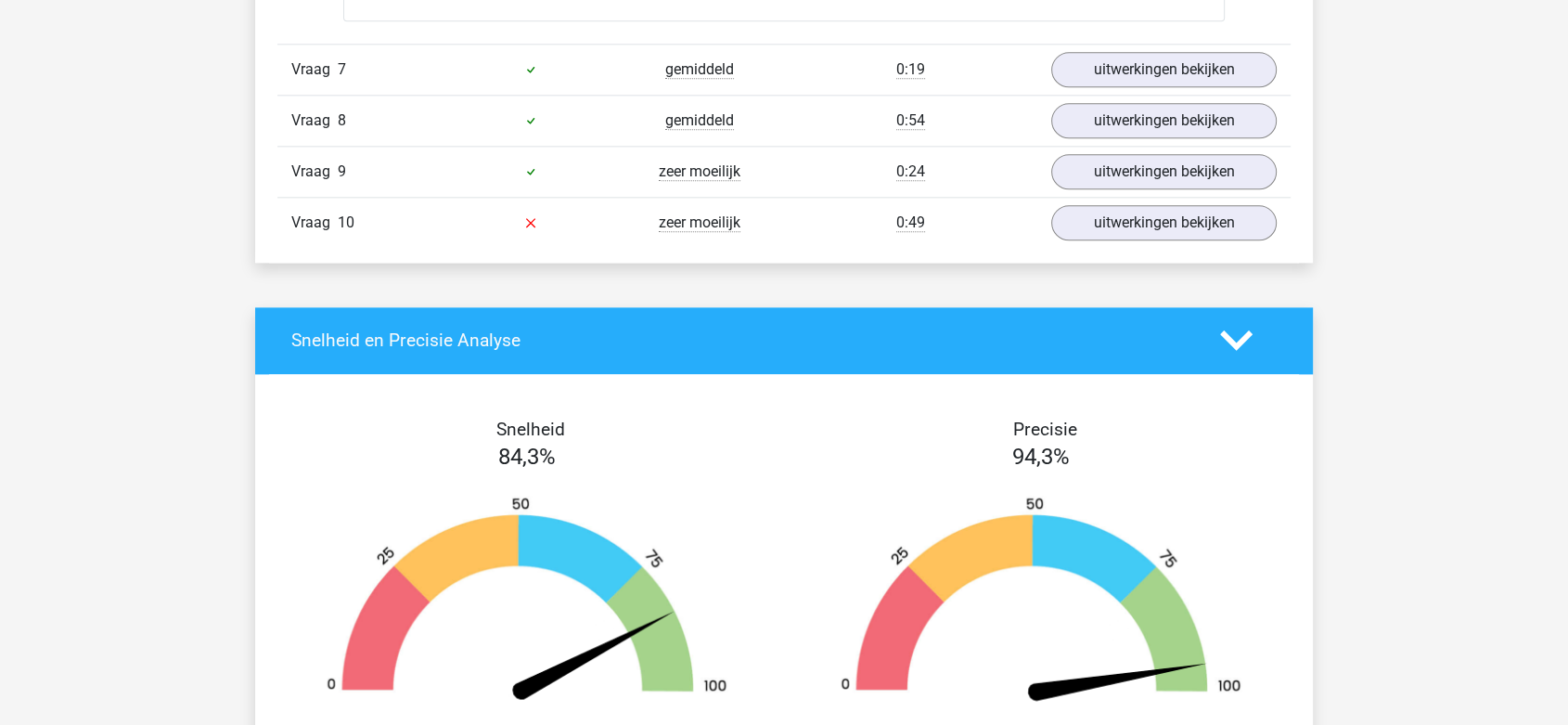
scroll to position [2256, 0]
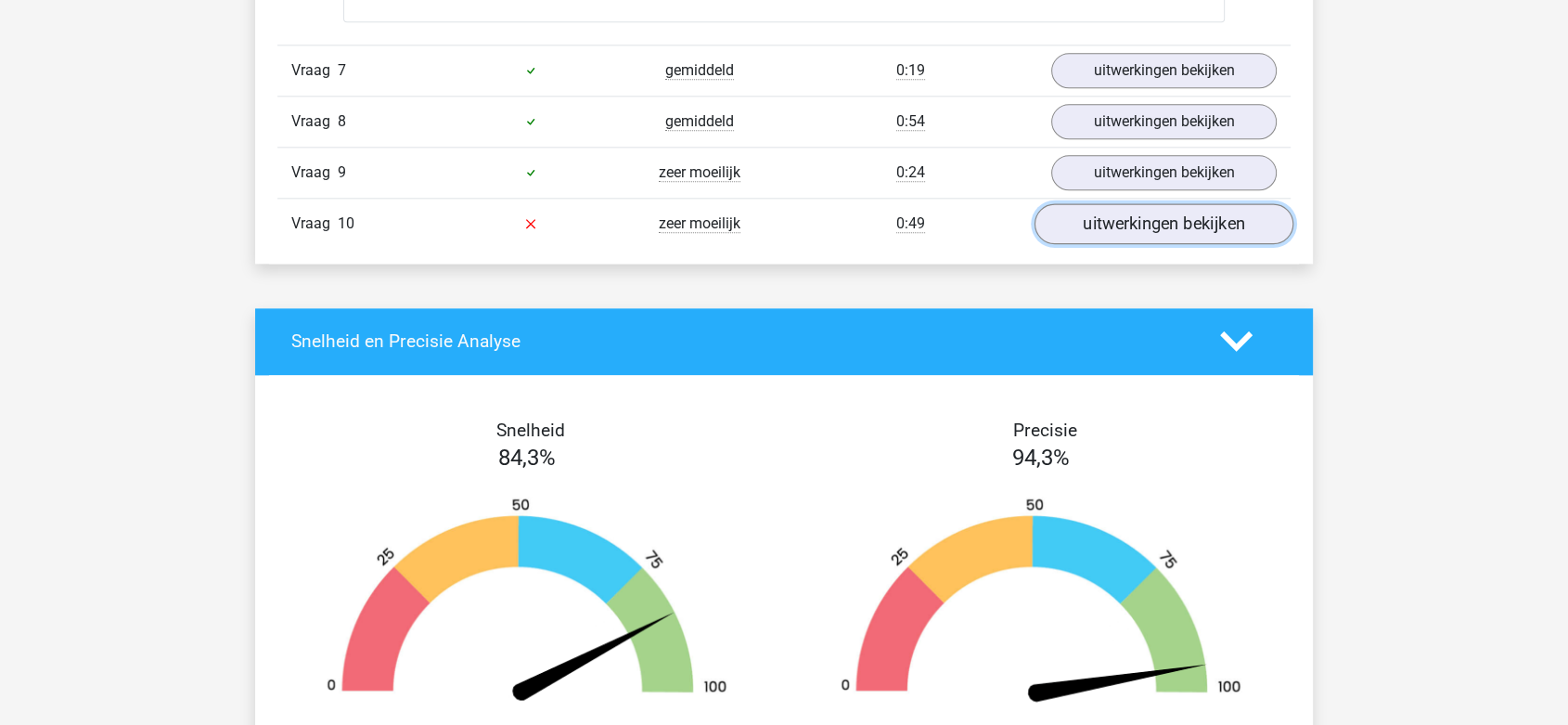
click at [1111, 221] on link "uitwerkingen bekijken" at bounding box center [1164, 223] width 259 height 41
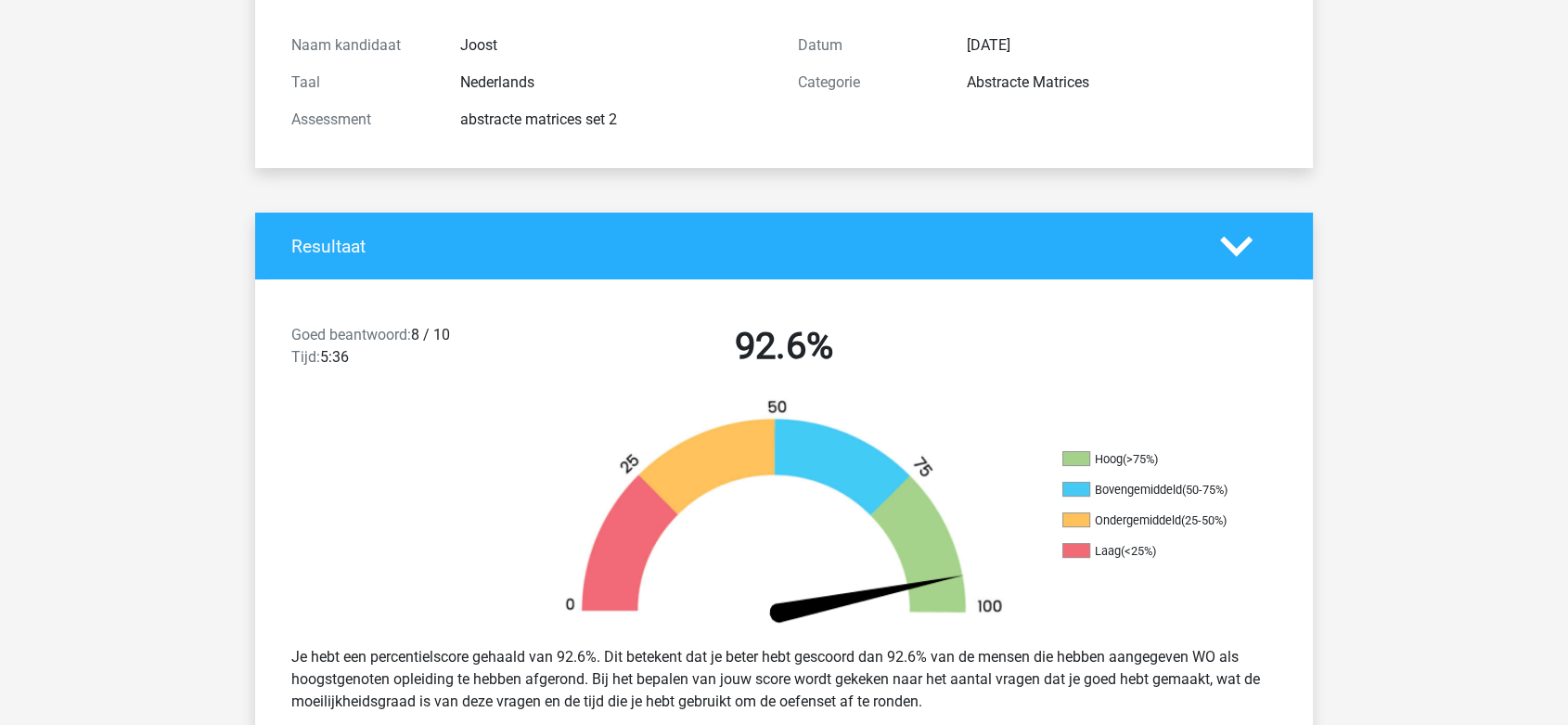
scroll to position [209, 0]
